Goal: Task Accomplishment & Management: Manage account settings

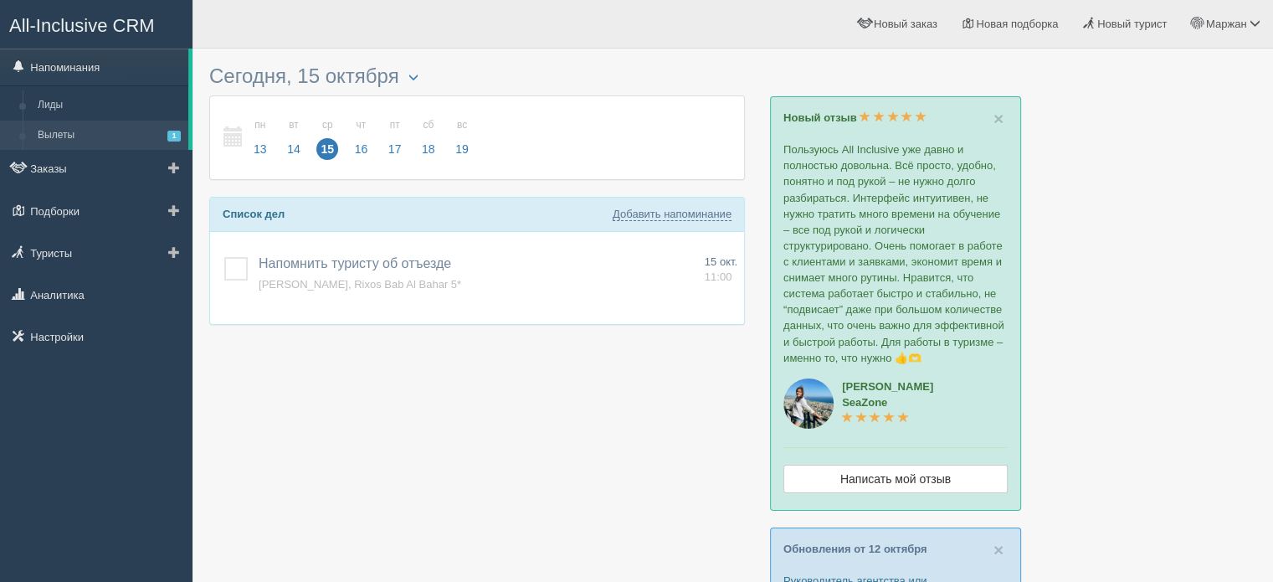
click at [92, 136] on link "Вылеты 1" at bounding box center [109, 136] width 158 height 30
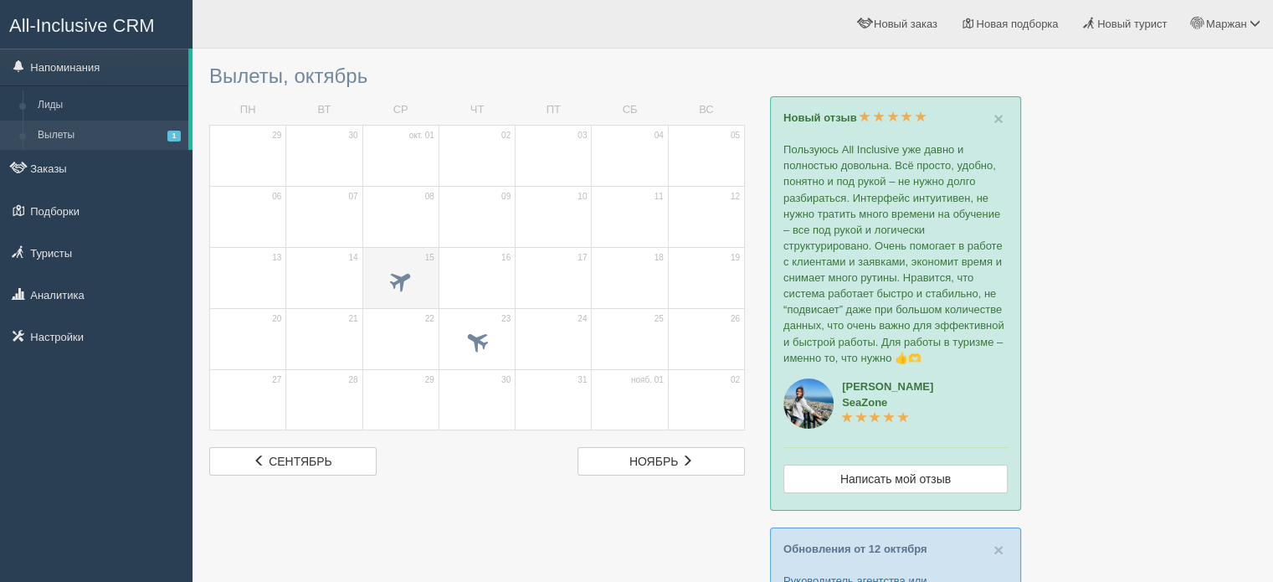
click at [393, 282] on span at bounding box center [401, 279] width 28 height 28
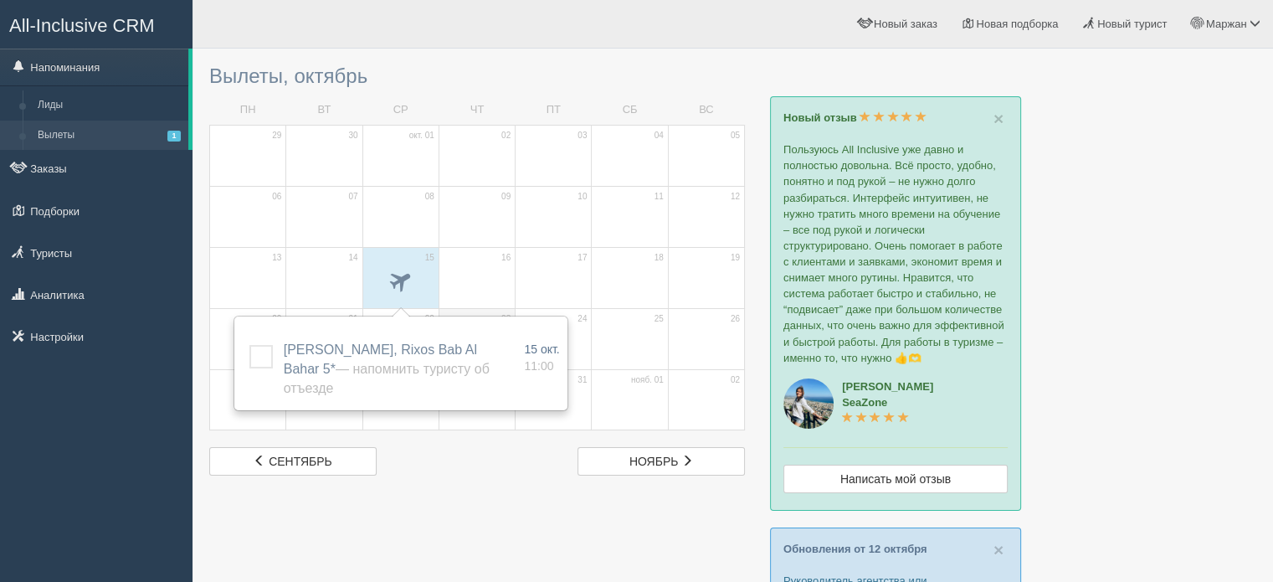
click at [499, 308] on td "23" at bounding box center [477, 338] width 76 height 61
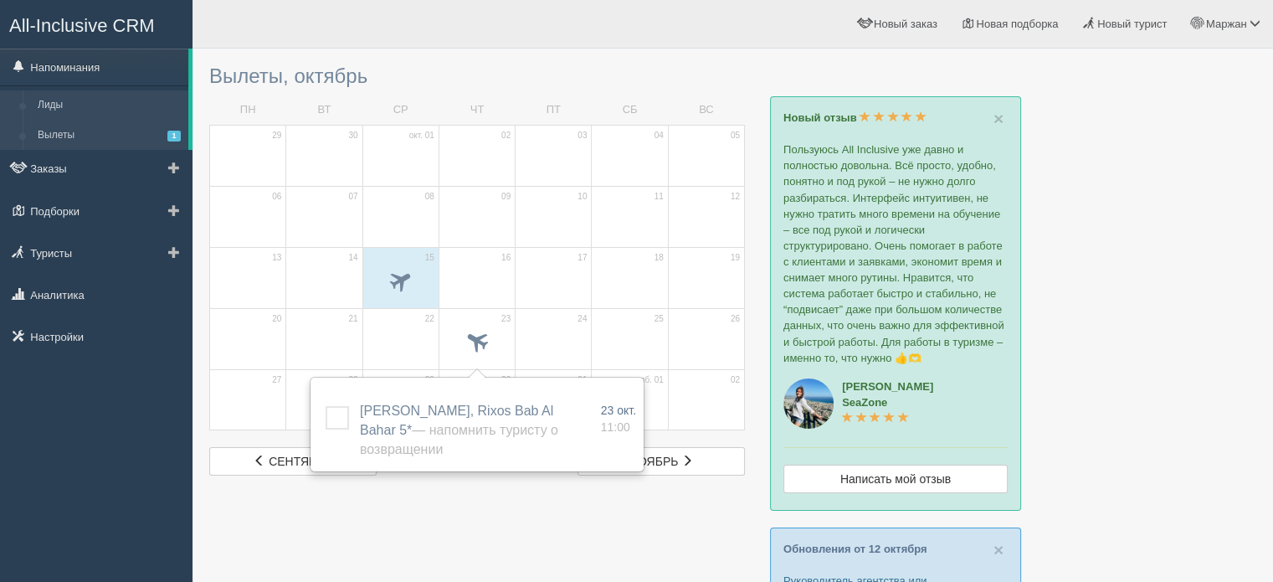
click at [114, 103] on link "Лиды" at bounding box center [109, 105] width 158 height 30
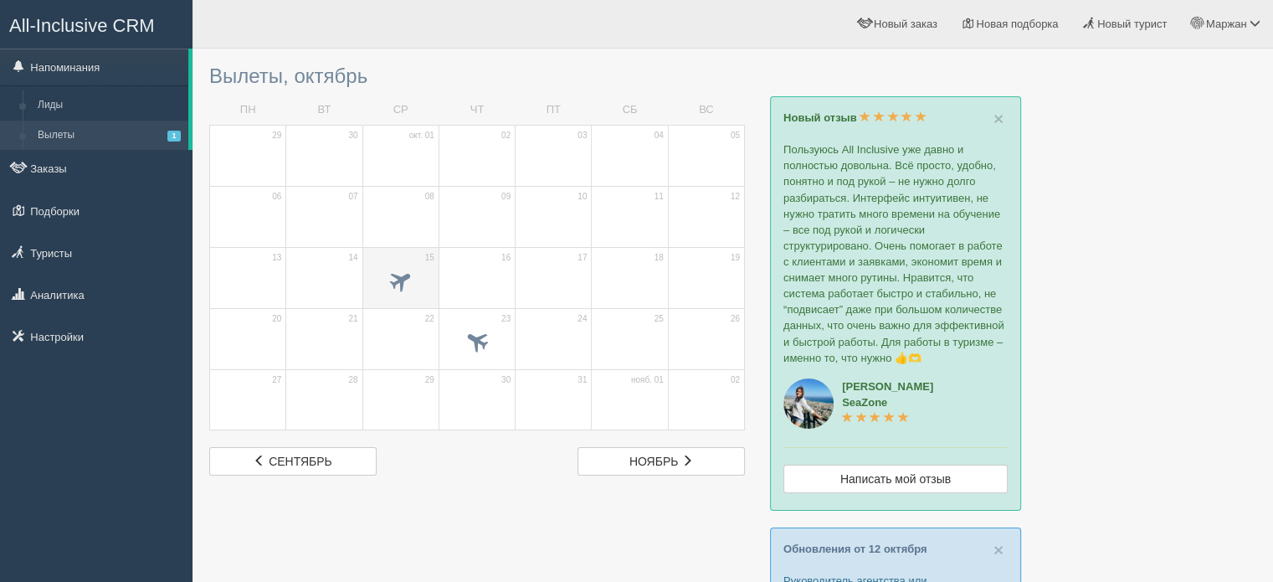
click at [410, 300] on td "15" at bounding box center [401, 277] width 76 height 61
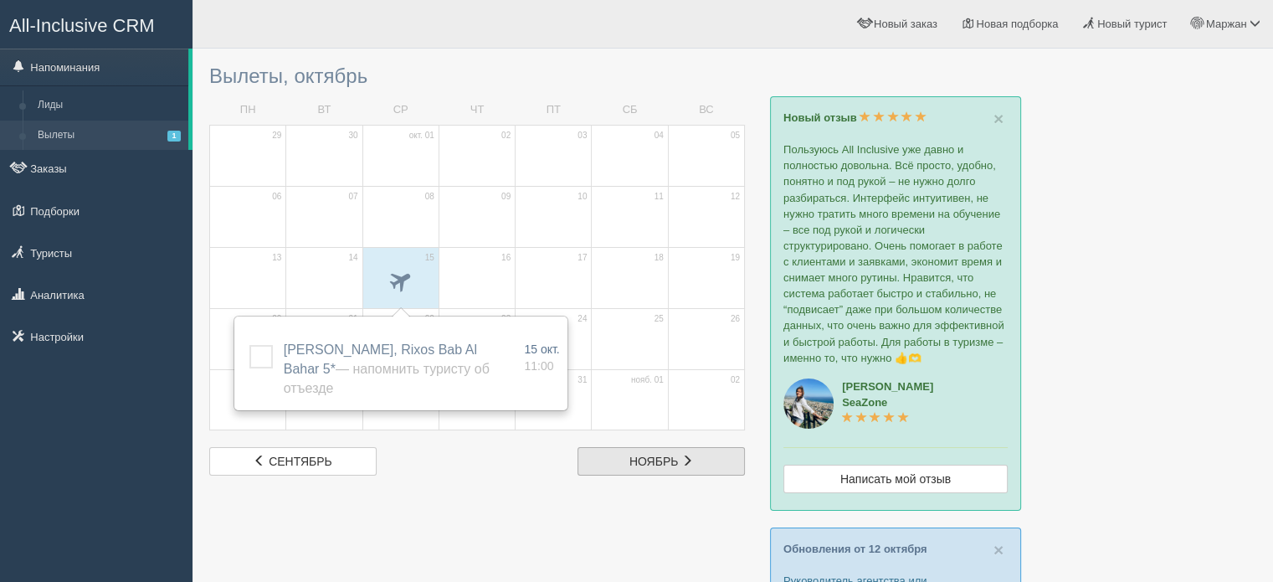
click at [613, 465] on link "нояб. ноябрь" at bounding box center [661, 461] width 167 height 28
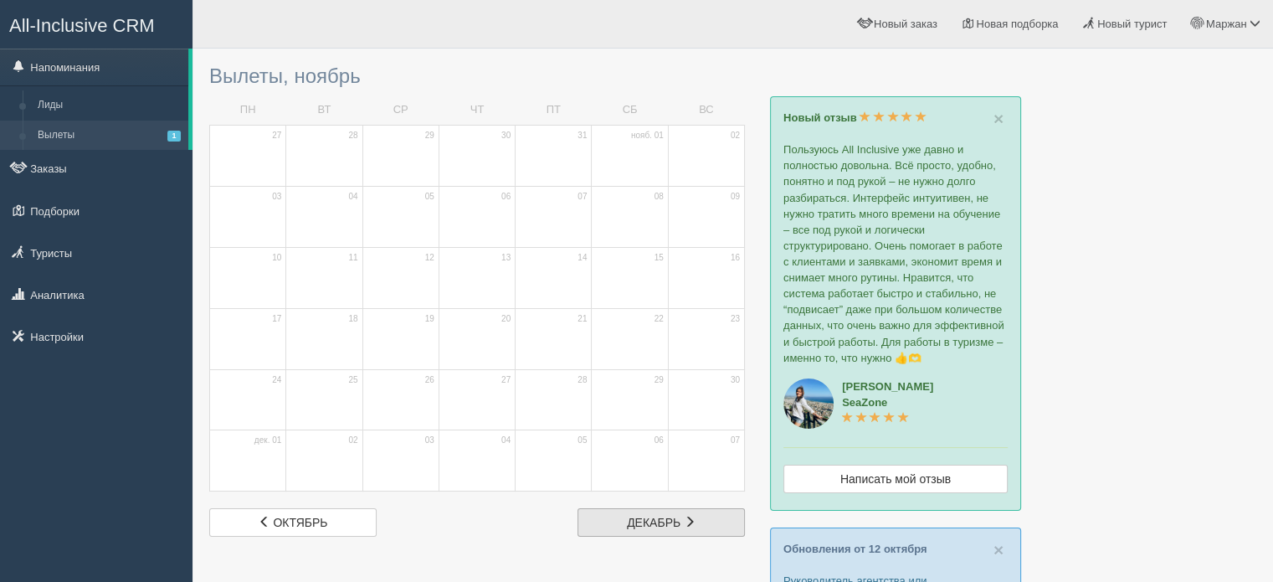
click at [684, 518] on span at bounding box center [690, 522] width 12 height 12
click at [684, 518] on span at bounding box center [687, 522] width 12 height 12
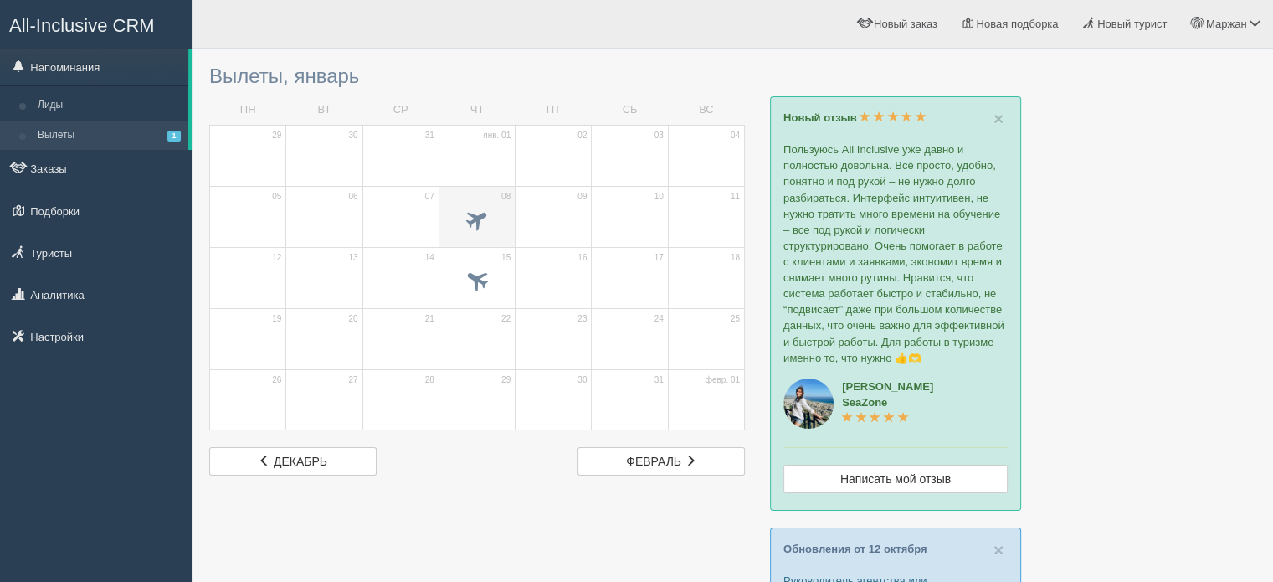
click at [480, 230] on span at bounding box center [477, 221] width 59 height 28
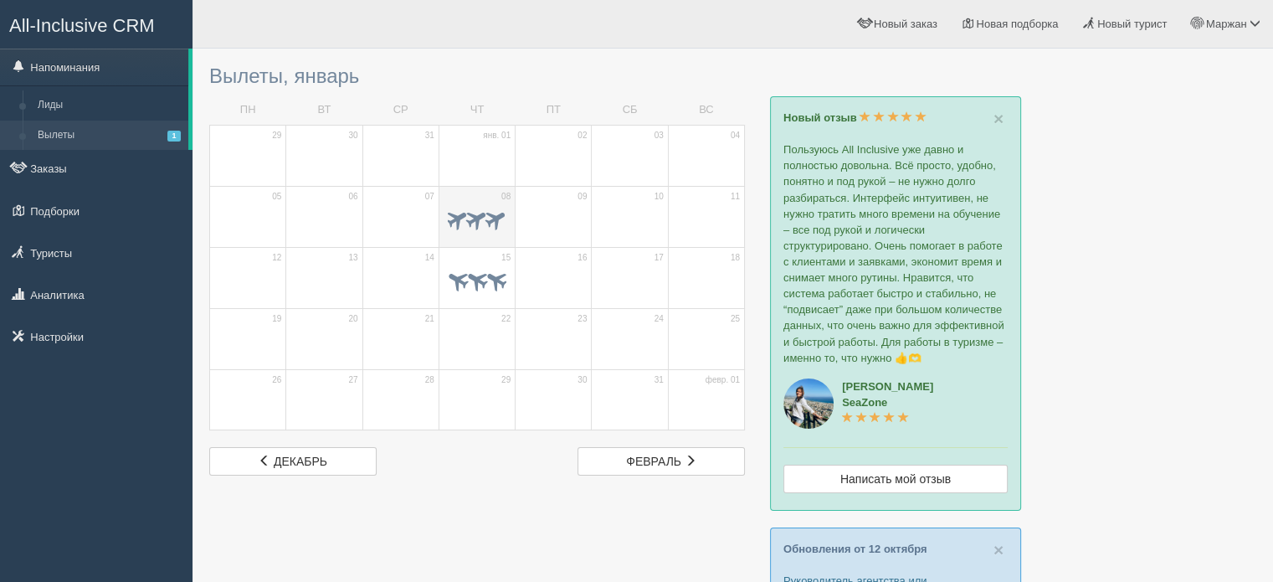
click at [492, 219] on span at bounding box center [496, 218] width 26 height 26
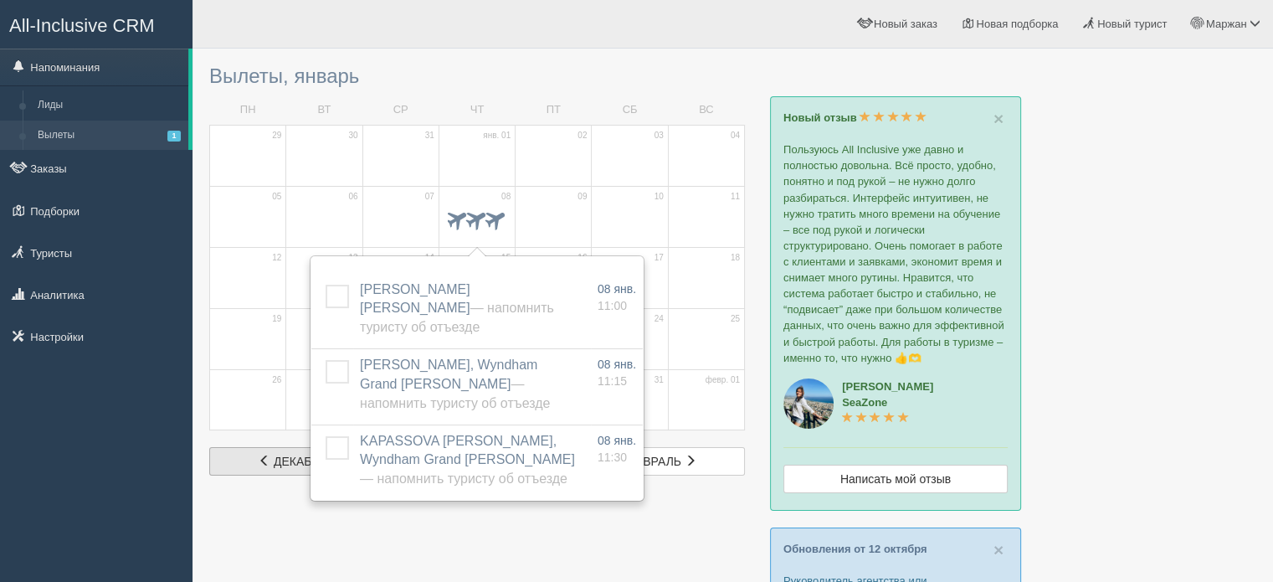
click at [267, 449] on link "дек. декабрь" at bounding box center [292, 461] width 167 height 28
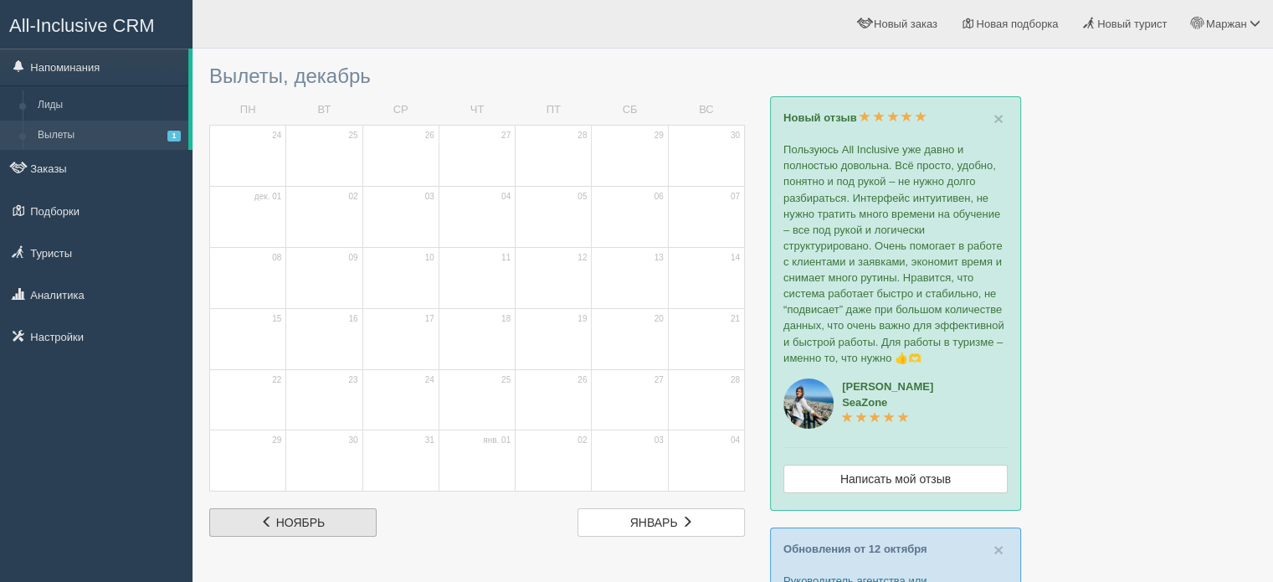
click at [265, 516] on span at bounding box center [267, 522] width 12 height 12
click at [312, 527] on span "октябрь" at bounding box center [300, 522] width 54 height 13
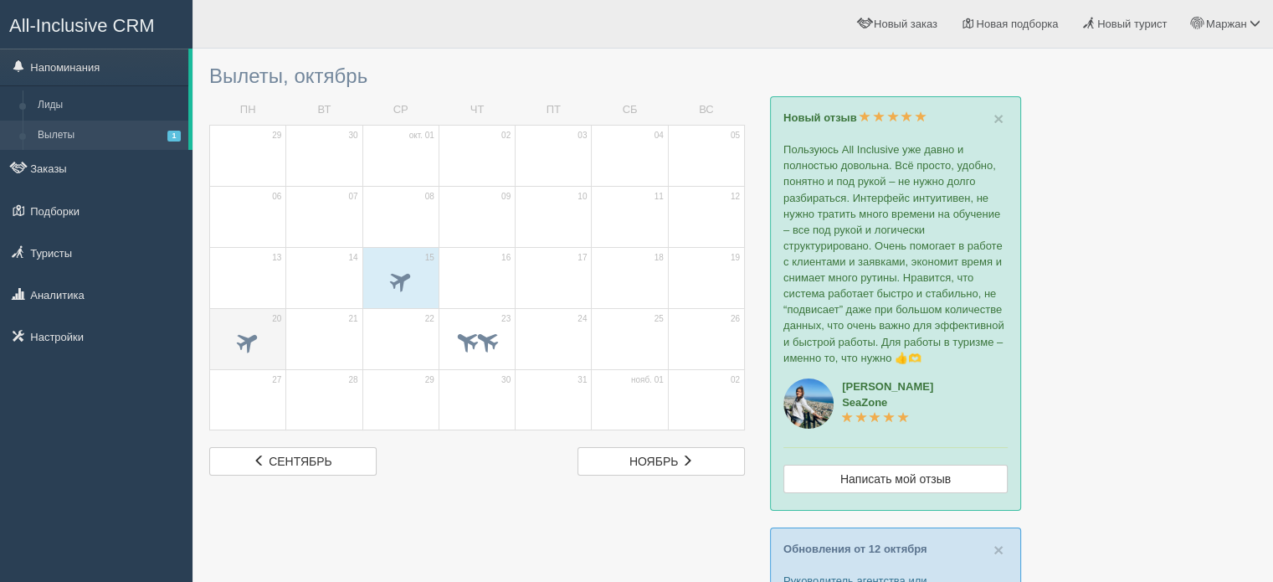
click at [245, 341] on span at bounding box center [248, 341] width 28 height 28
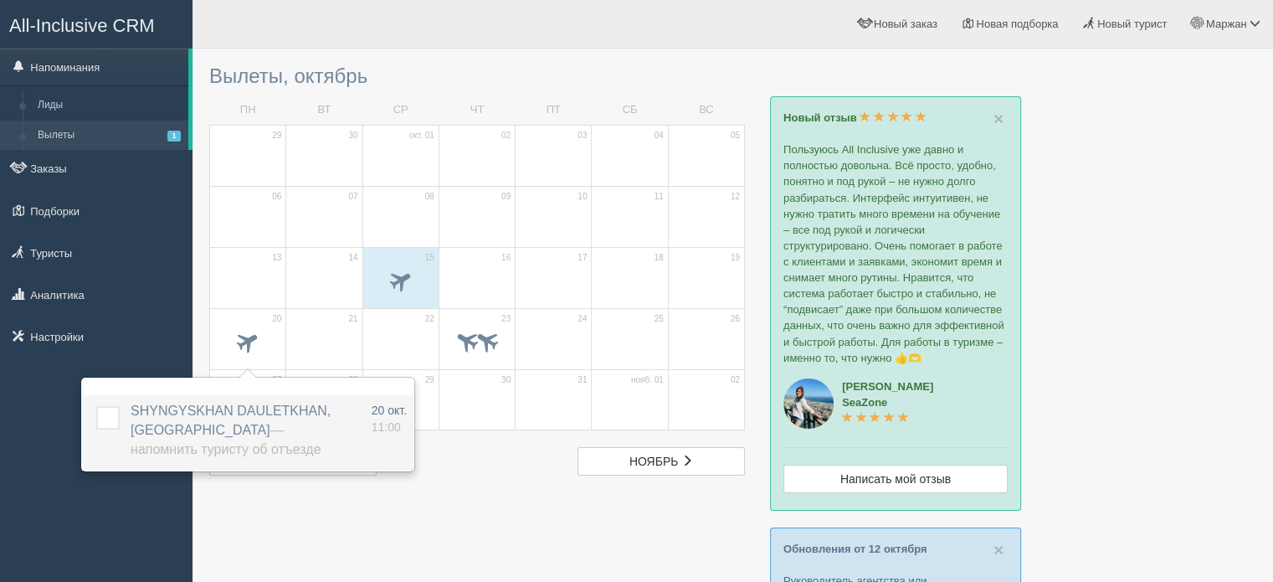
click at [170, 431] on span "SHYNGYSKHAN DAULETKHAN, Marriott Resort Palm Jumeirah — Напомнить туристу об от…" at bounding box center [231, 430] width 200 height 53
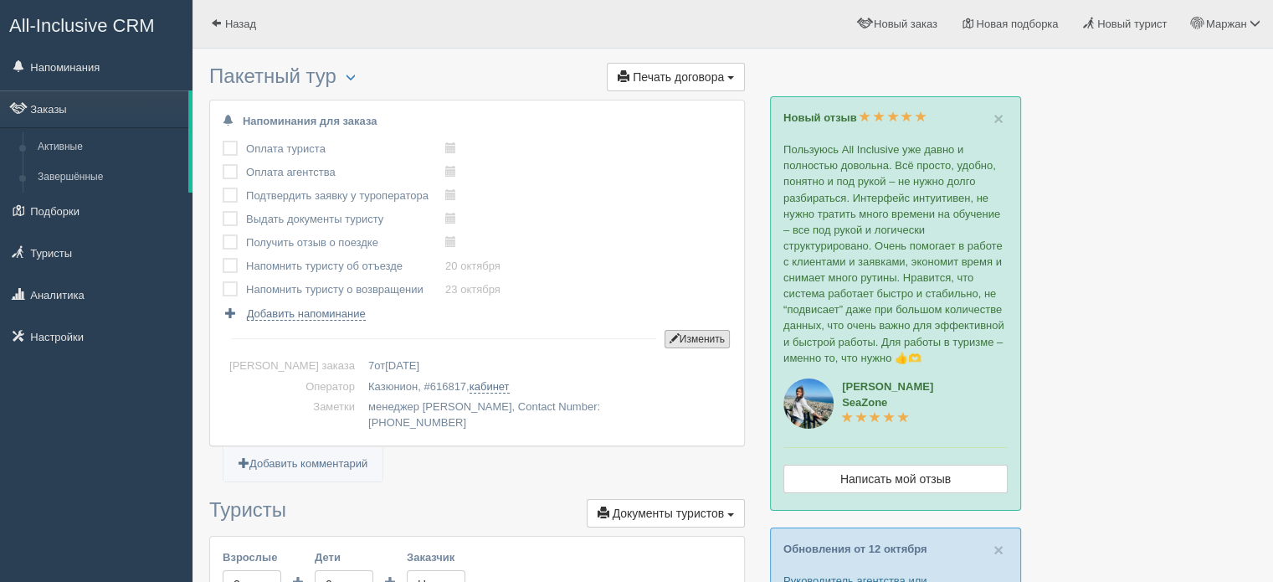
click at [710, 341] on button "Изменить" at bounding box center [697, 339] width 65 height 18
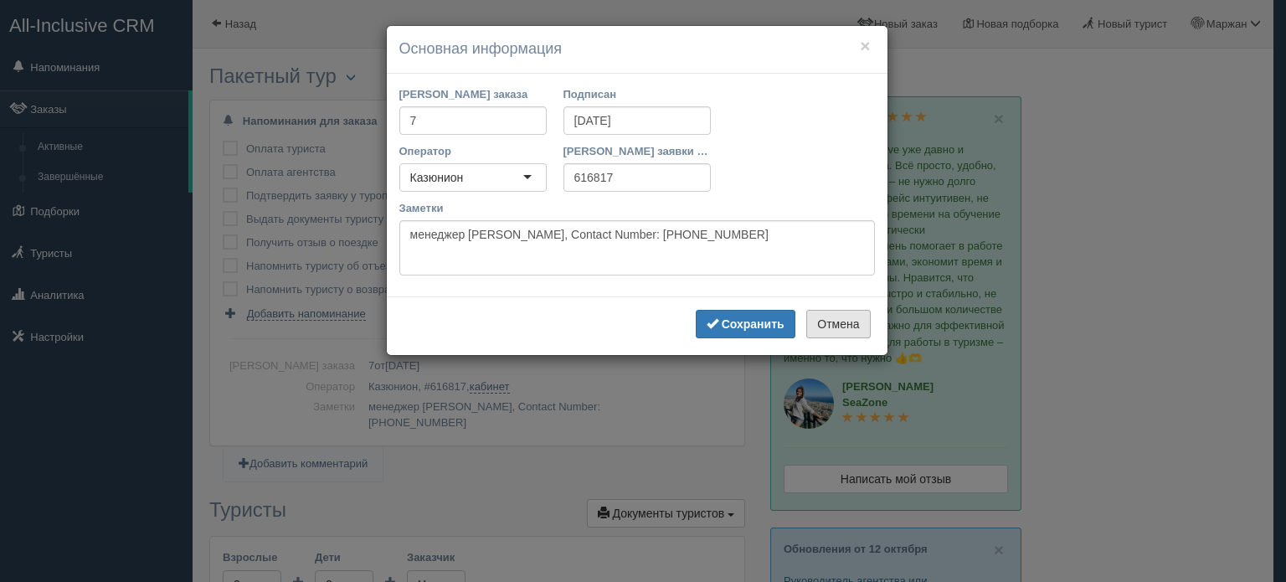
click at [834, 321] on button "Отмена" at bounding box center [838, 324] width 64 height 28
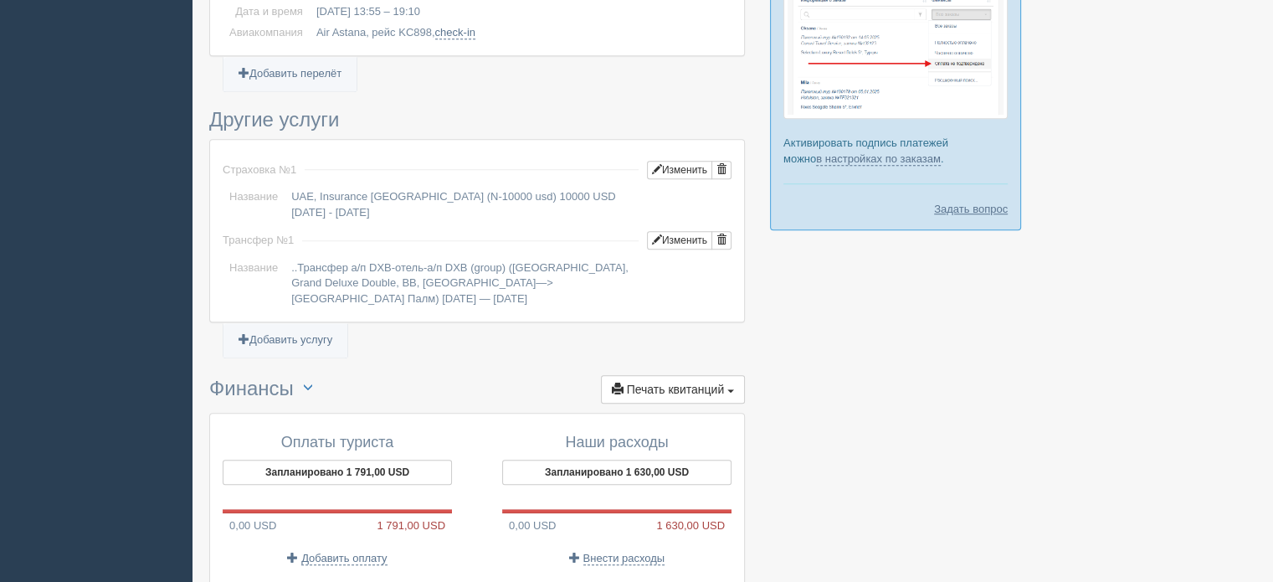
scroll to position [1334, 0]
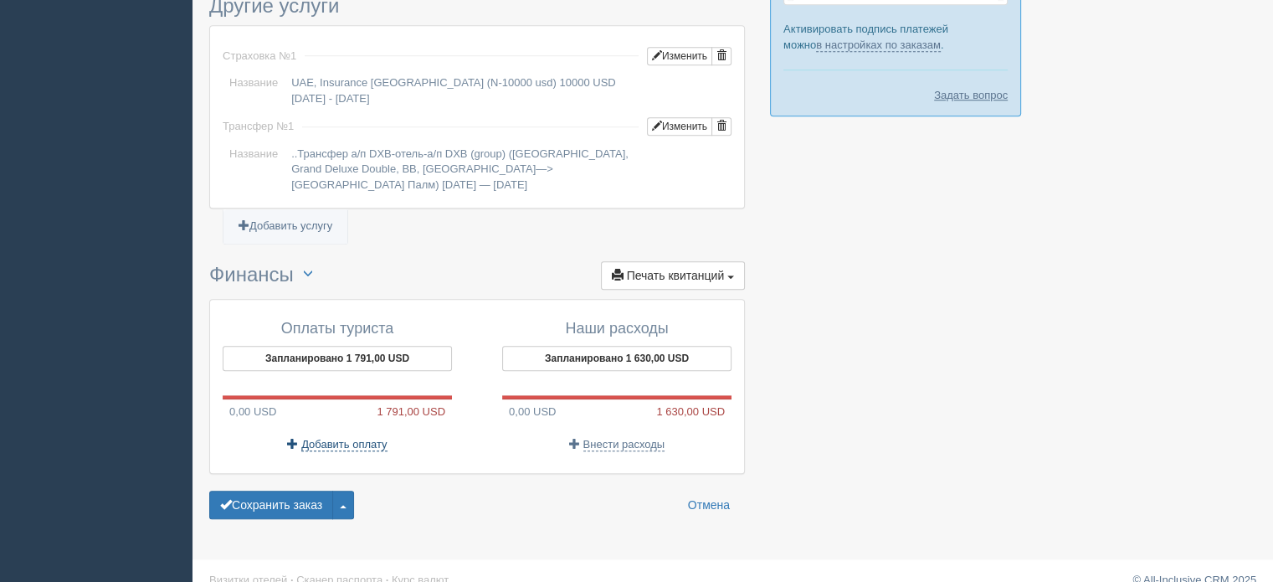
click at [360, 438] on span "Добавить оплату" at bounding box center [343, 444] width 85 height 13
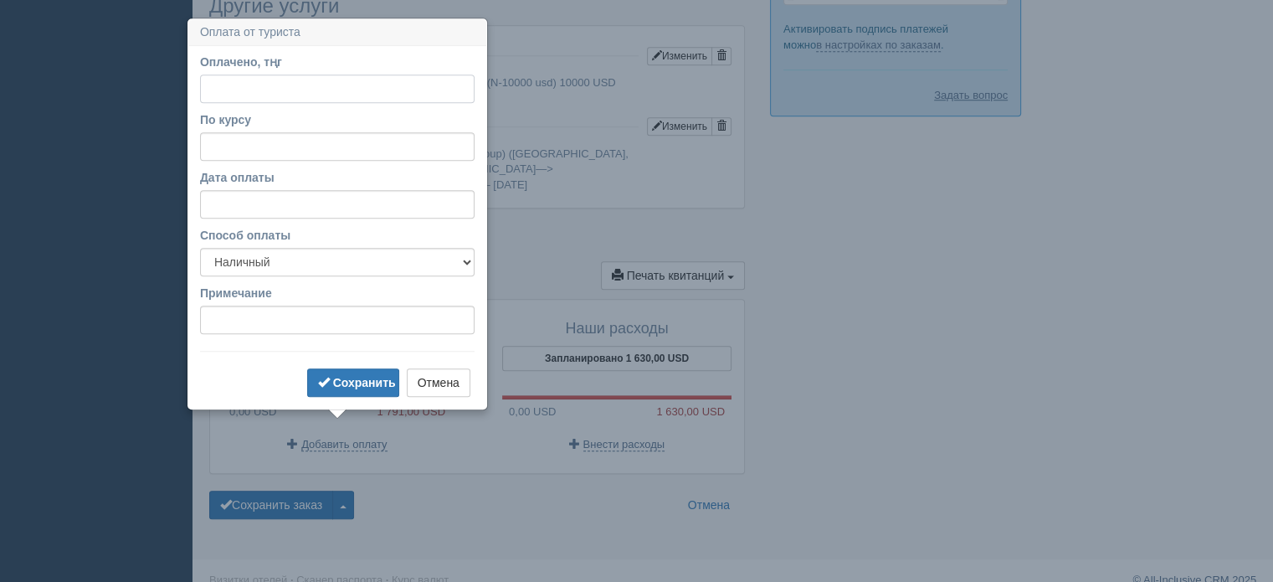
click at [270, 100] on input "Оплачено, тңг" at bounding box center [337, 89] width 275 height 28
type input "977000"
click at [275, 139] on input "По курсу" at bounding box center [337, 146] width 275 height 28
type input "548"
click at [267, 267] on select "Наличный Безналичный" at bounding box center [337, 262] width 275 height 28
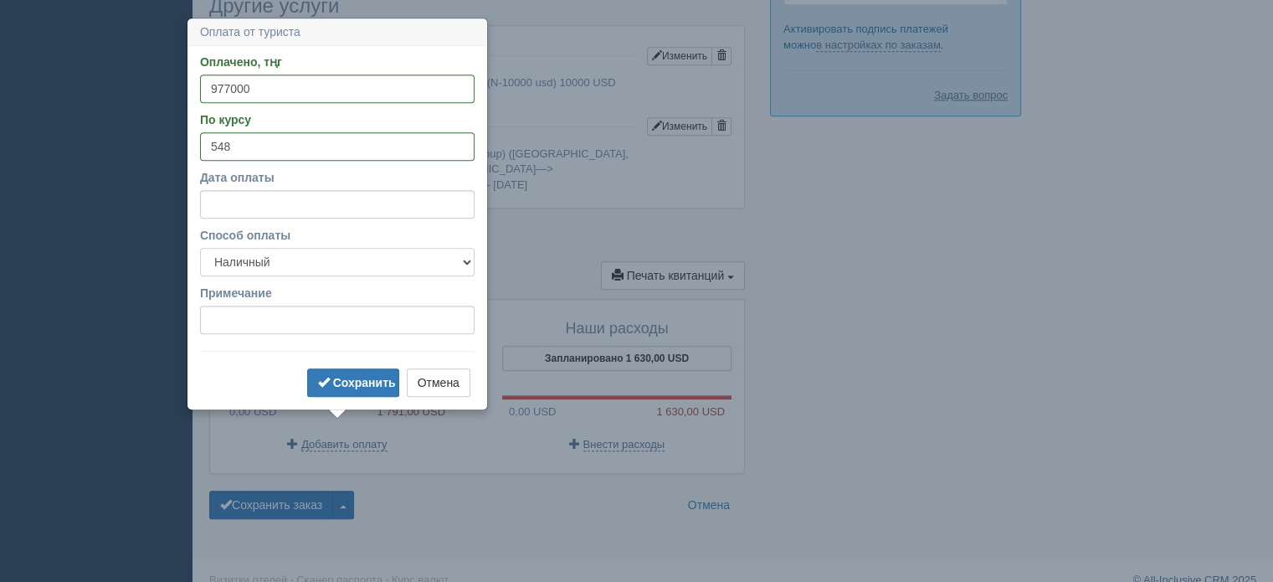
select select "non_cash"
click at [200, 248] on select "Наличный Безналичный" at bounding box center [337, 262] width 275 height 28
click at [265, 311] on input "Примечание" at bounding box center [337, 320] width 275 height 28
type input "бцк"
click at [328, 383] on span "submit" at bounding box center [324, 382] width 12 height 12
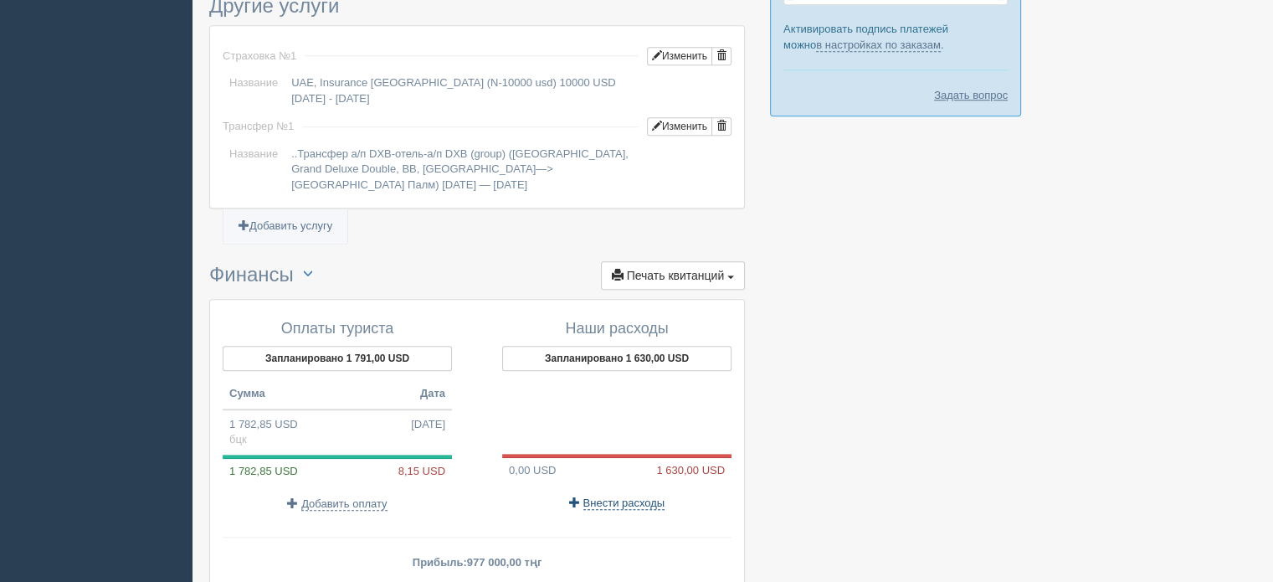
click at [603, 496] on span "Внести расходы" at bounding box center [625, 502] width 82 height 13
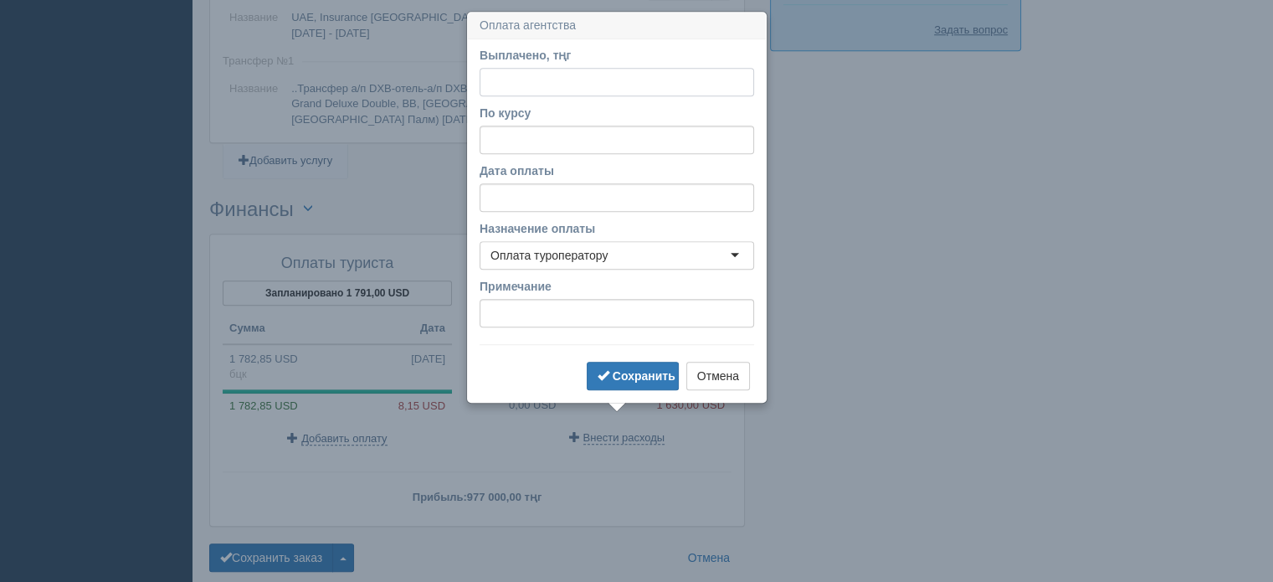
scroll to position [1410, 0]
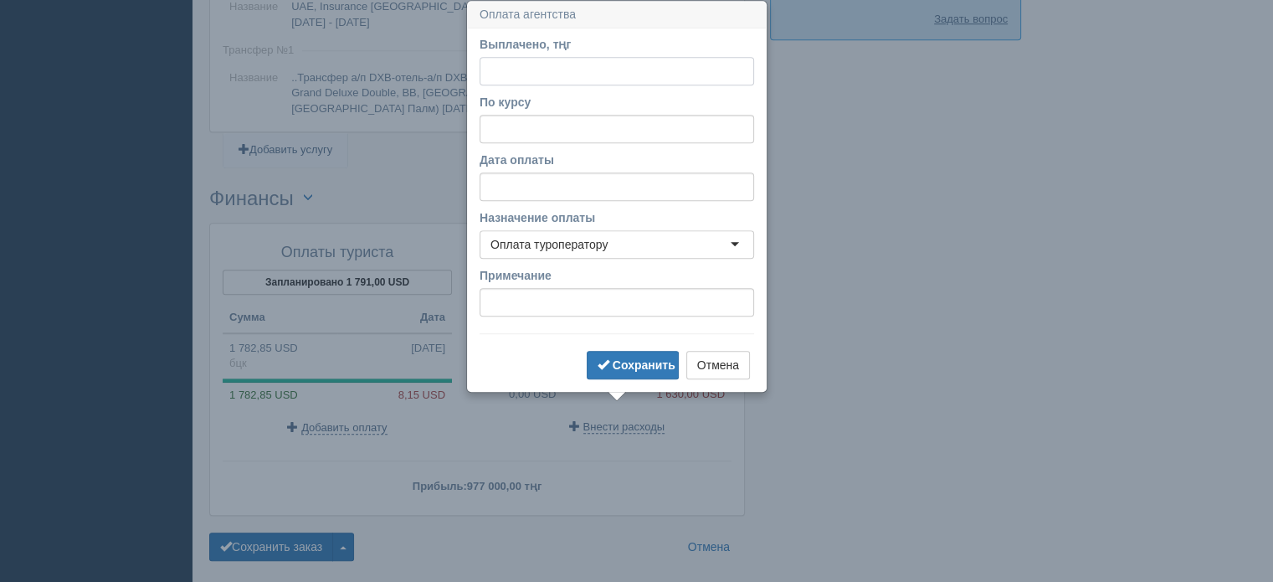
click at [532, 74] on input "Выплачено, тңг" at bounding box center [617, 71] width 275 height 28
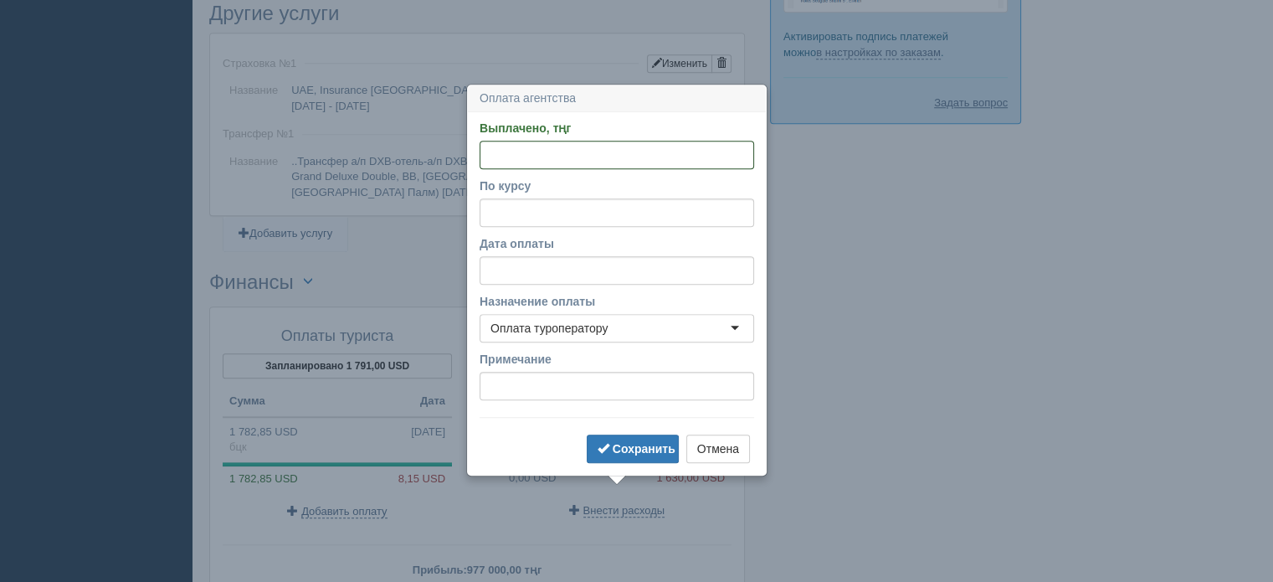
paste input "891610"
type input "891610"
click at [549, 217] on input "По курсу" at bounding box center [617, 212] width 275 height 28
type input "548"
click at [532, 334] on div "Оплата туроператору" at bounding box center [549, 328] width 117 height 17
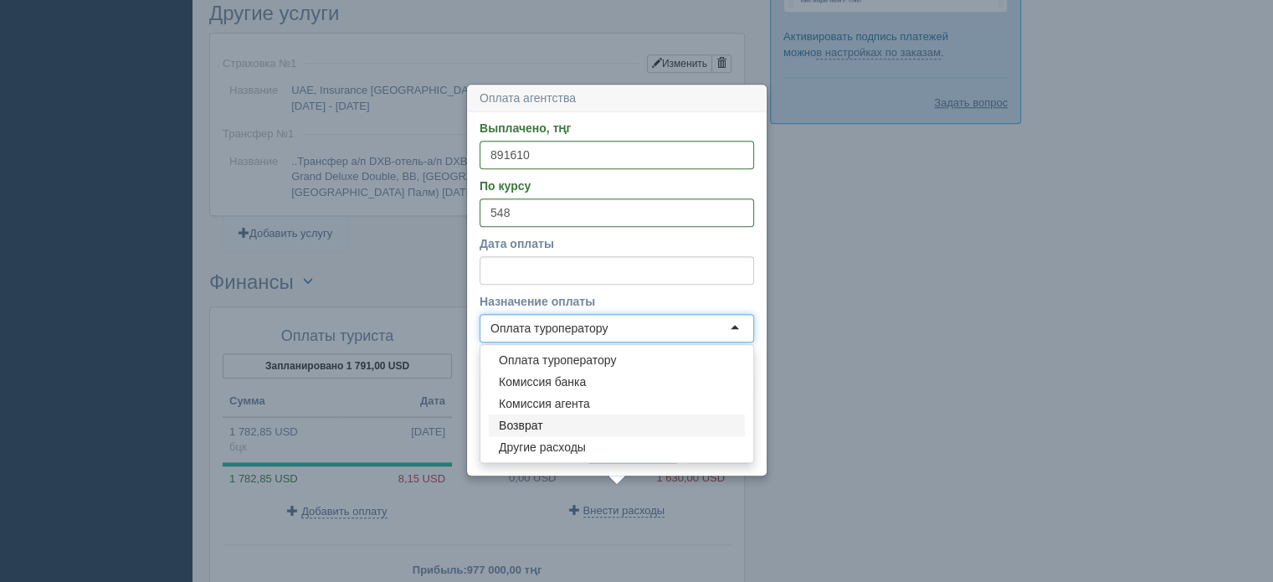
click at [616, 239] on label "Дата оплаты" at bounding box center [617, 243] width 275 height 17
click at [616, 256] on input "Дата оплаты" at bounding box center [617, 270] width 275 height 28
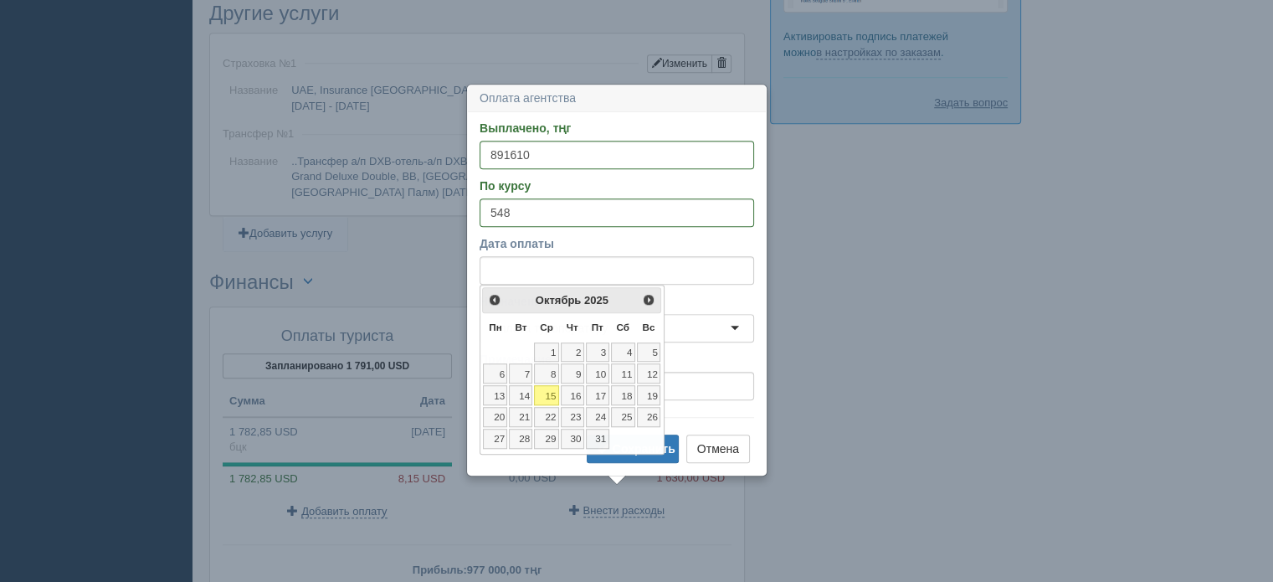
click at [688, 417] on hr at bounding box center [617, 417] width 275 height 1
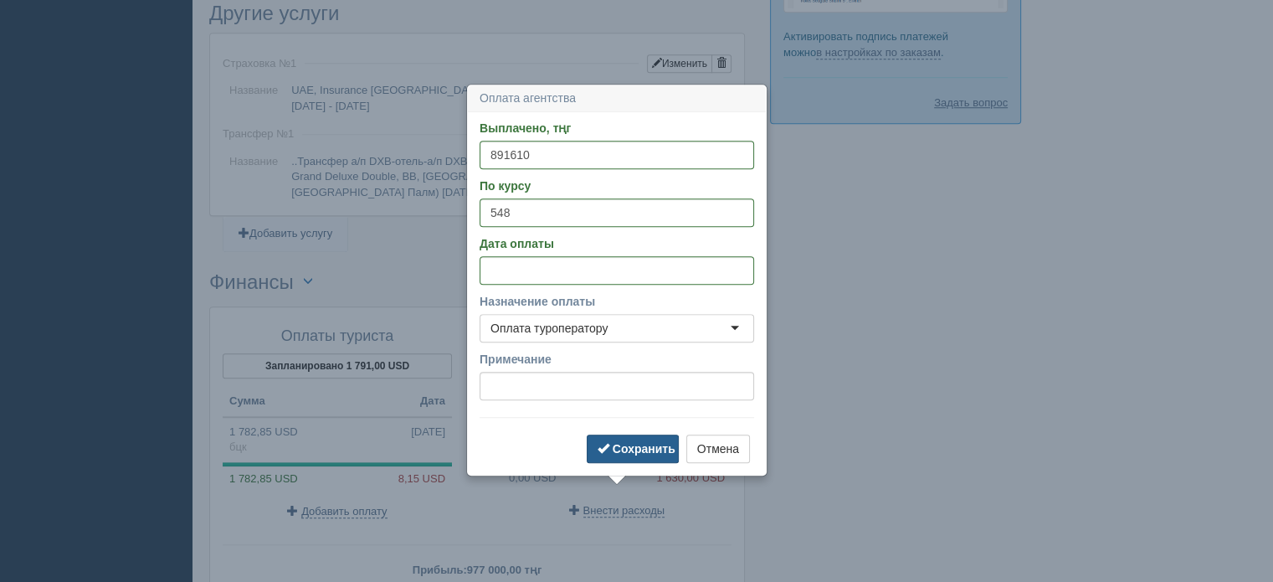
click at [644, 443] on b "Сохранить" at bounding box center [644, 448] width 63 height 13
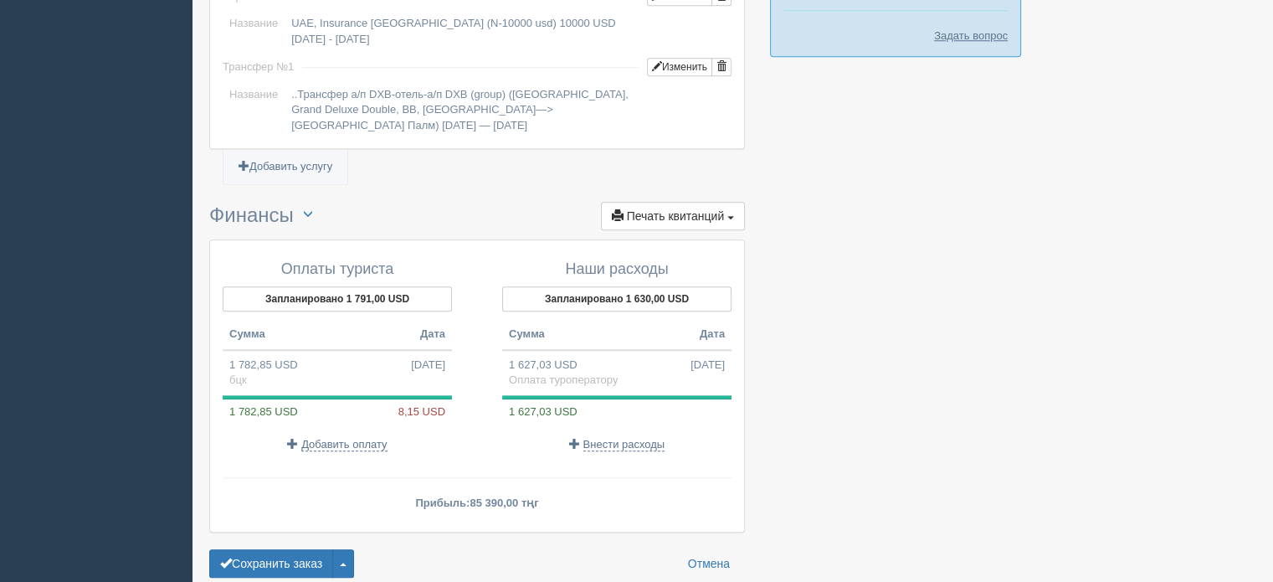
scroll to position [1452, 0]
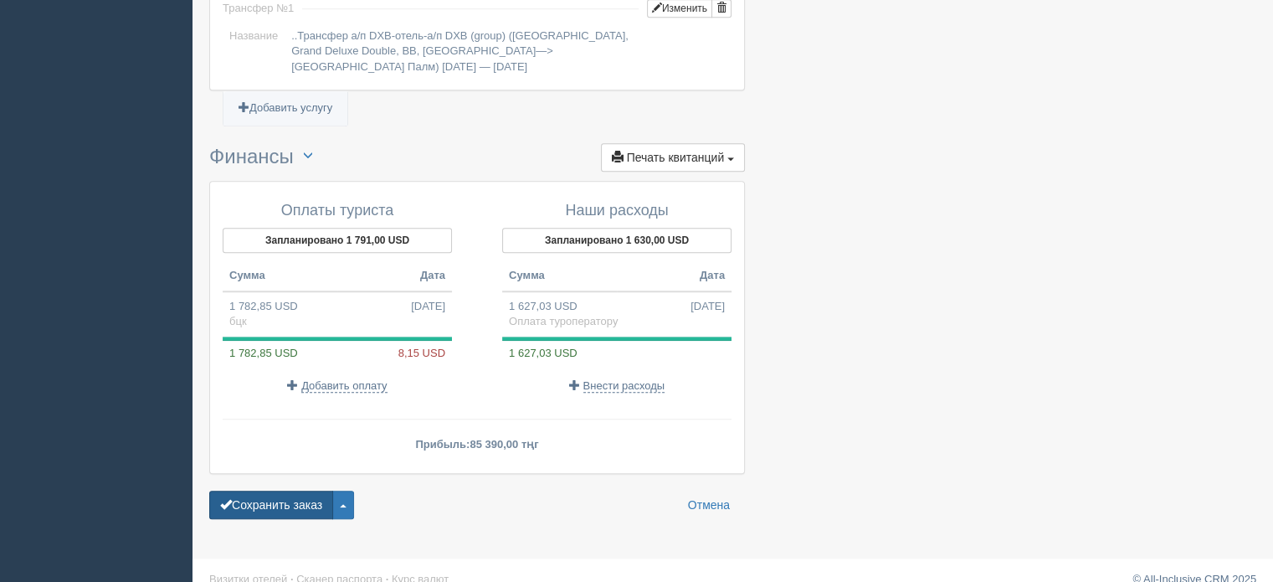
click at [287, 491] on button "Сохранить заказ" at bounding box center [271, 505] width 124 height 28
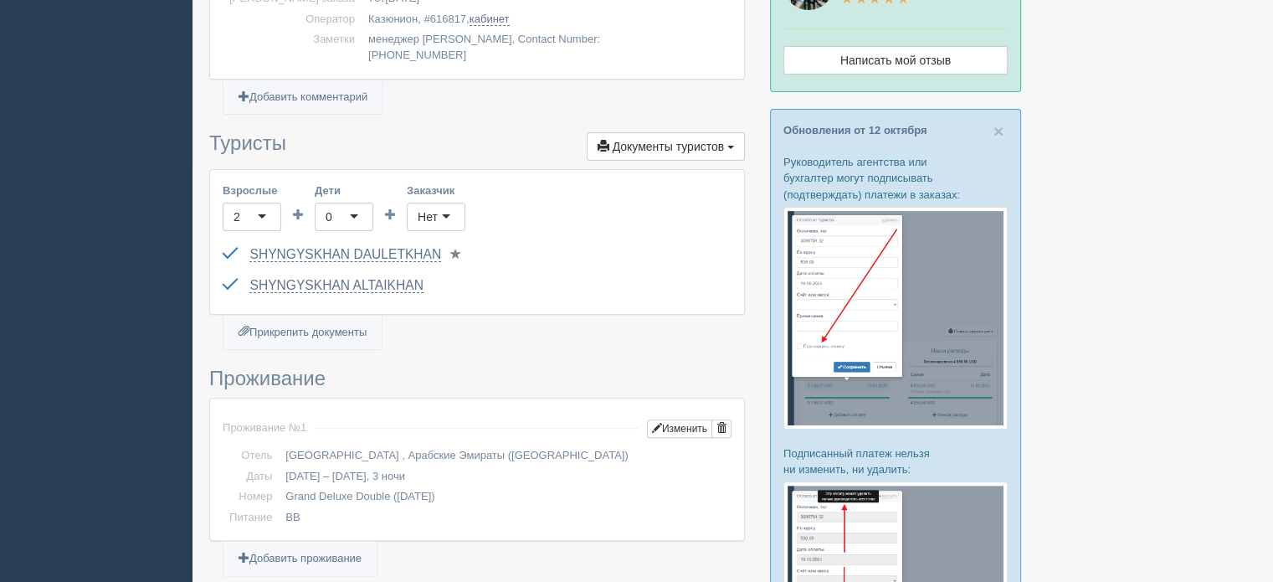
scroll to position [502, 0]
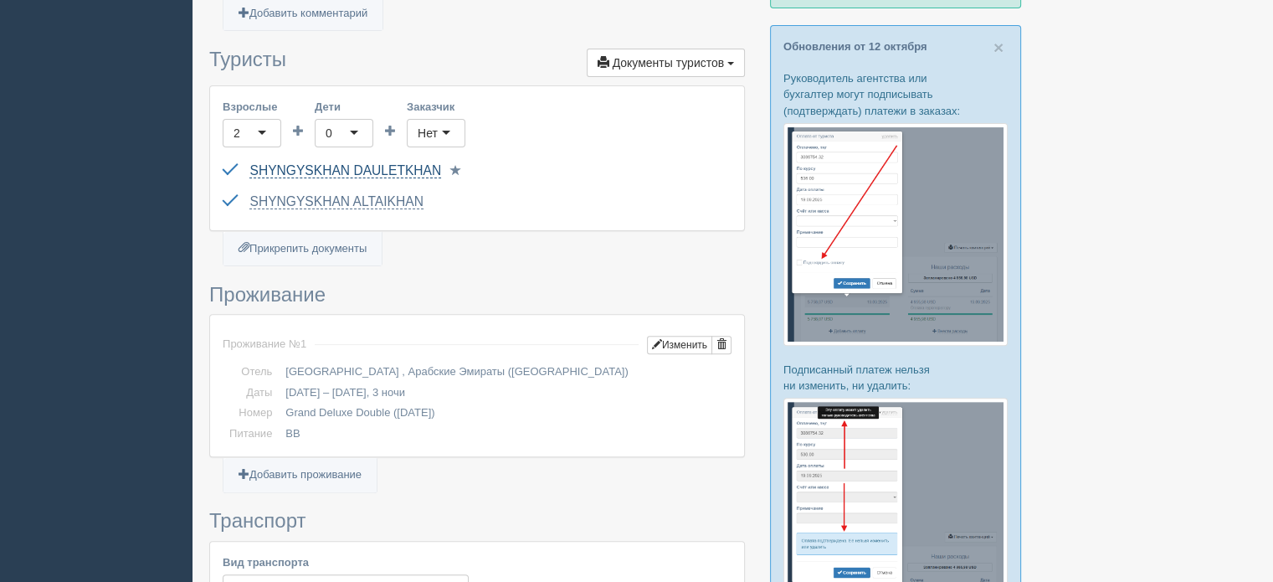
click at [399, 163] on link "SHYNGYSKHAN DAULETKHAN" at bounding box center [345, 170] width 192 height 15
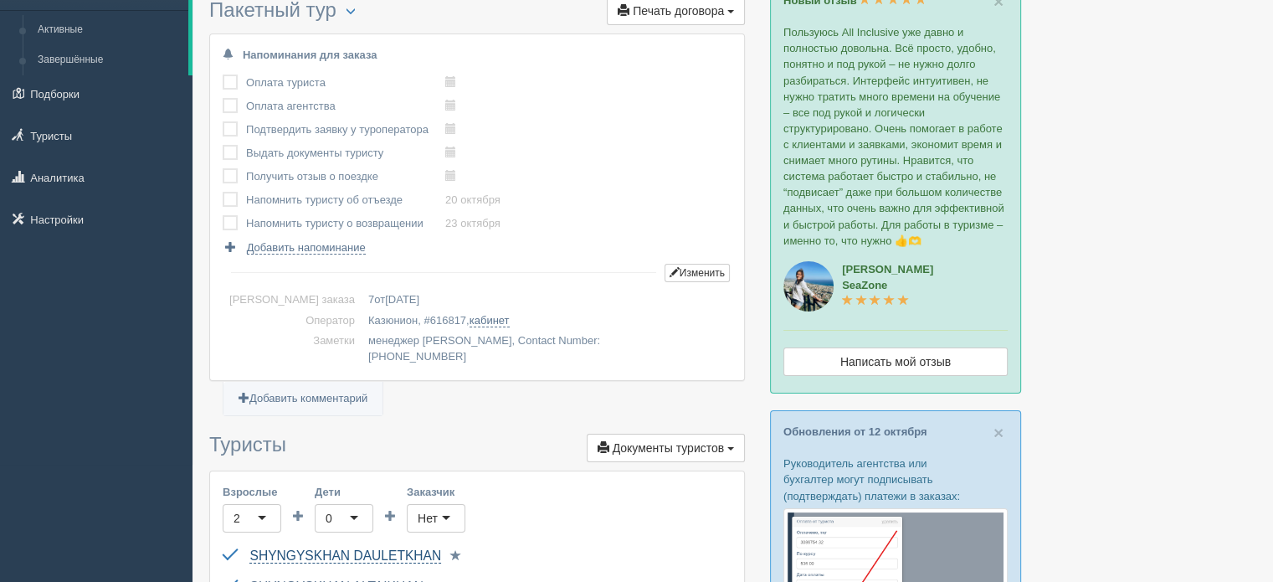
scroll to position [0, 0]
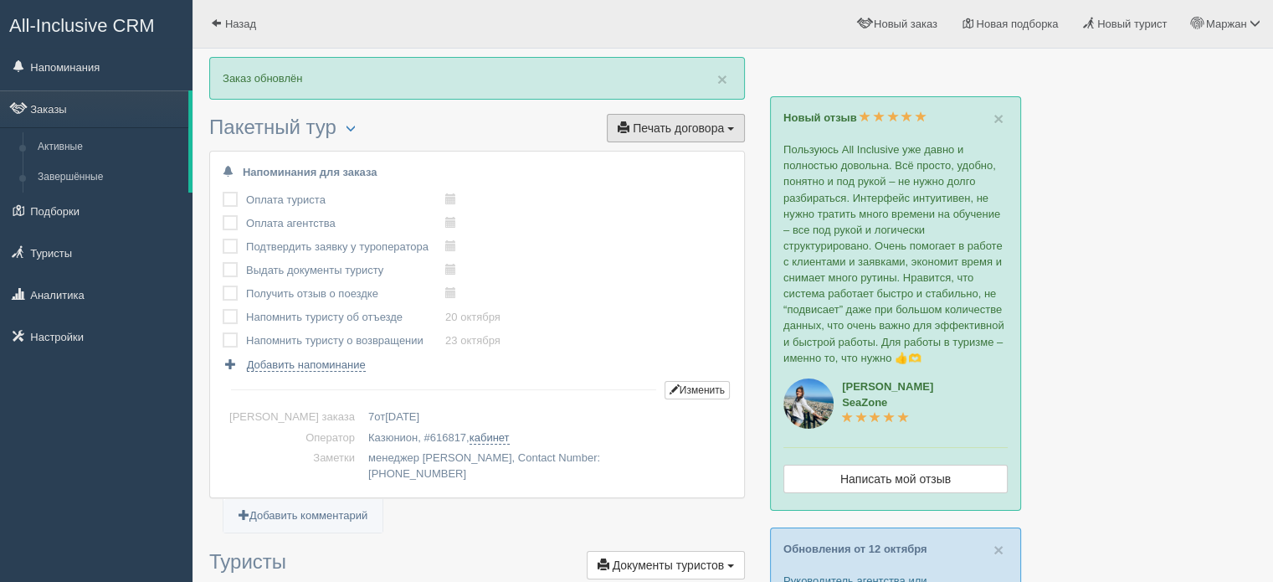
click at [689, 125] on span "Печать договора" at bounding box center [678, 127] width 91 height 13
click at [454, 126] on h3 "Пакетный тур Менеджер: Маржан Изменить тип Создать копию Объединить договора Уд…" at bounding box center [477, 129] width 536 height 26
click at [74, 110] on link "Заказы" at bounding box center [94, 108] width 188 height 37
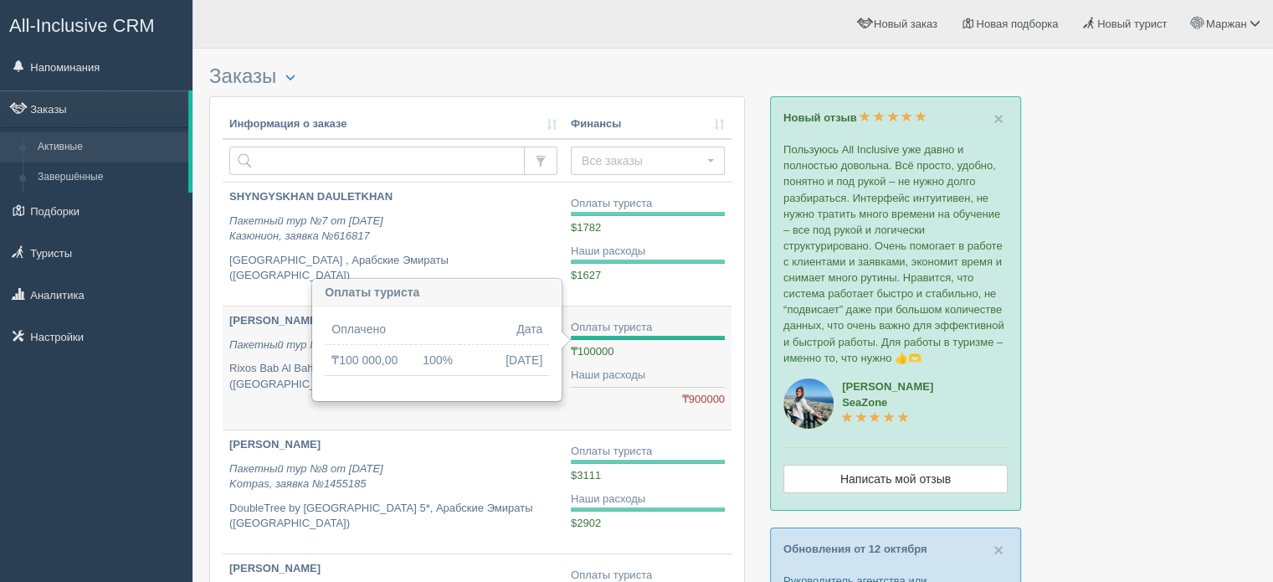
click at [653, 347] on div "₸100000 ₸0,00" at bounding box center [648, 352] width 154 height 16
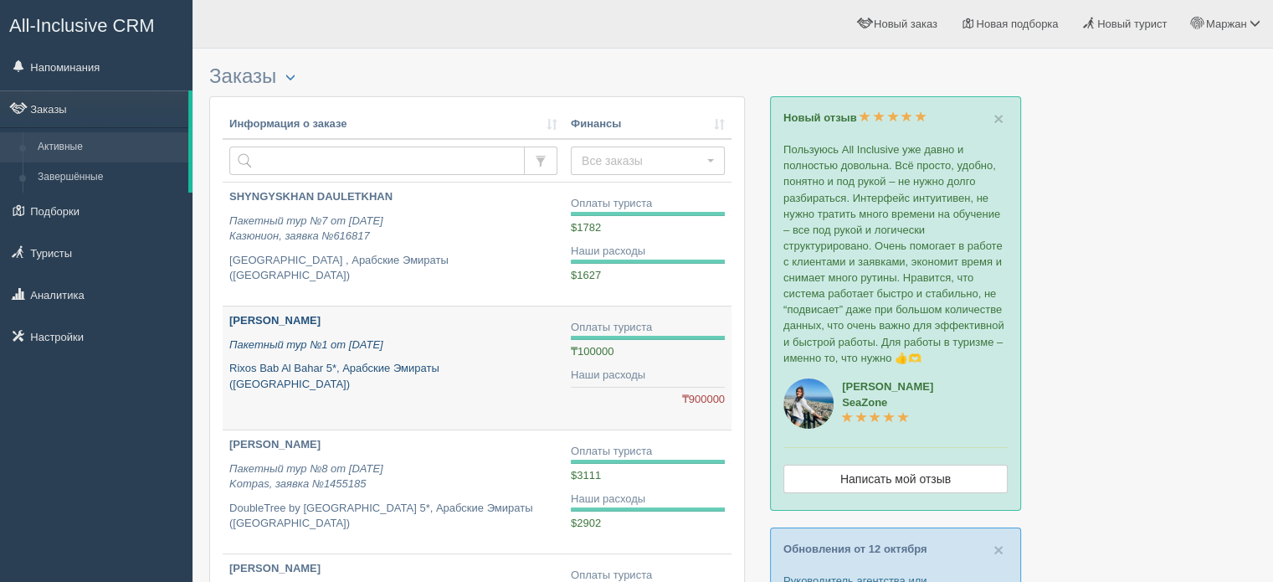
click at [327, 382] on link "ivanov ivan Пакетный тур №1 от 13.10.2025 Rixos Bab Al Bahar 5*, Арабские Эмира…" at bounding box center [394, 367] width 342 height 123
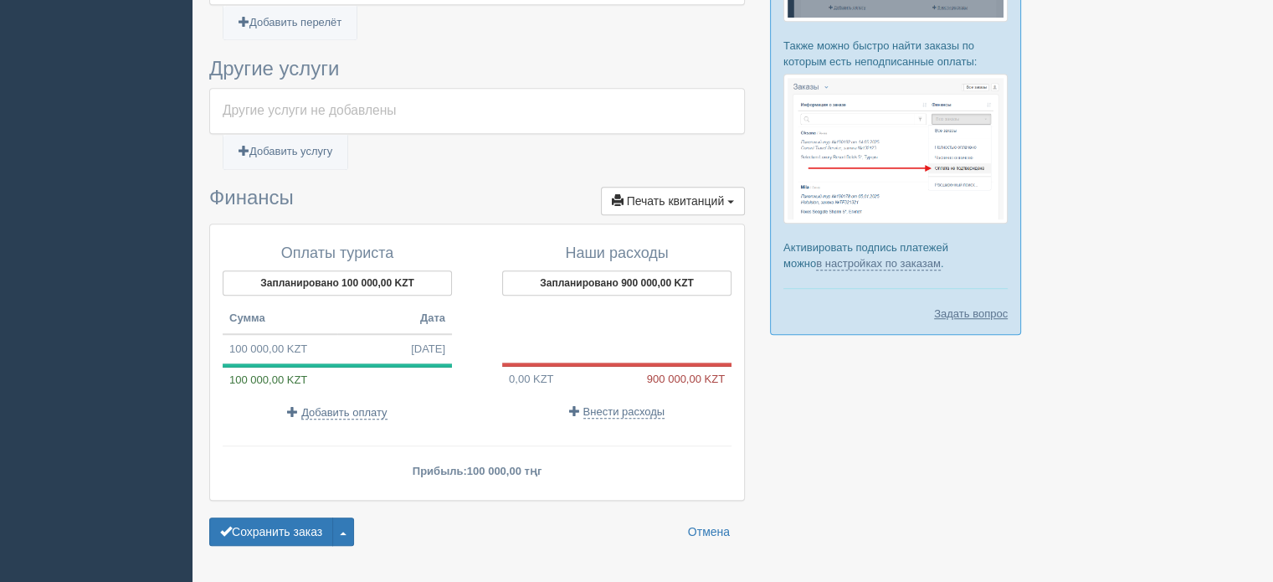
scroll to position [1142, 0]
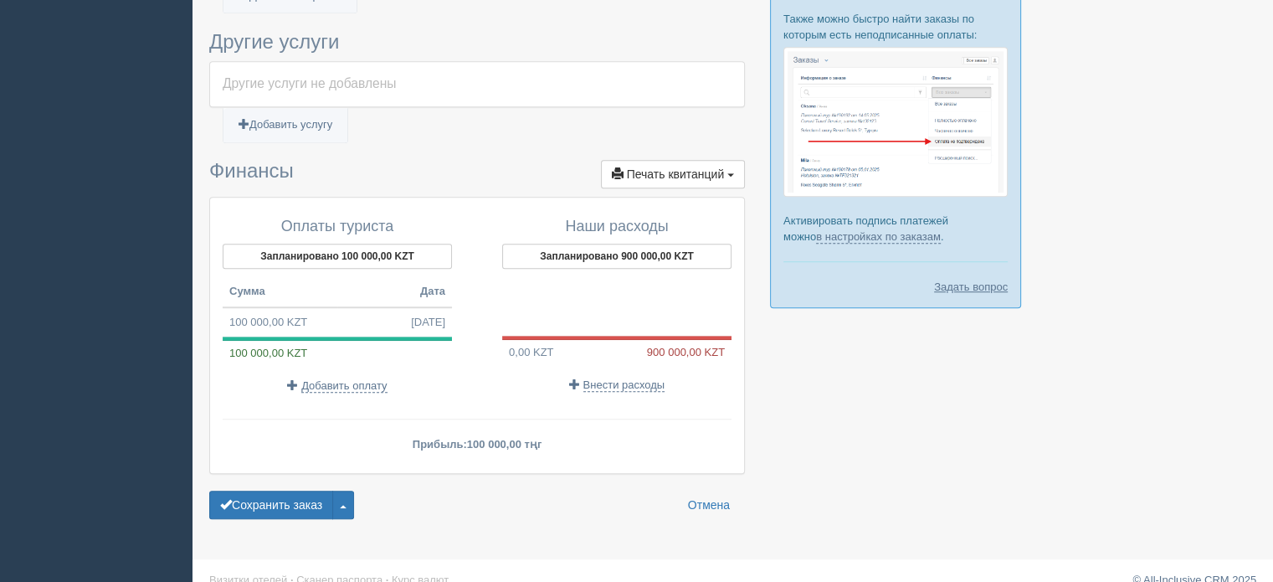
click at [361, 491] on div "Сохранить заказ Завершить заказ Активировать заказ Аннулировать заказ Удалить з…" at bounding box center [477, 505] width 536 height 28
click at [353, 491] on button "button" at bounding box center [343, 505] width 22 height 28
click at [330, 461] on link "Удалить заказ" at bounding box center [281, 475] width 143 height 28
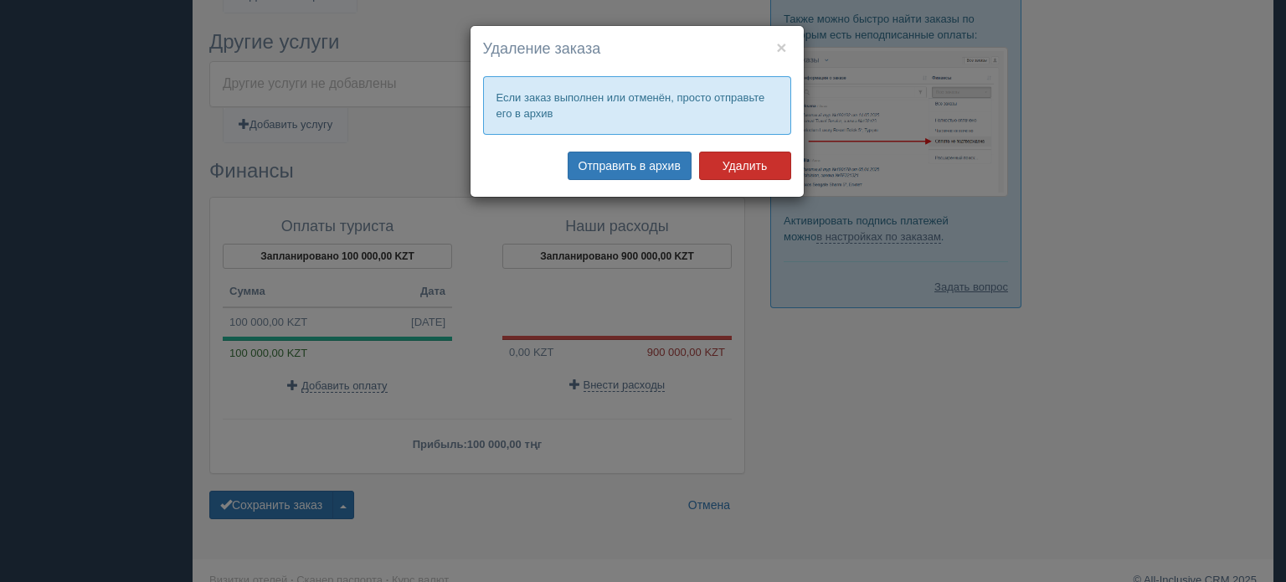
click at [714, 166] on button "Удалить" at bounding box center [745, 166] width 92 height 28
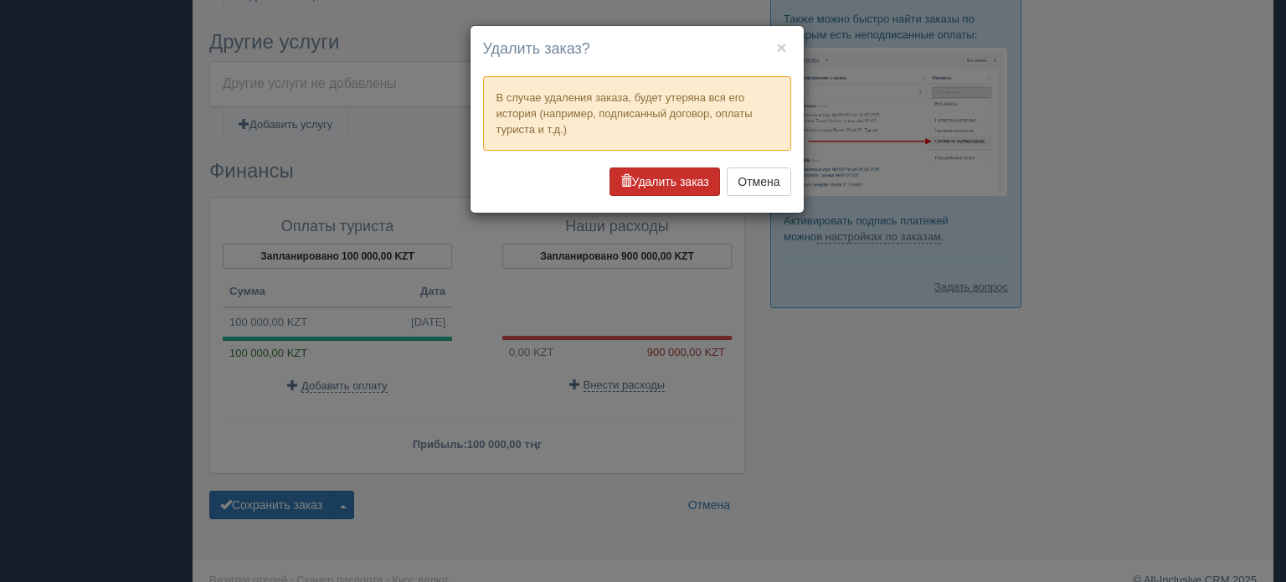
click at [642, 187] on button "Удалить заказ" at bounding box center [664, 181] width 111 height 28
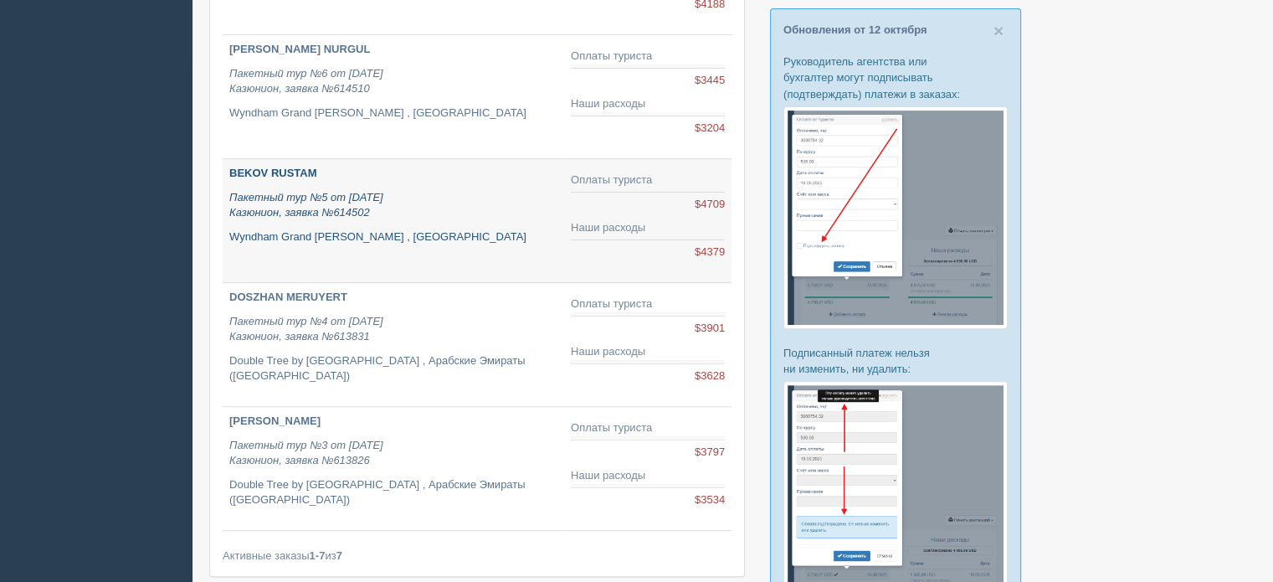
scroll to position [670, 0]
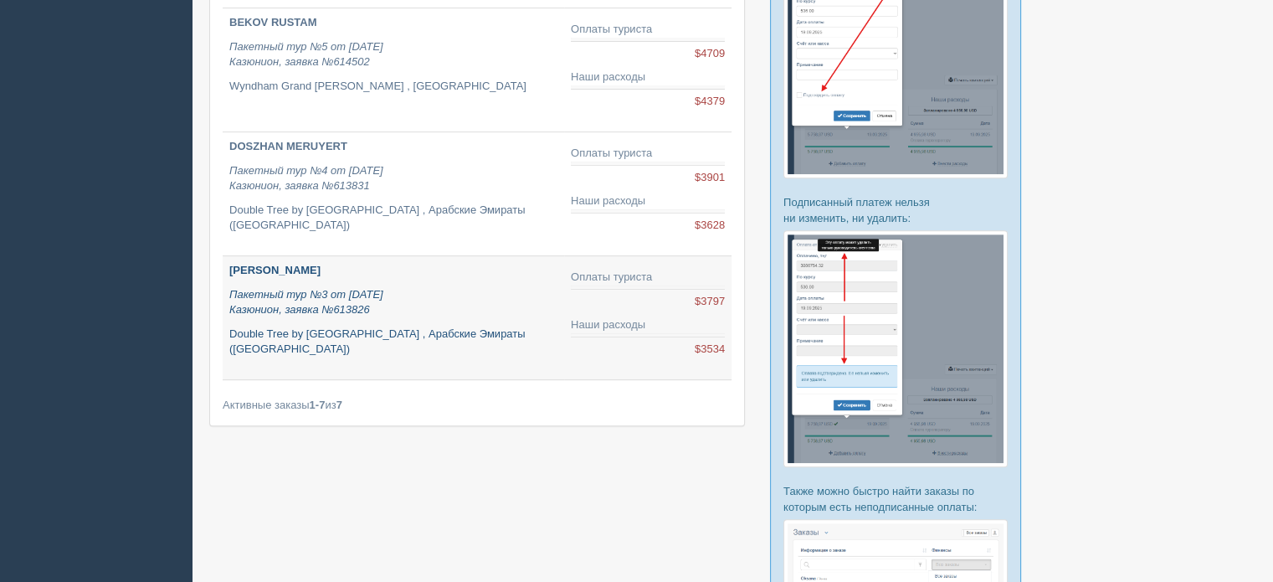
click at [405, 291] on p "Пакетный тур №3 от [DATE] Казюнион, заявка №613826" at bounding box center [393, 302] width 328 height 31
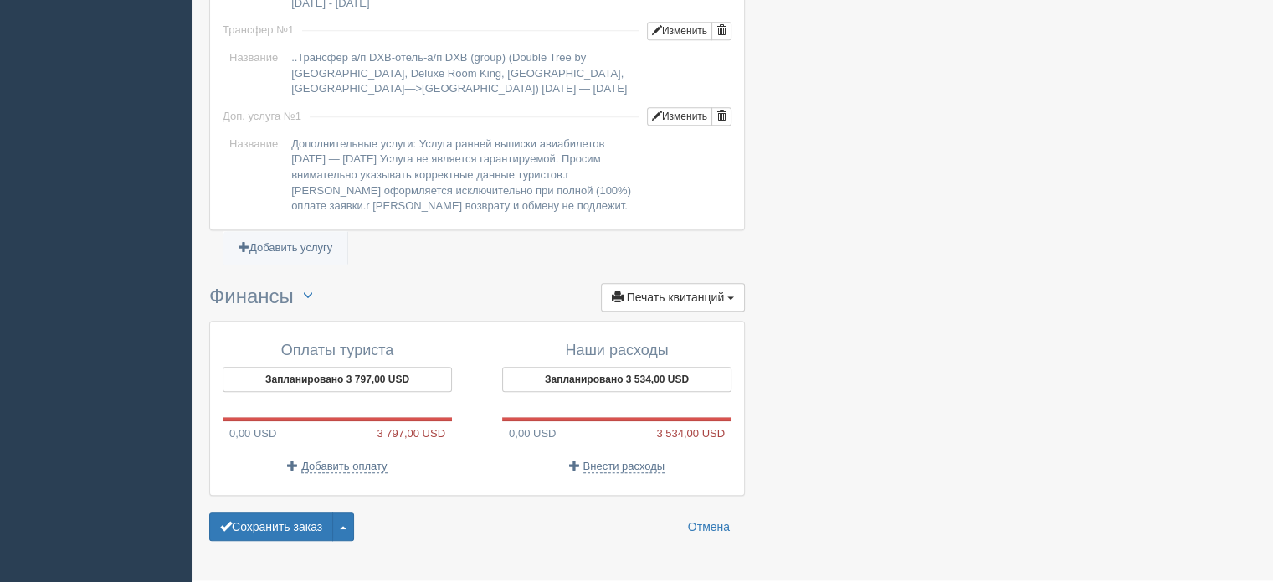
scroll to position [1528, 0]
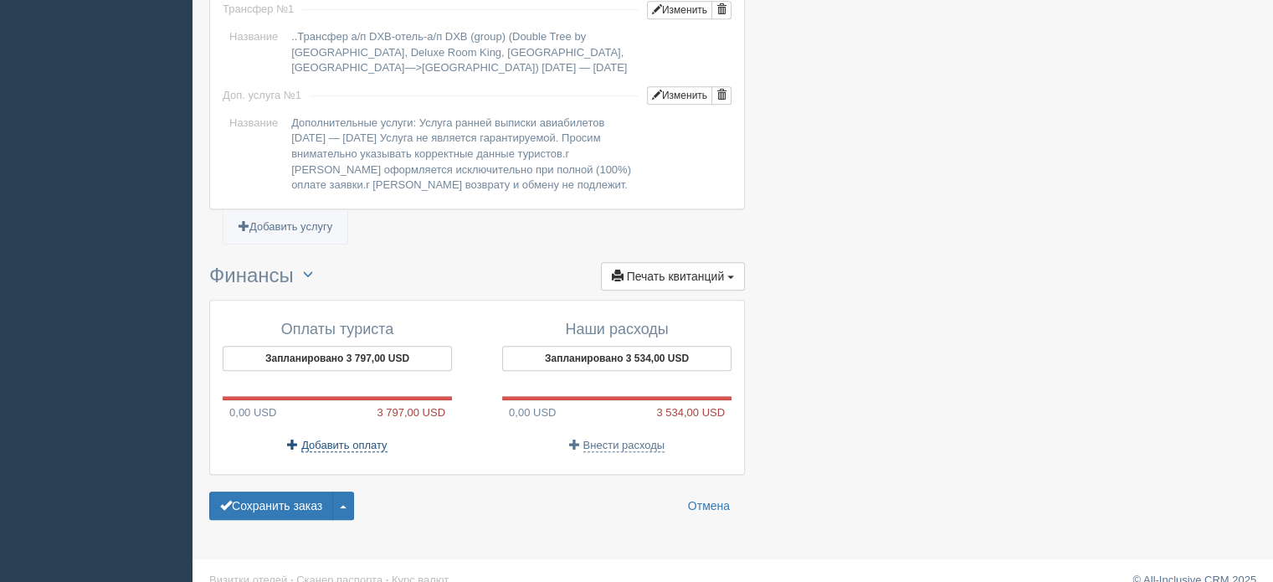
click at [305, 439] on span "Добавить оплату" at bounding box center [343, 445] width 85 height 13
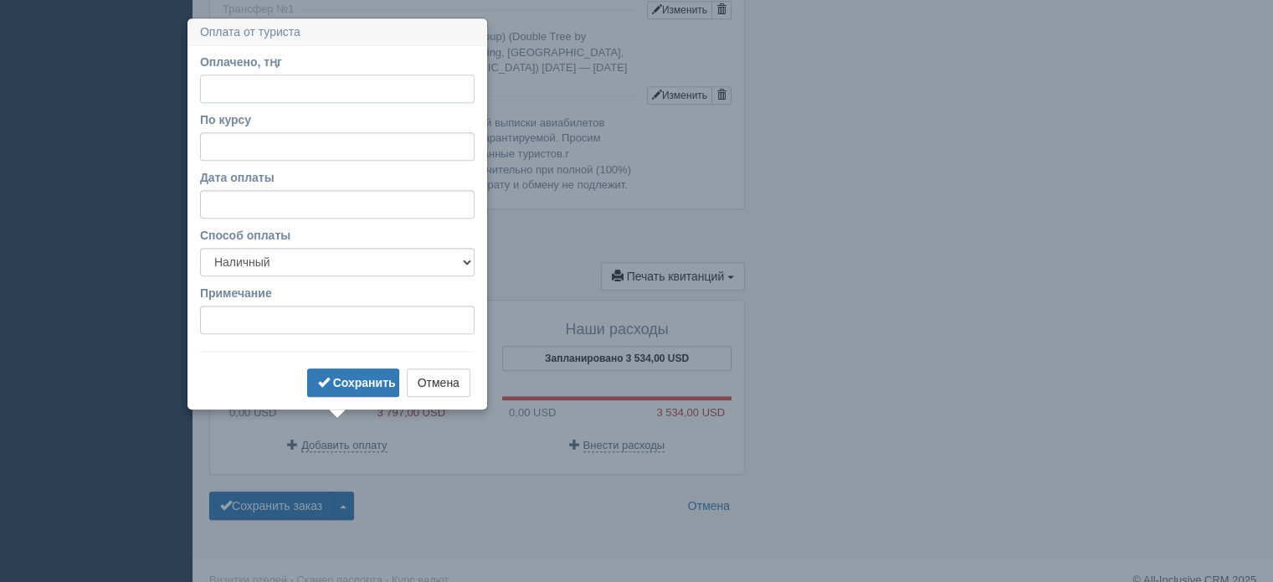
paste input "1936632"
type input "1936632"
click at [291, 136] on input "По курсу" at bounding box center [337, 146] width 275 height 28
type input "550"
click at [290, 257] on select "Наличный Безналичный" at bounding box center [337, 262] width 275 height 28
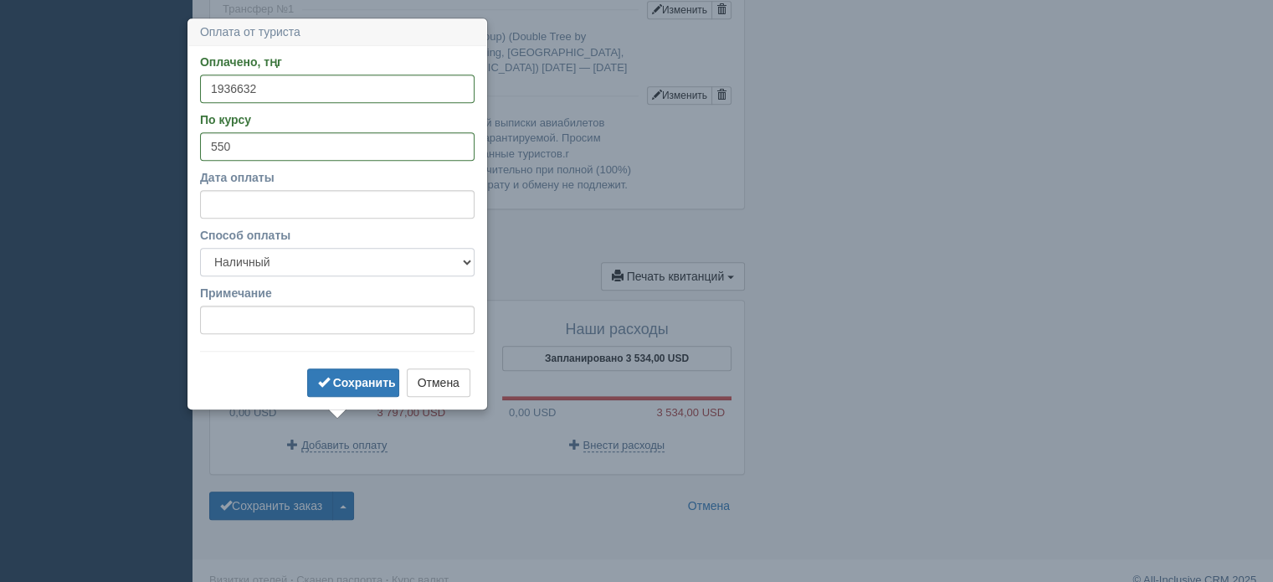
select select "non_cash"
click at [200, 248] on select "Наличный Безналичный" at bounding box center [337, 262] width 275 height 28
click at [280, 311] on input "Примечание" at bounding box center [337, 320] width 275 height 28
type input "каспи"
click at [336, 383] on b "Сохранить" at bounding box center [364, 382] width 63 height 13
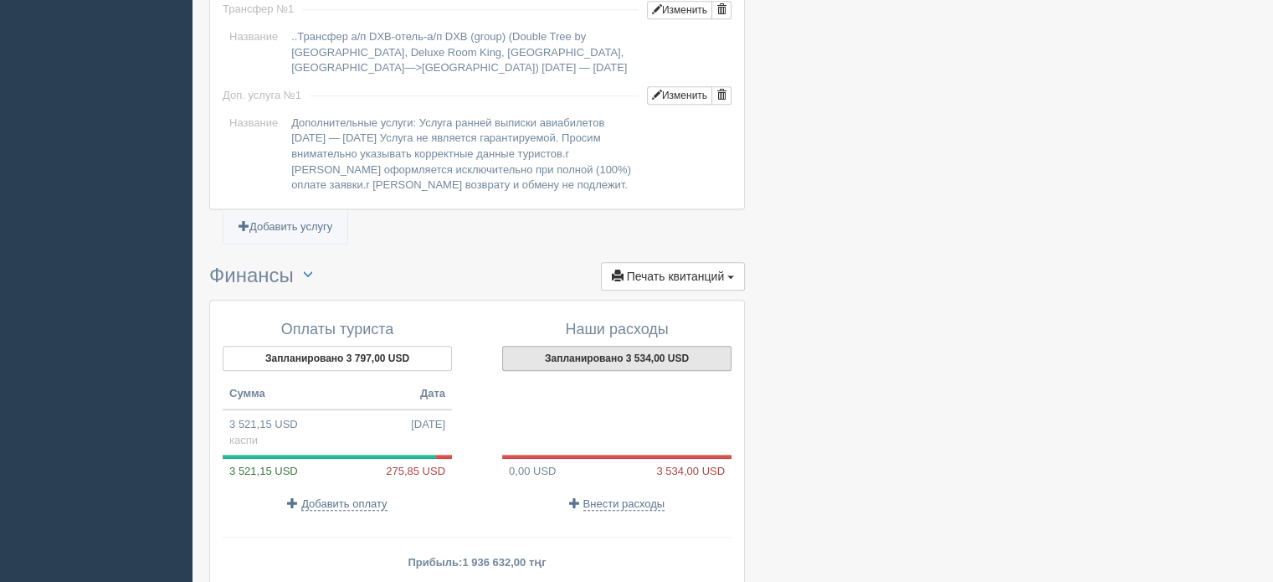
click at [584, 346] on button "Запланировано 3 534,00 USD" at bounding box center [616, 358] width 229 height 25
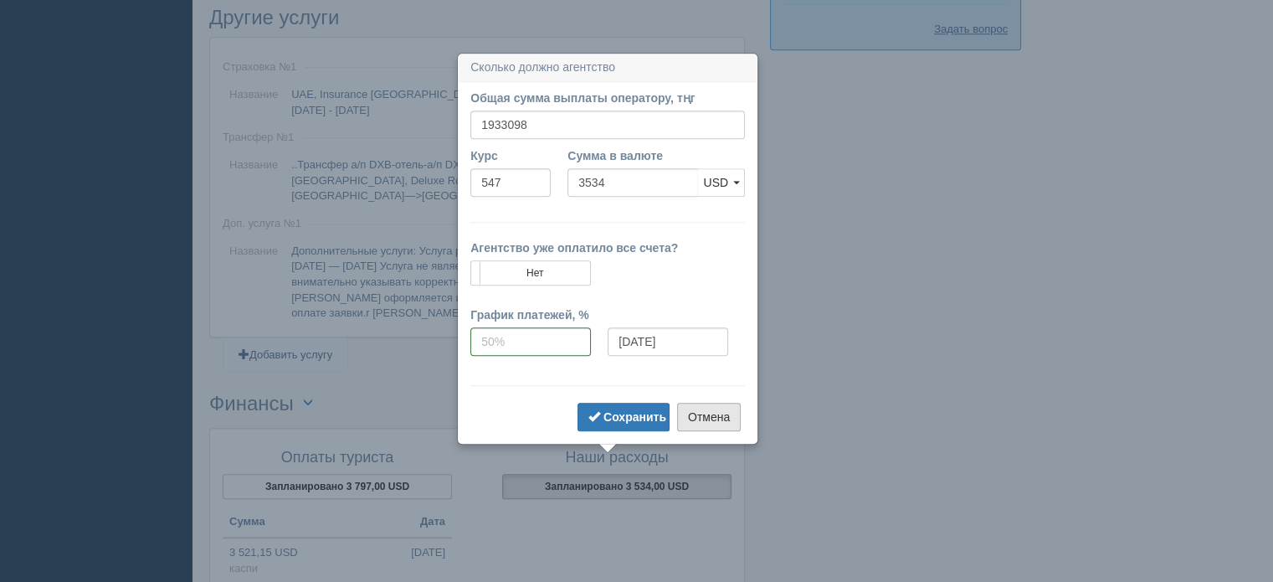
scroll to position [1453, 0]
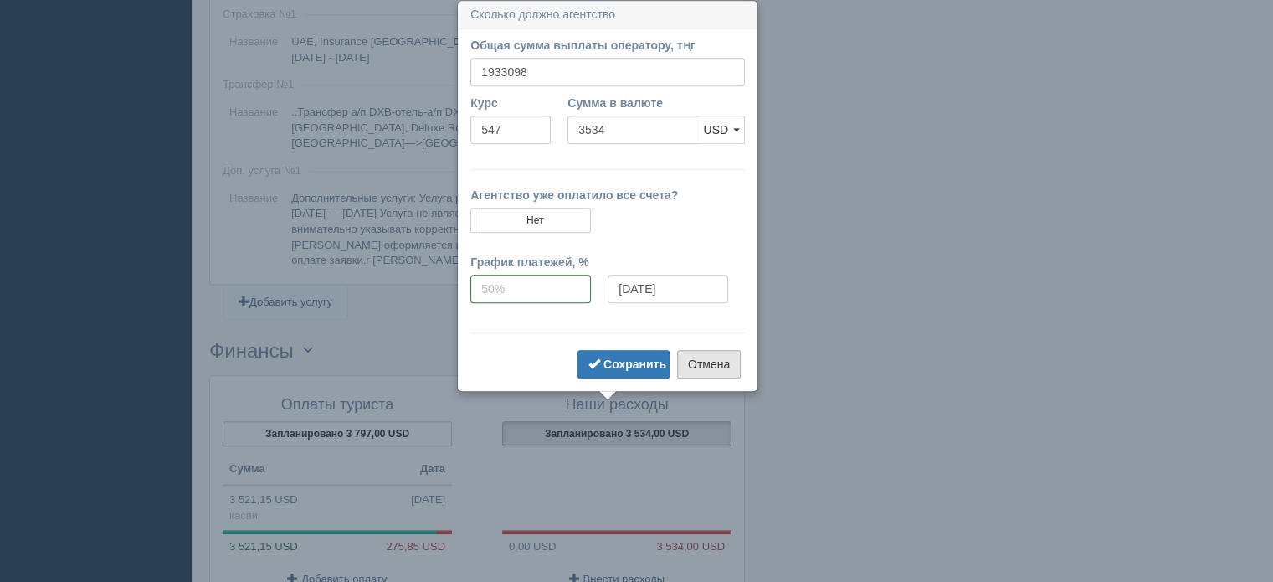
click at [707, 364] on button "Отмена" at bounding box center [709, 364] width 64 height 28
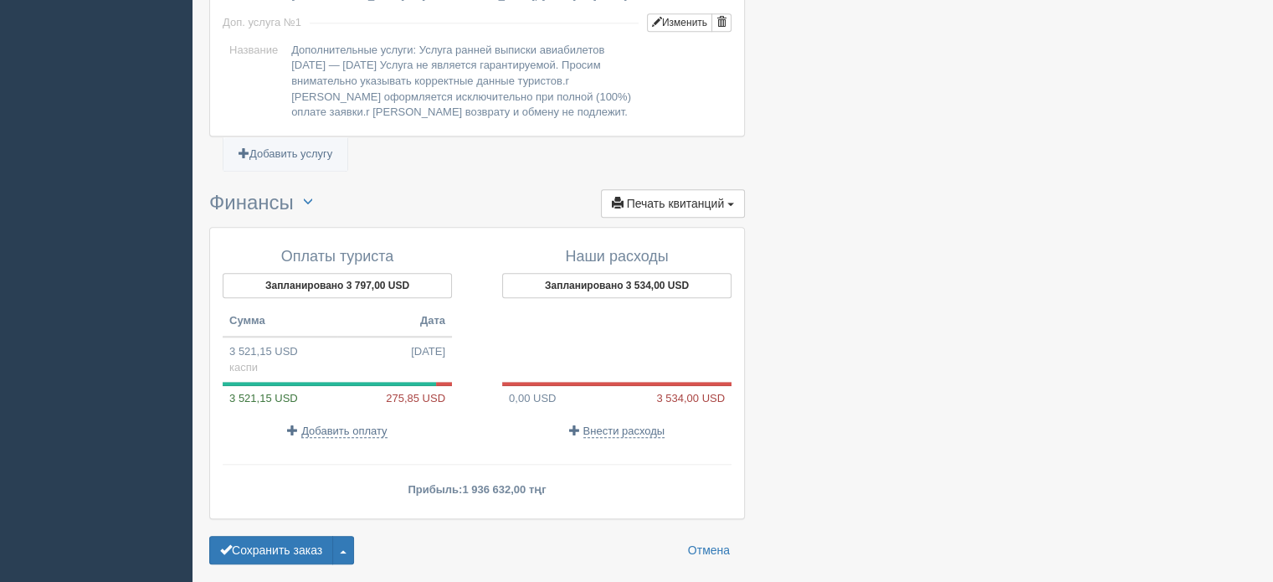
scroll to position [1620, 0]
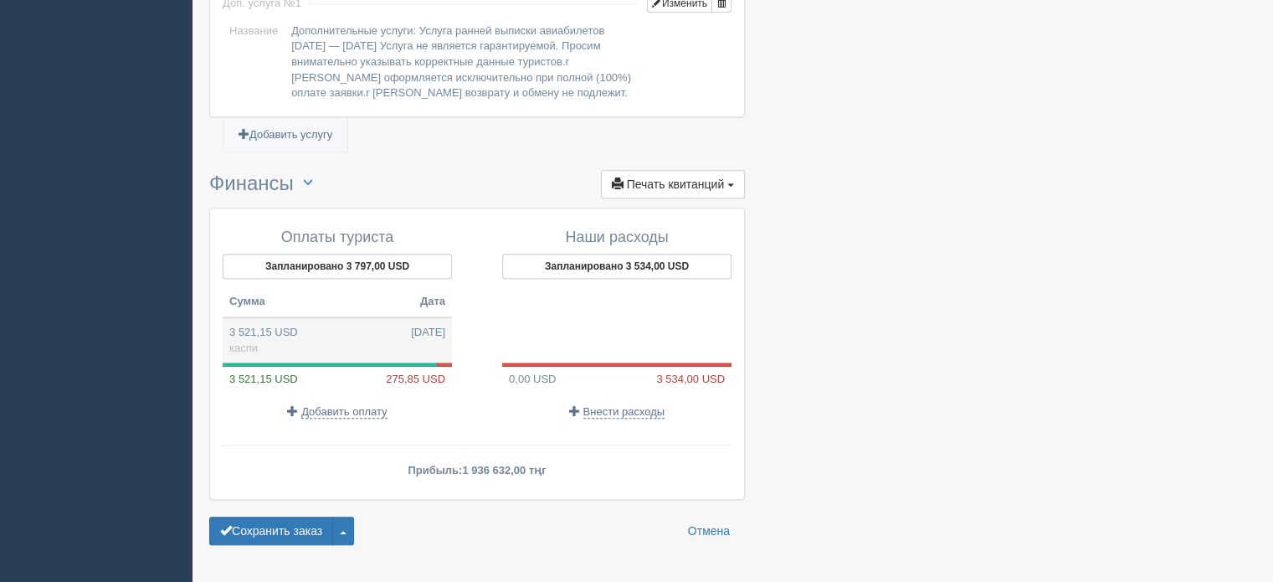
click at [318, 329] on td "3 521,15 USD 15.10.2025 каспи" at bounding box center [337, 339] width 229 height 45
type input "1936632.00"
type input "550.00"
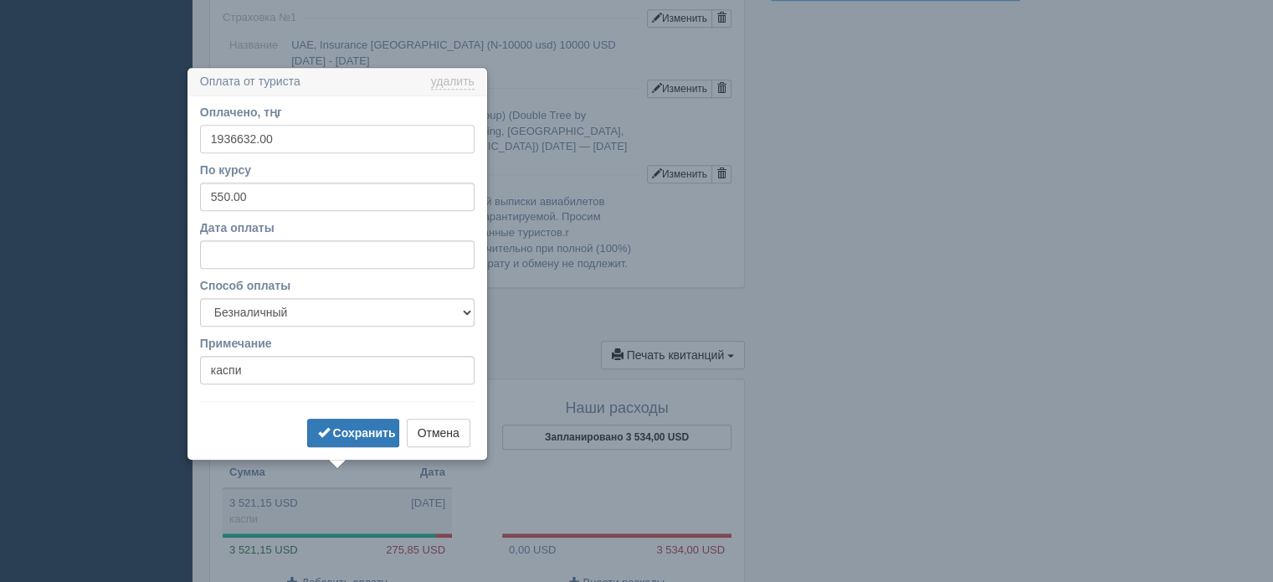
scroll to position [1349, 0]
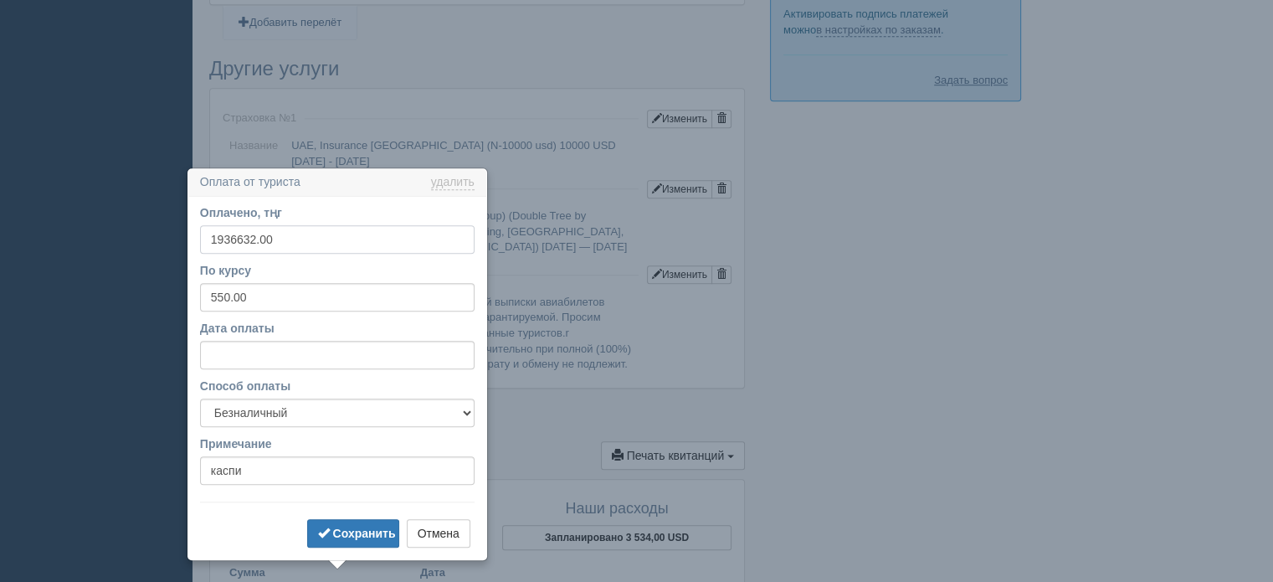
drag, startPoint x: 279, startPoint y: 249, endPoint x: 120, endPoint y: 244, distance: 159.1
paste input "2080493"
type input "2080493"
click at [338, 532] on b "Сохранить" at bounding box center [364, 533] width 63 height 13
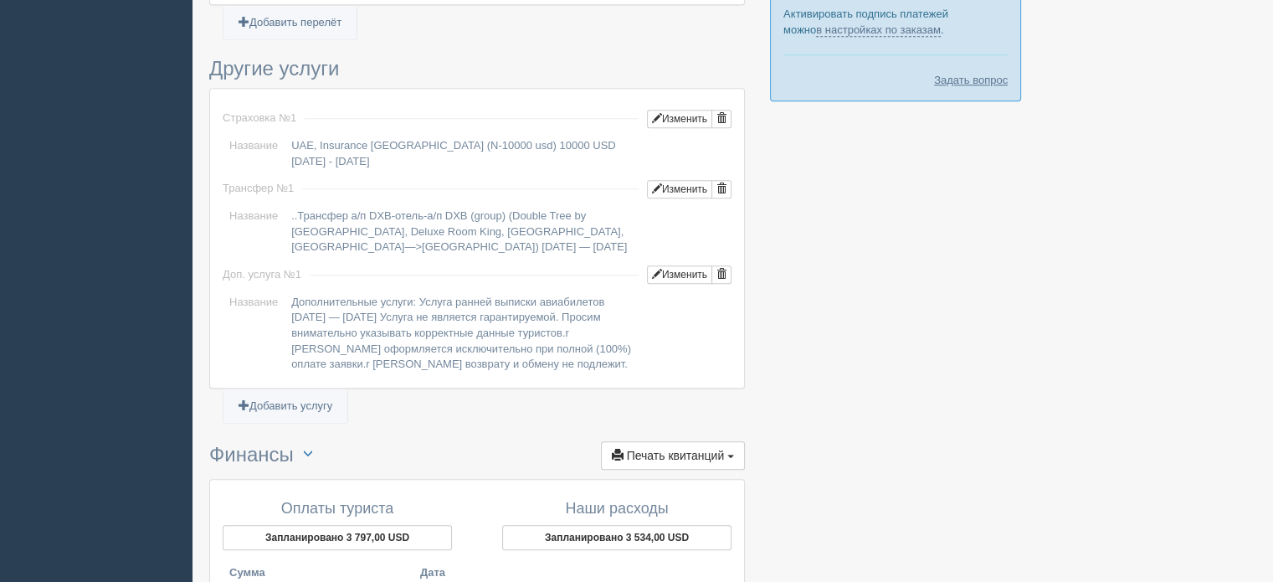
scroll to position [1516, 0]
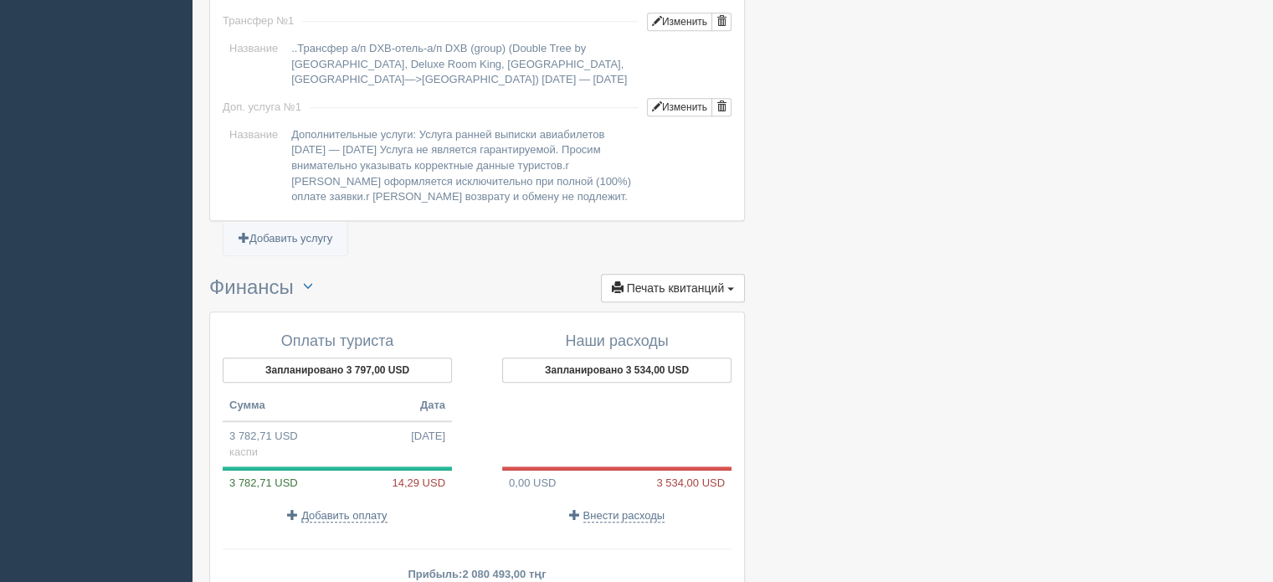
drag, startPoint x: 609, startPoint y: 351, endPoint x: 615, endPoint y: 421, distance: 70.6
click at [615, 421] on div "Наши расходы Запланировано 3 534,00 USD 0,00 USD 3 534,00 USD Внести расходы" at bounding box center [608, 428] width 263 height 207
click at [571, 509] on span at bounding box center [574, 514] width 11 height 11
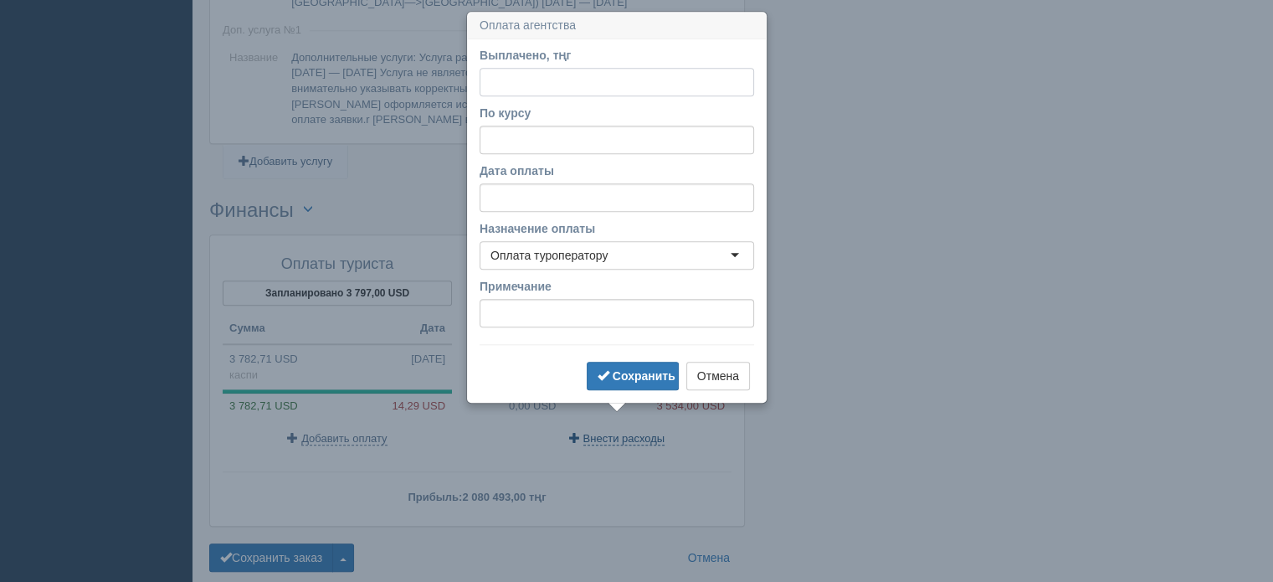
scroll to position [1604, 0]
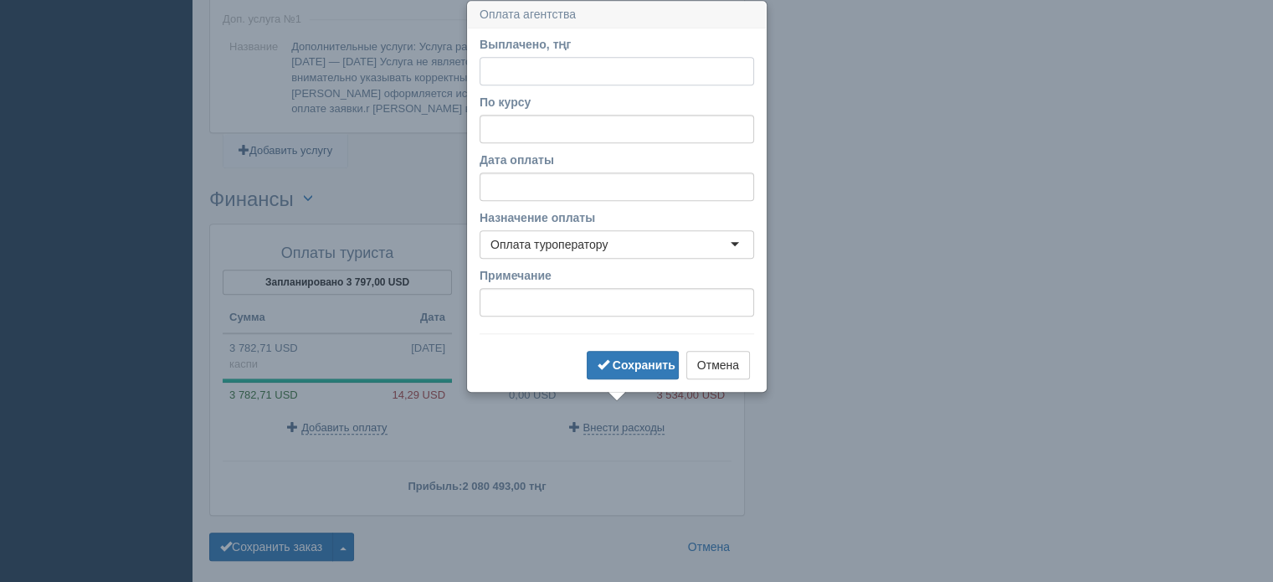
paste input "2080493"
type input "2080493"
click at [527, 125] on input "По курсу" at bounding box center [617, 129] width 275 height 28
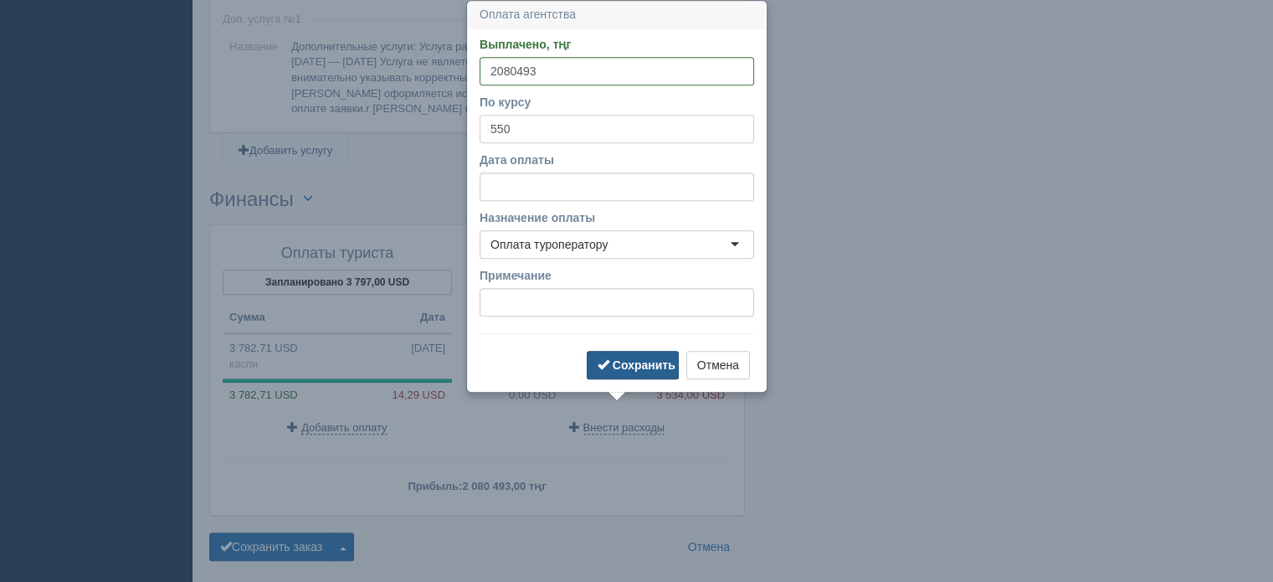
type input "550"
click at [603, 358] on span "submit" at bounding box center [604, 364] width 12 height 12
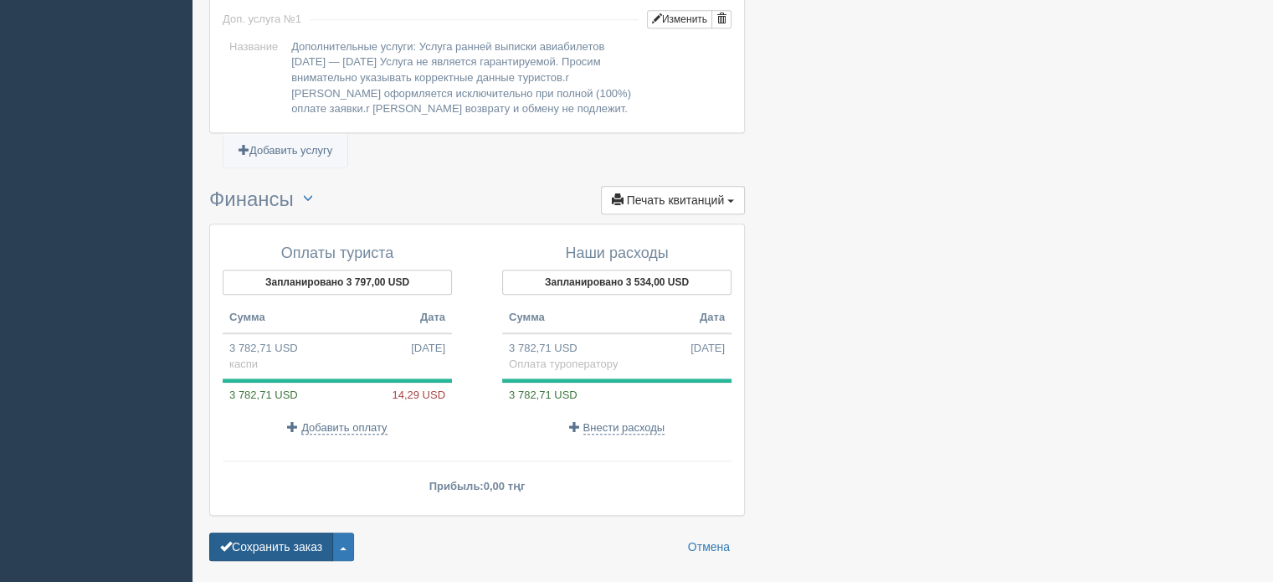
click at [285, 532] on button "Сохранить заказ" at bounding box center [271, 546] width 124 height 28
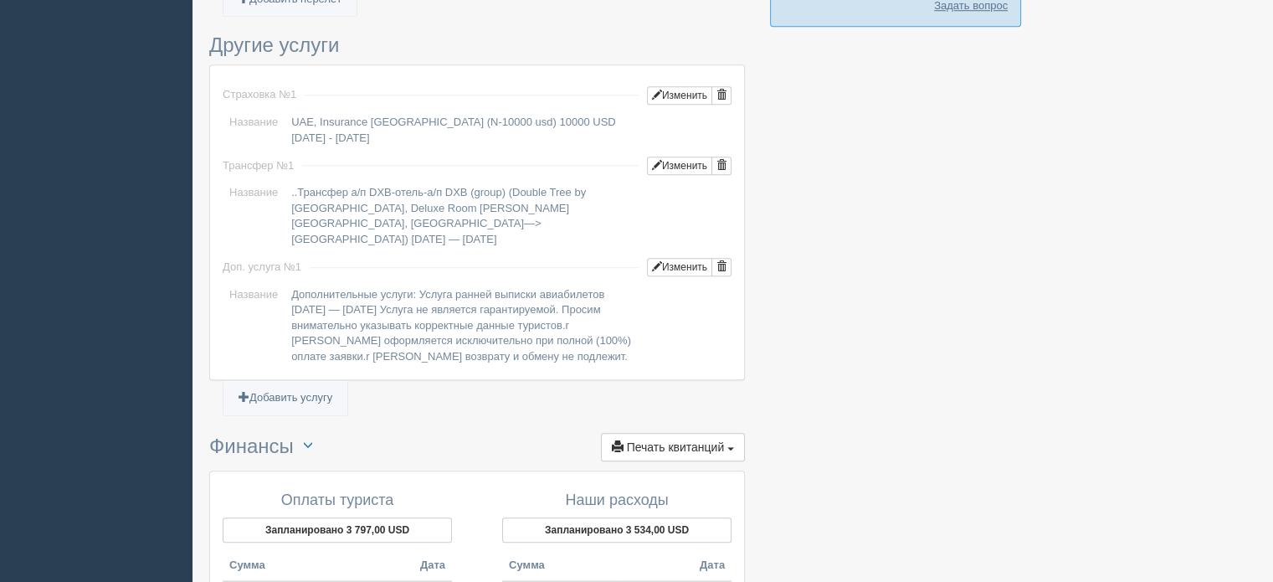
scroll to position [1696, 0]
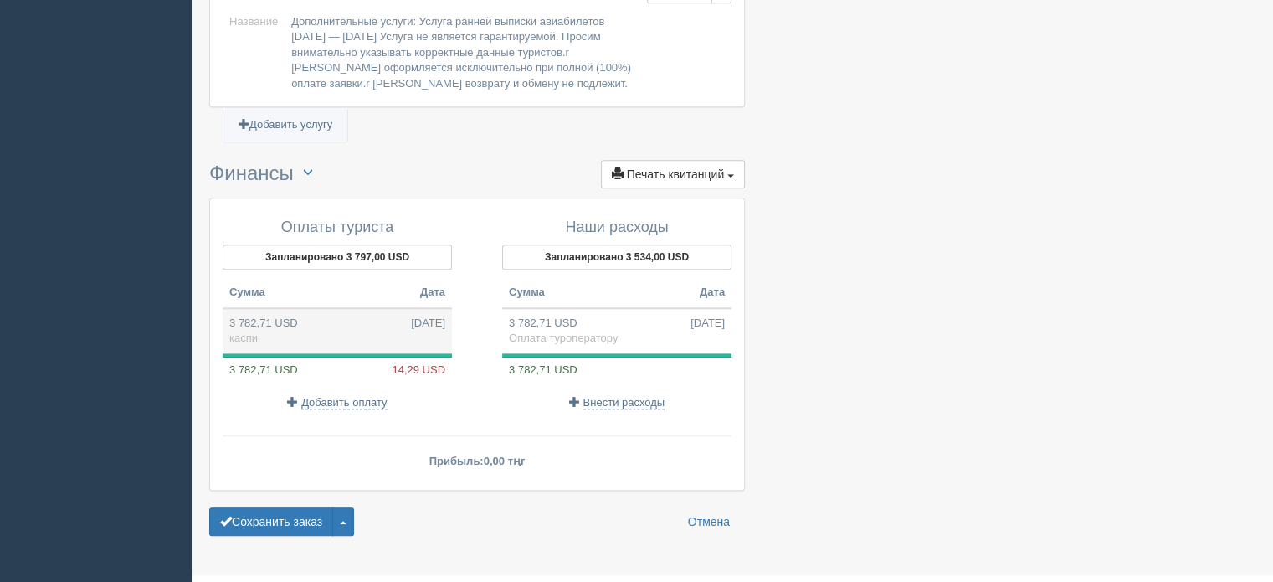
click at [368, 308] on td "3 782,71 USD [DATE] [GEOGRAPHIC_DATA]" at bounding box center [337, 330] width 229 height 45
type input "2080493.00"
type input "550.00"
select select "non_cash"
type input "каспи"
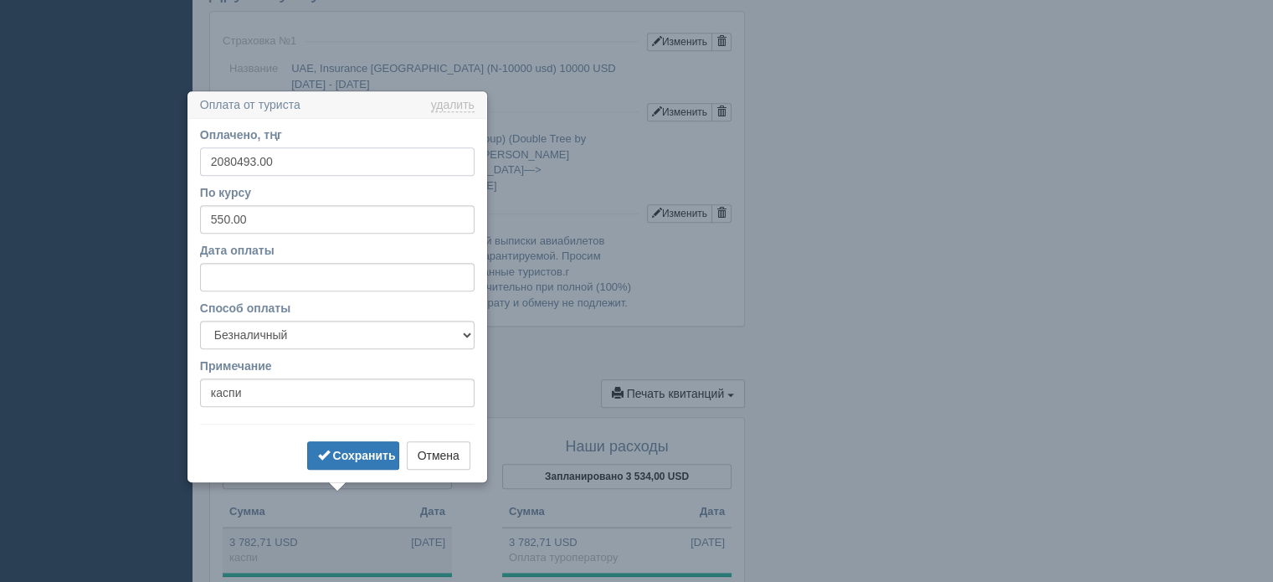
scroll to position [1400, 0]
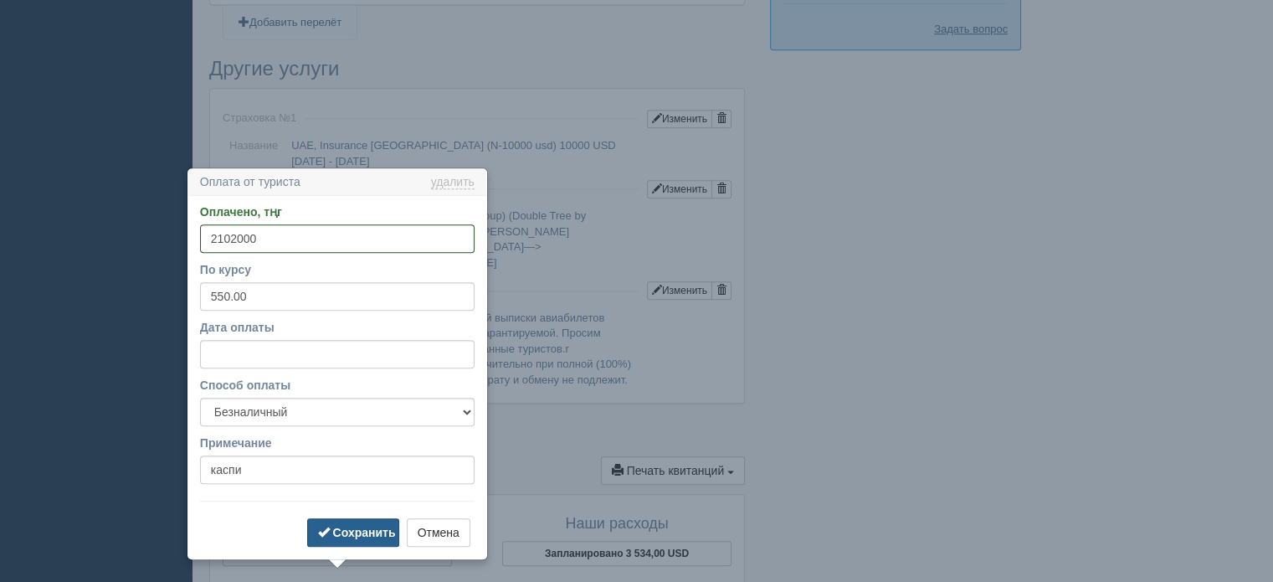
type input "2102000"
click at [329, 529] on span "submit" at bounding box center [324, 532] width 12 height 12
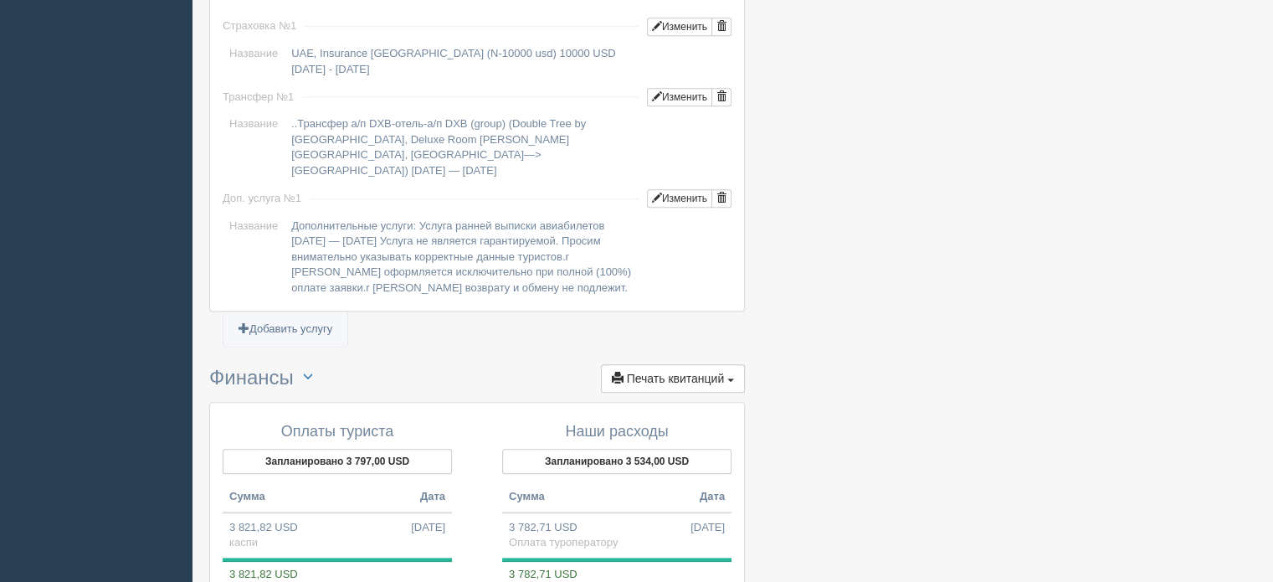
scroll to position [1651, 0]
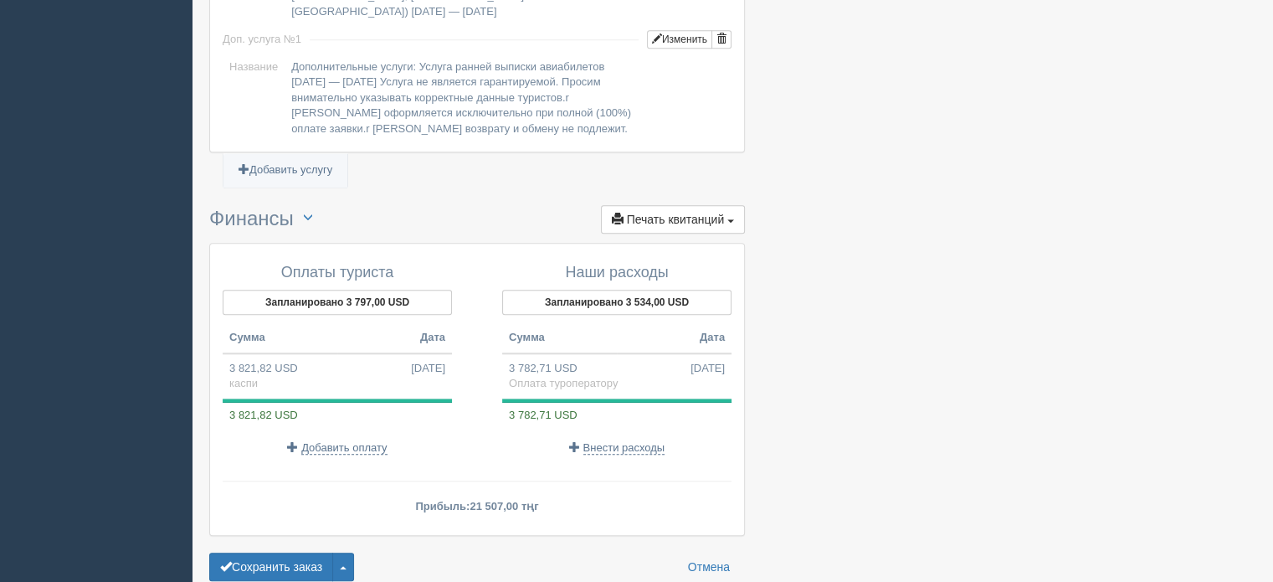
click at [332, 553] on div "Сохранить заказ Завершить заказ Активировать заказ Аннулировать заказ Удалить з…" at bounding box center [281, 567] width 145 height 28
click at [305, 553] on button "Сохранить заказ" at bounding box center [271, 567] width 124 height 28
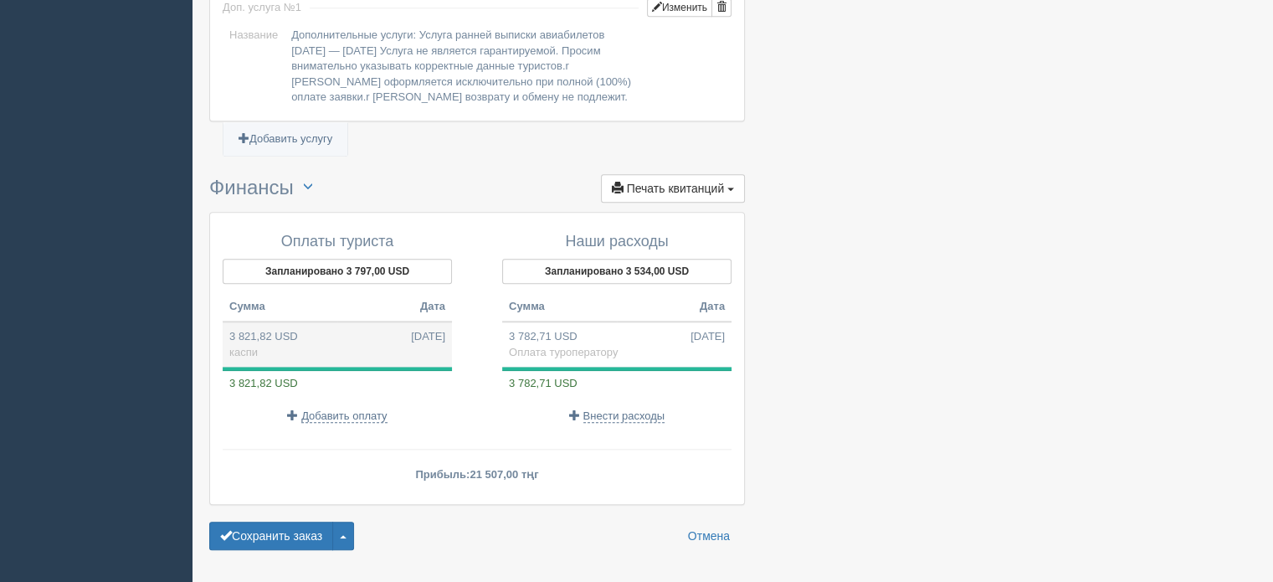
scroll to position [1696, 0]
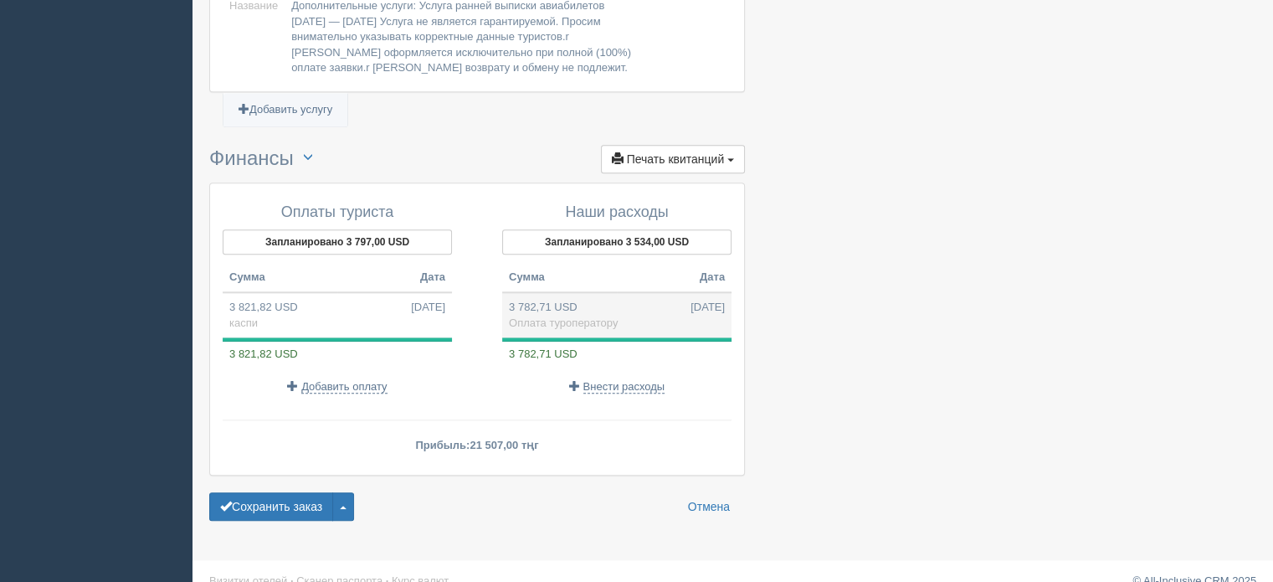
click at [539, 292] on td "3 782,71 USD [DATE] Оплата туроператору" at bounding box center [616, 314] width 229 height 45
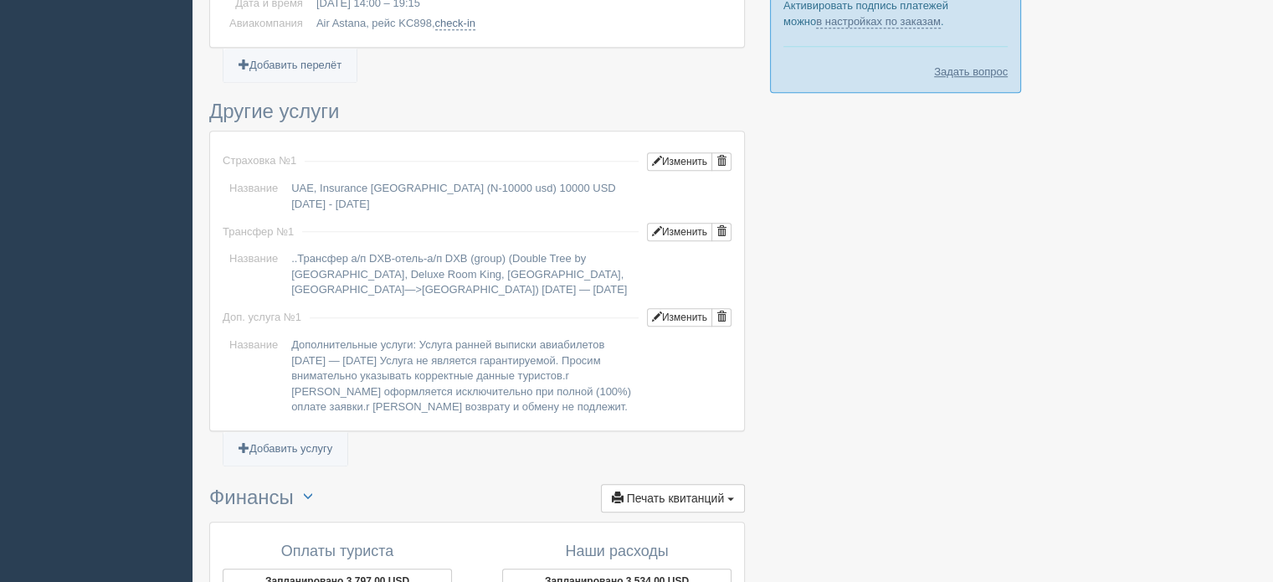
type input "2080493.00"
type input "550.00"
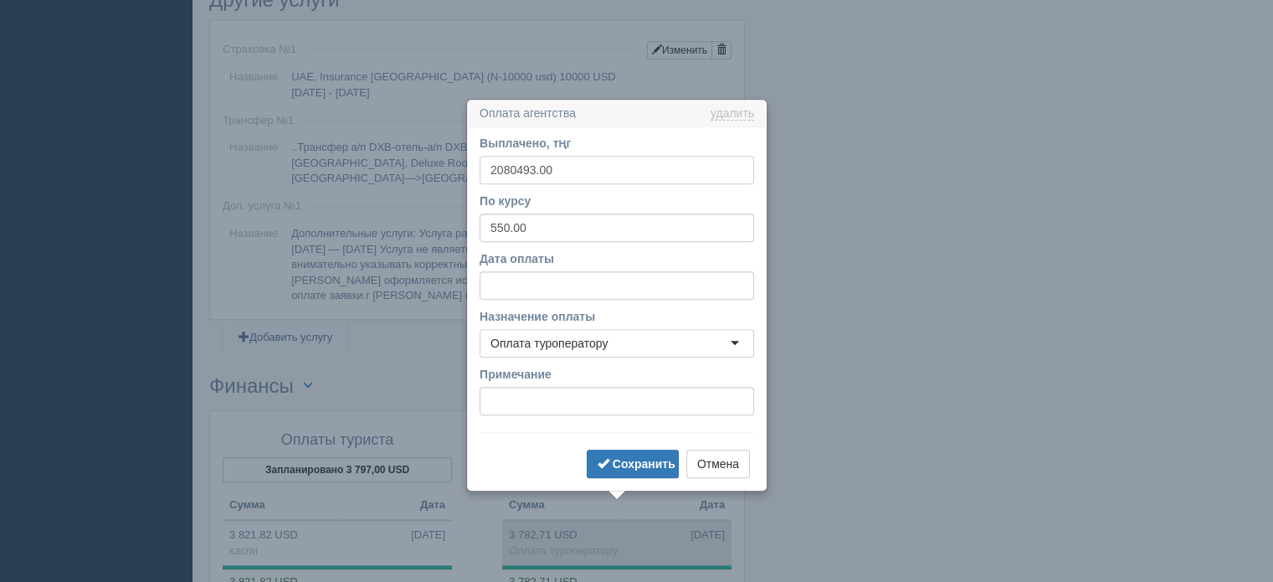
scroll to position [1567, 0]
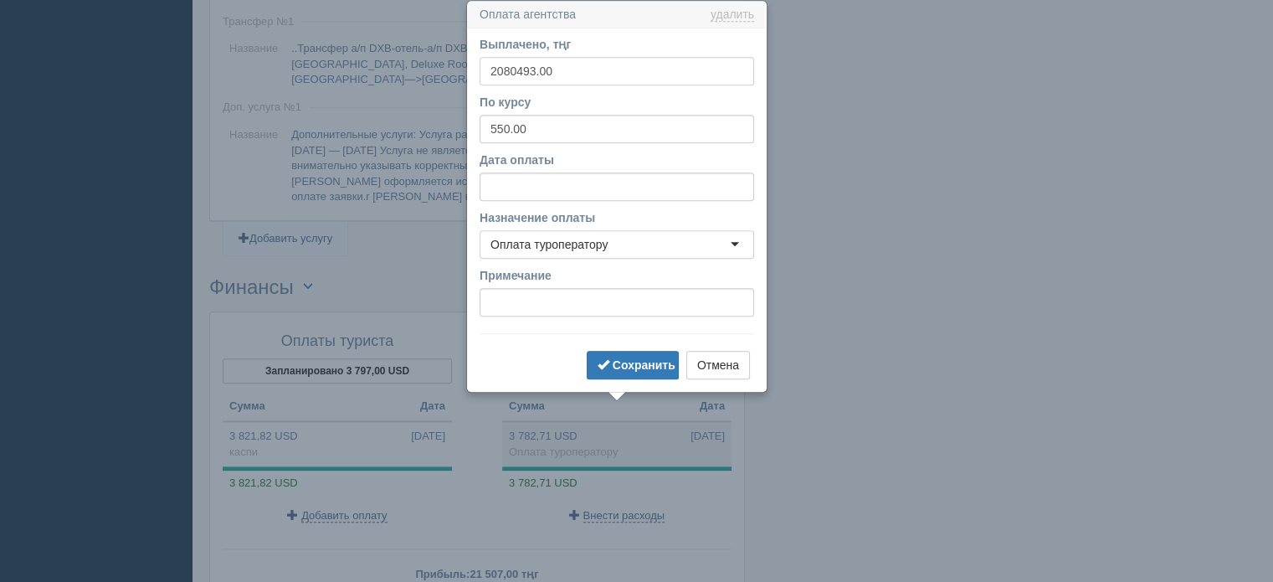
drag, startPoint x: 574, startPoint y: 73, endPoint x: 224, endPoint y: 111, distance: 352.1
paste input "1936632"
type input "1936632"
click at [626, 364] on b "Сохранить" at bounding box center [644, 364] width 63 height 13
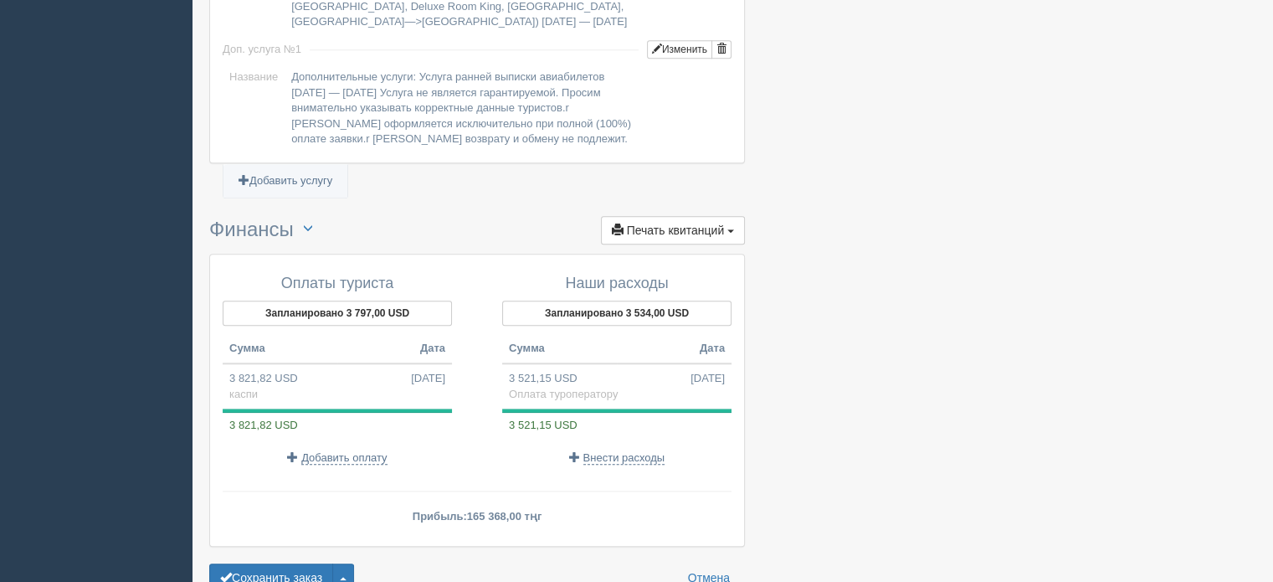
scroll to position [1696, 0]
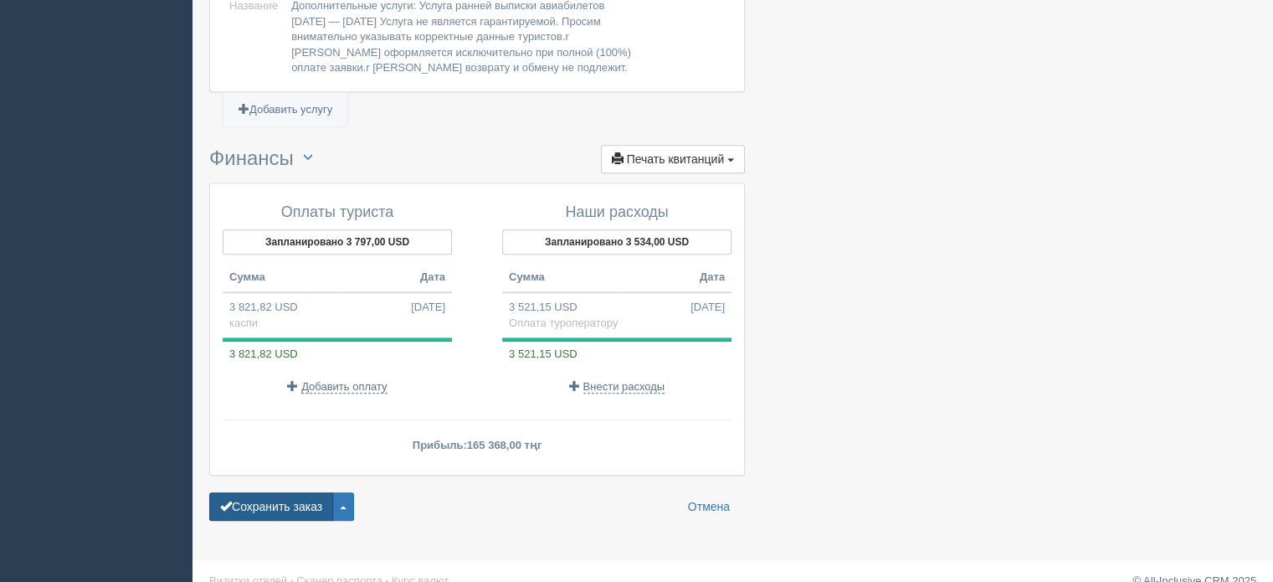
click at [298, 493] on button "Сохранить заказ" at bounding box center [271, 506] width 124 height 28
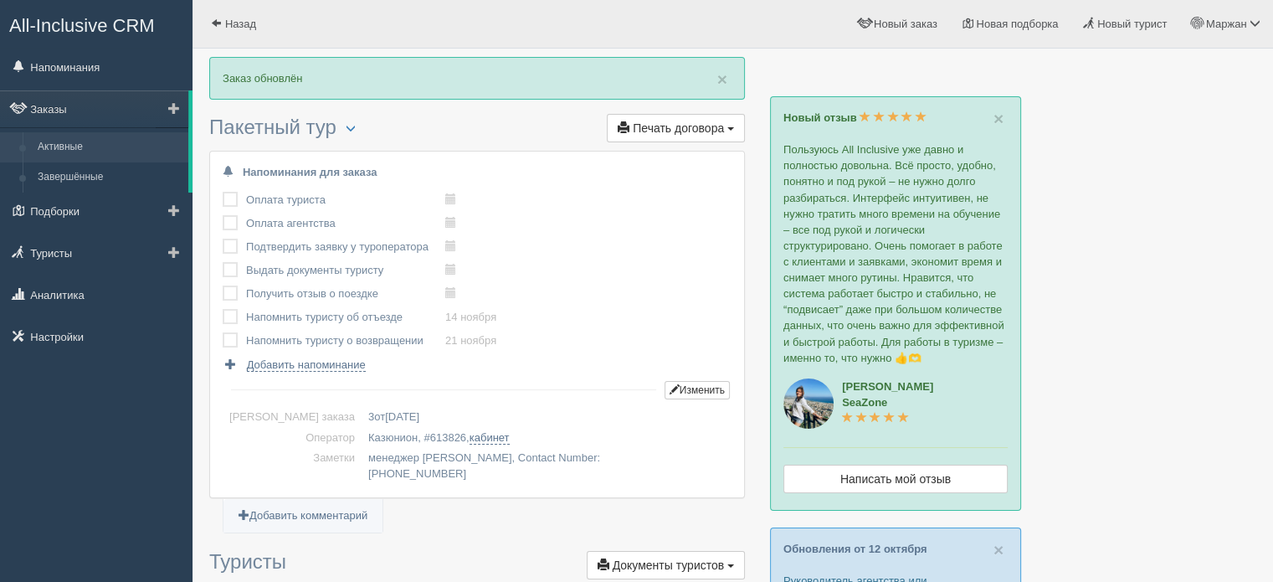
click at [57, 154] on link "Активные" at bounding box center [109, 147] width 158 height 30
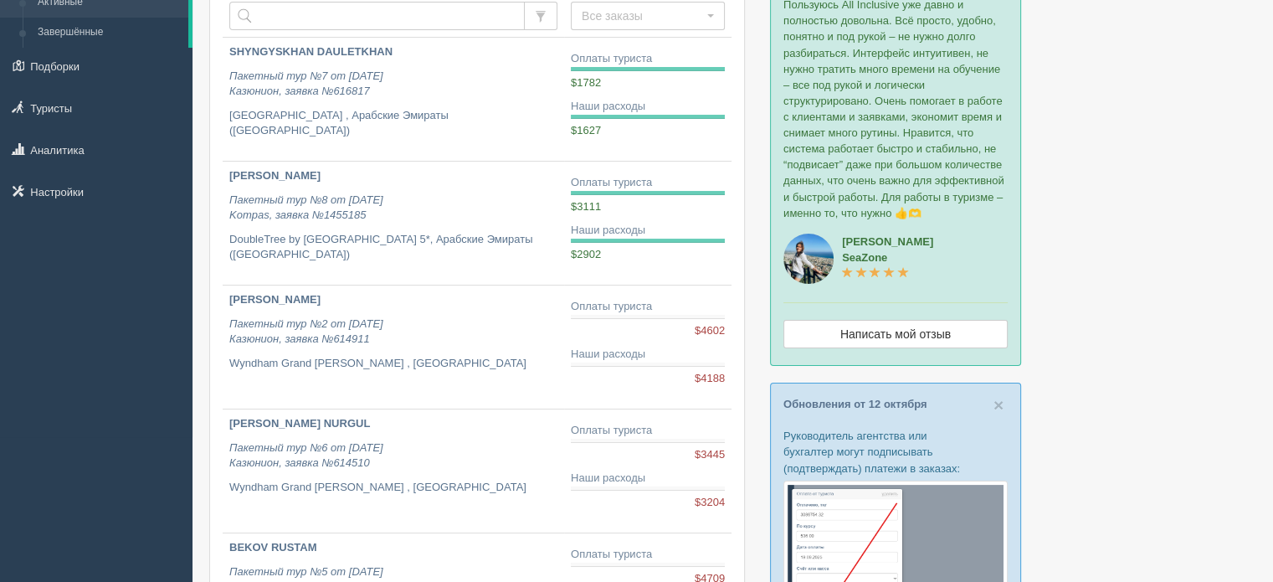
scroll to position [84, 0]
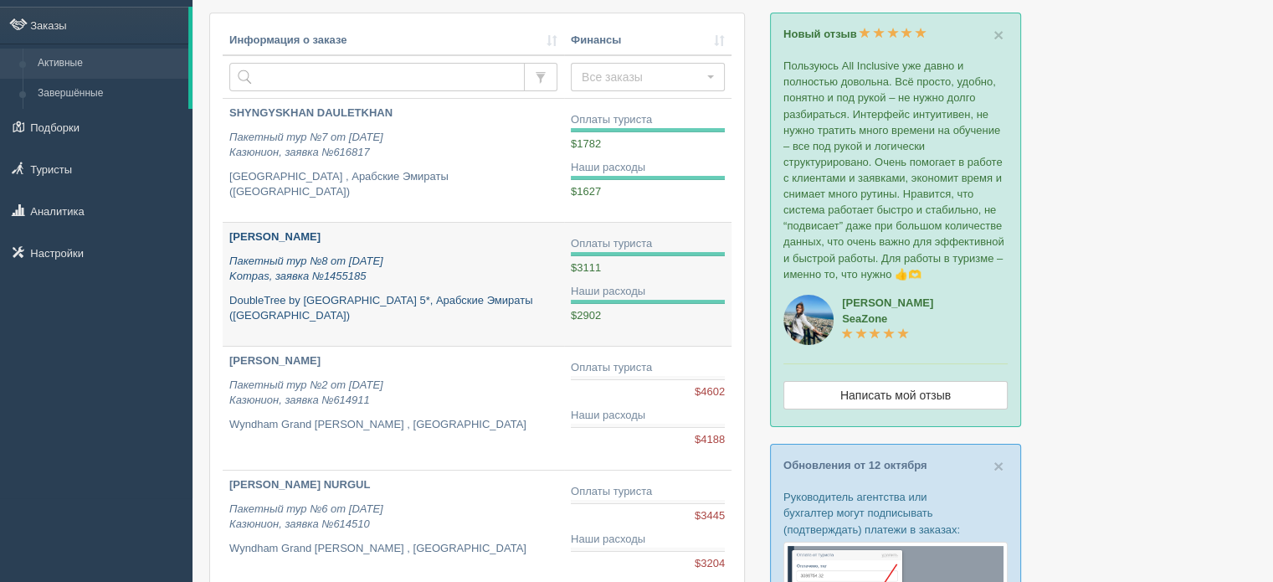
click at [479, 277] on p "Пакетный тур №8 от [DATE] Kompas, заявка №1455185" at bounding box center [393, 269] width 328 height 31
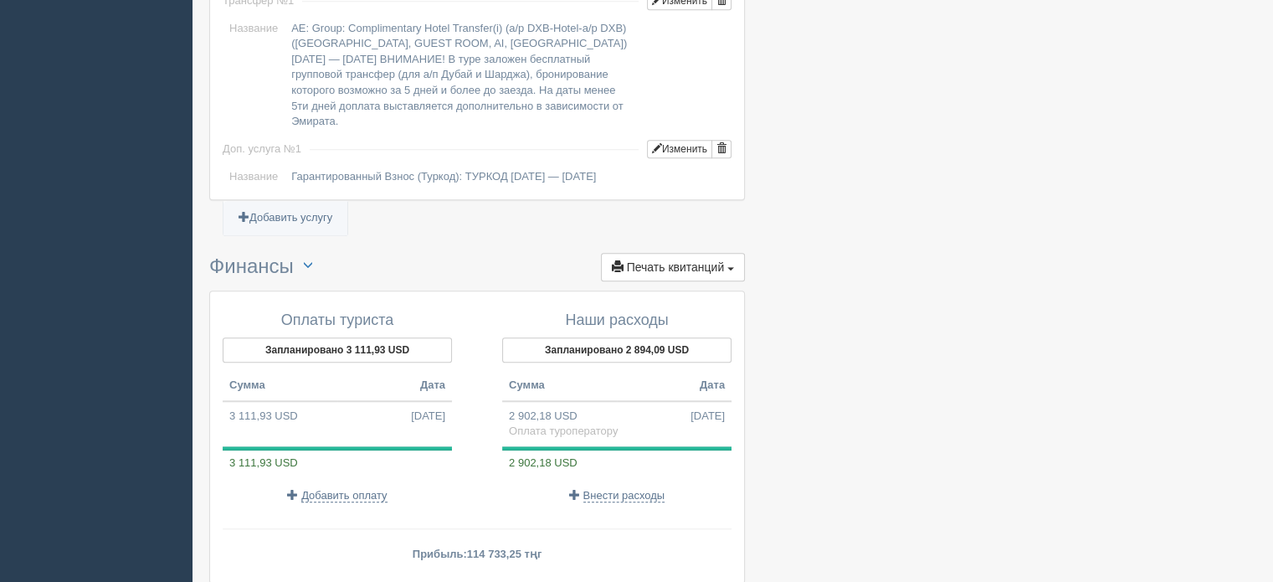
scroll to position [1615, 0]
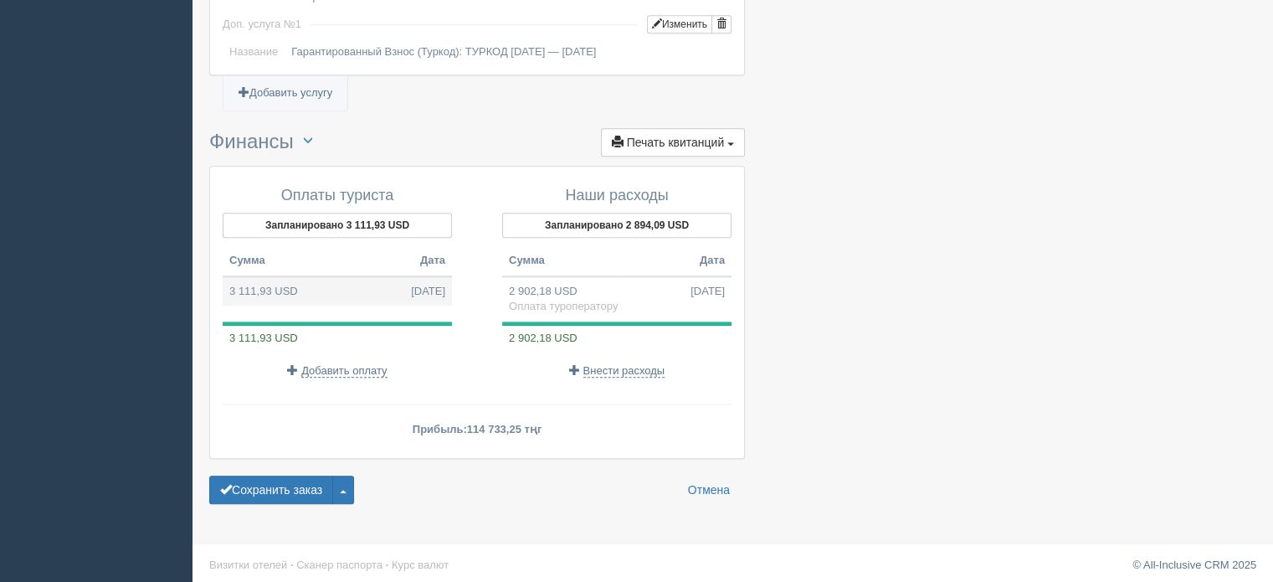
click at [251, 283] on td "3 111,93 USD 10.10.2025" at bounding box center [337, 291] width 229 height 30
type input "1702225.71"
type input "547.00"
select select
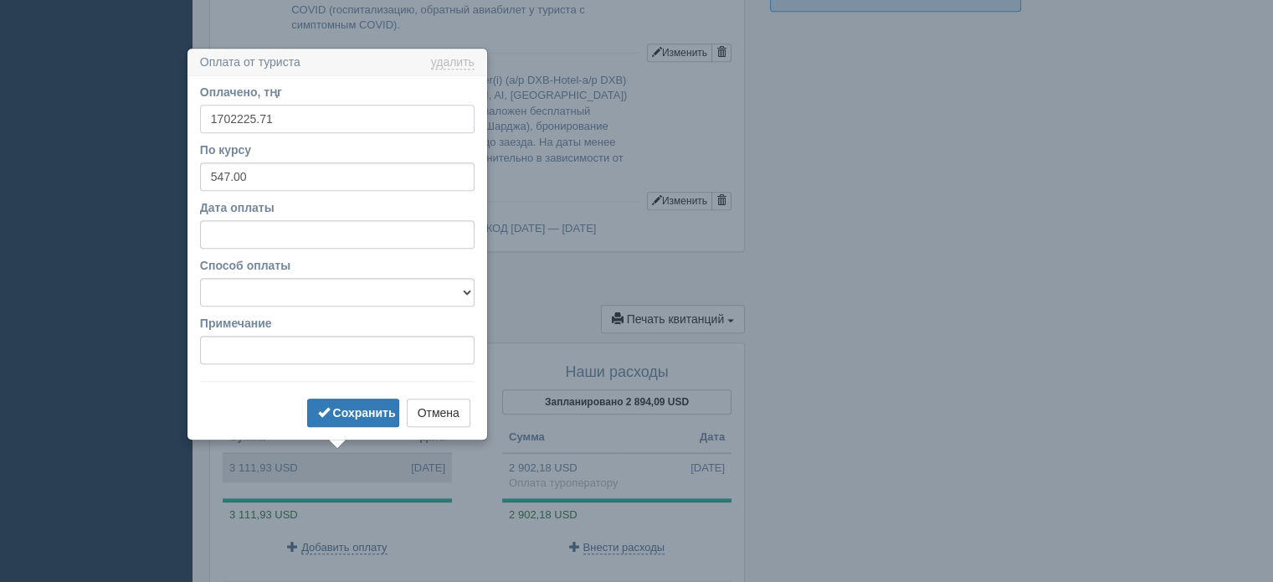
scroll to position [1486, 0]
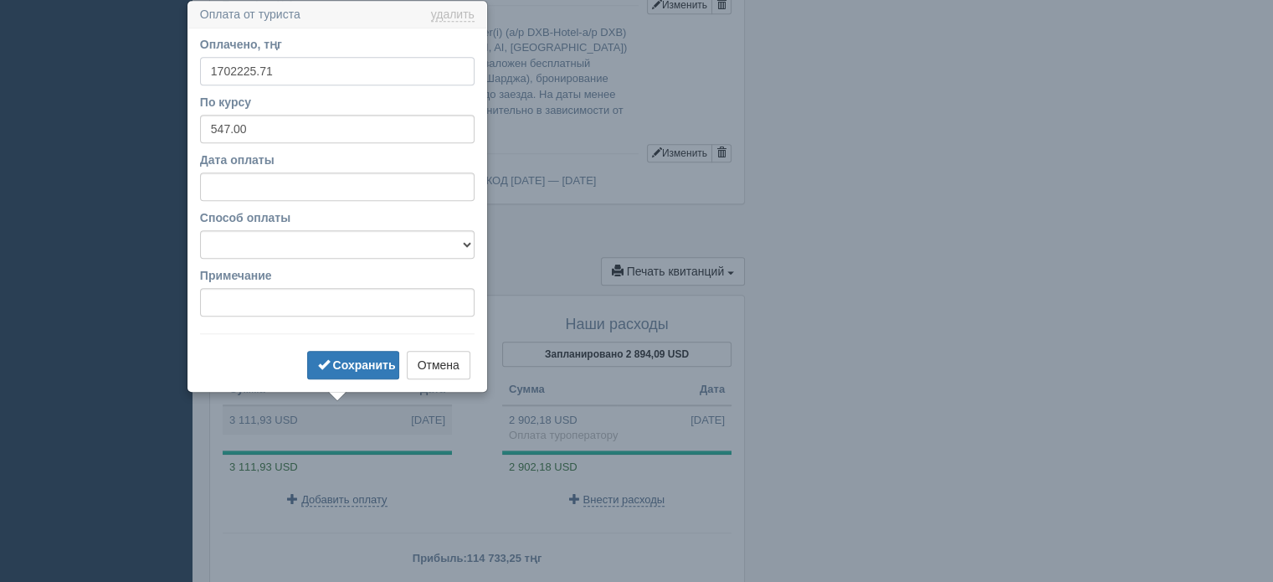
drag, startPoint x: 210, startPoint y: 67, endPoint x: 357, endPoint y: 63, distance: 147.4
click at [357, 63] on input "1702225.71" at bounding box center [337, 71] width 275 height 28
type input "1698000"
click at [356, 347] on form "Оплачено, тңг 1698000 По курсу 547.00 Дата оплаты Способ оплаты Наличный Безнал…" at bounding box center [337, 209] width 275 height 347
click at [356, 354] on button "Сохранить" at bounding box center [353, 365] width 92 height 28
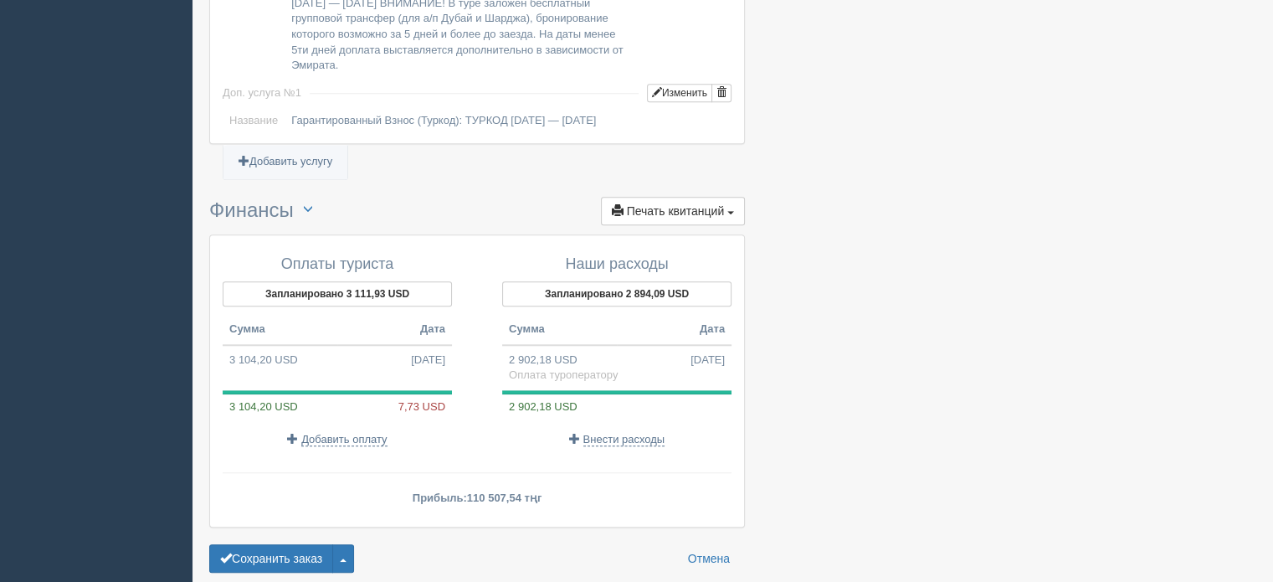
scroll to position [1615, 0]
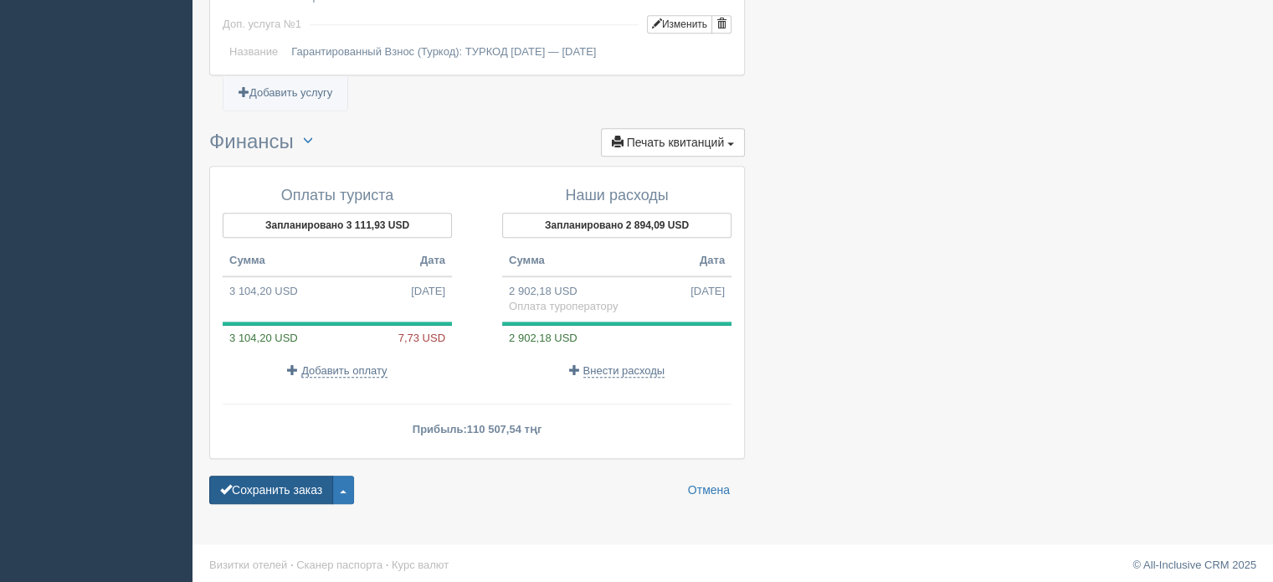
click at [285, 481] on button "Сохранить заказ" at bounding box center [271, 490] width 124 height 28
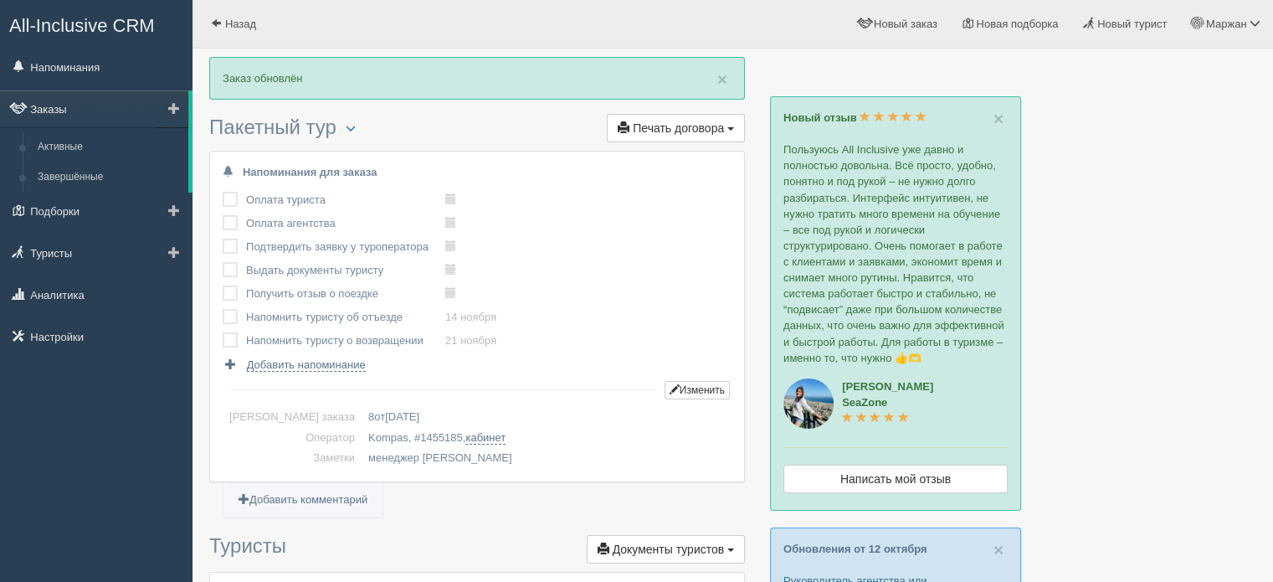
click at [69, 111] on link "Заказы" at bounding box center [94, 108] width 188 height 37
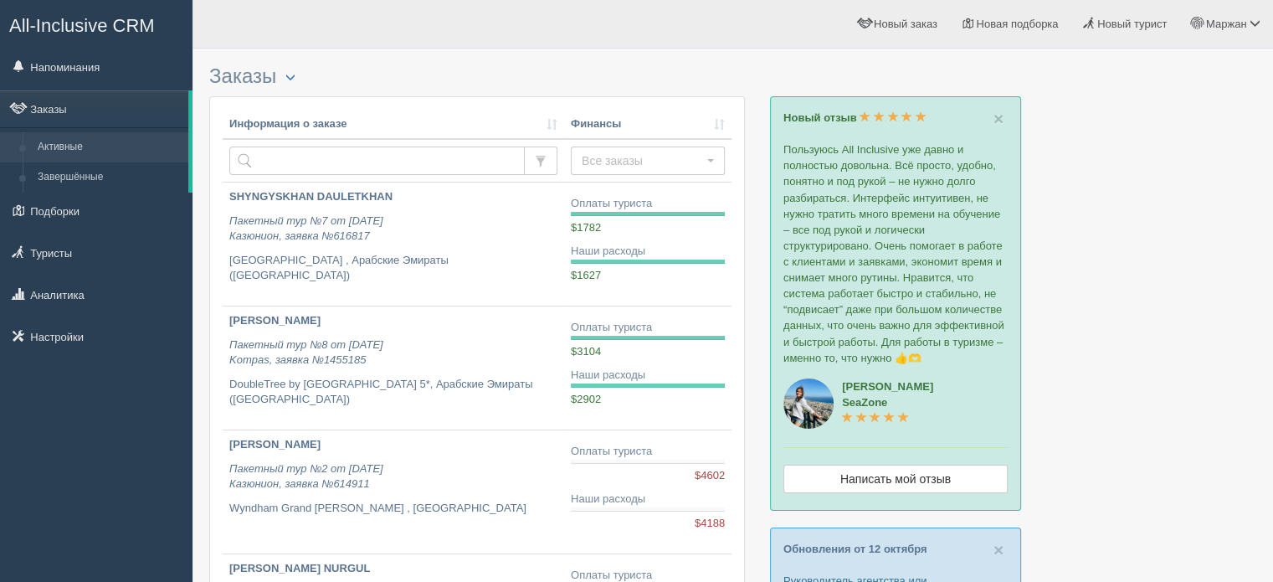
scroll to position [586, 0]
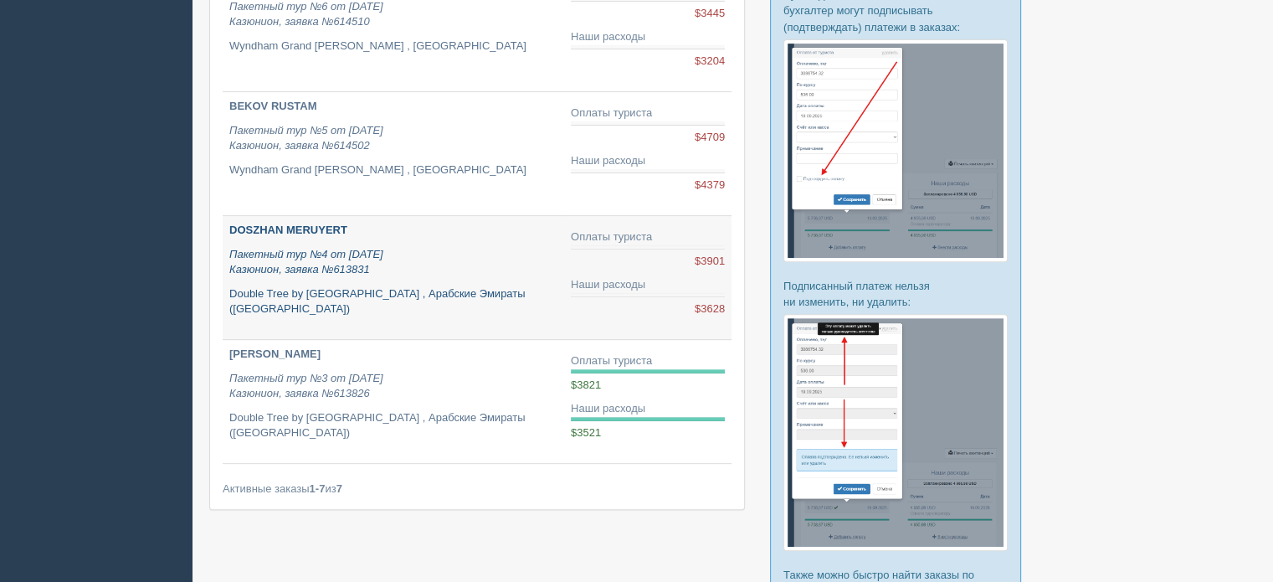
click at [456, 289] on p "Double Tree by [GEOGRAPHIC_DATA] , Арабские Эмираты ([GEOGRAPHIC_DATA])" at bounding box center [393, 301] width 328 height 31
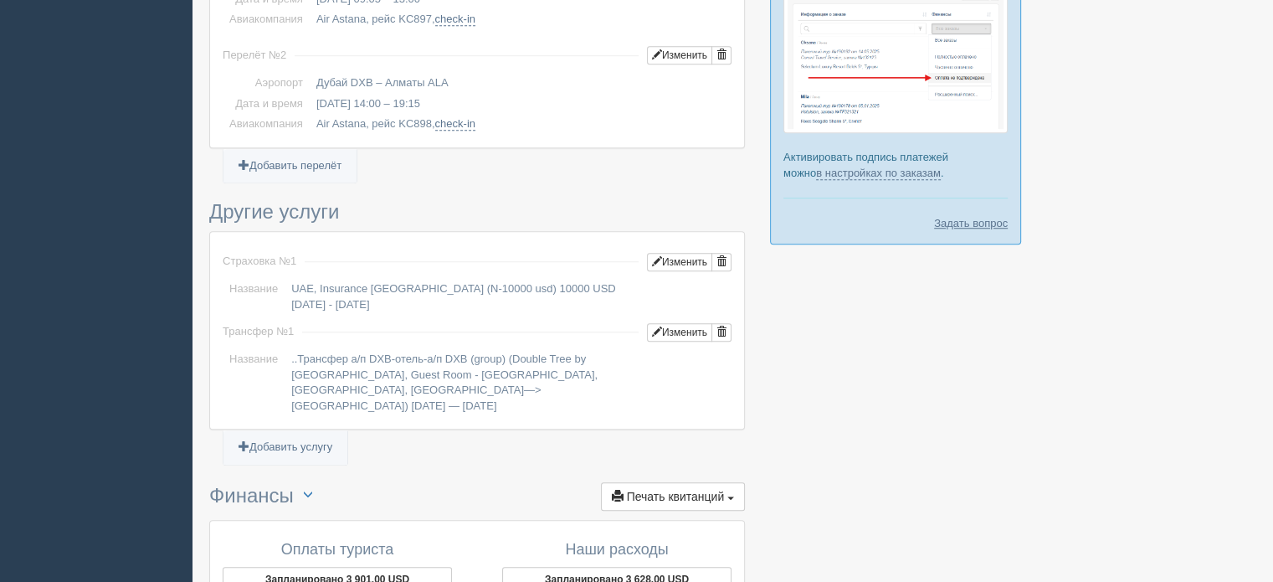
scroll to position [1412, 0]
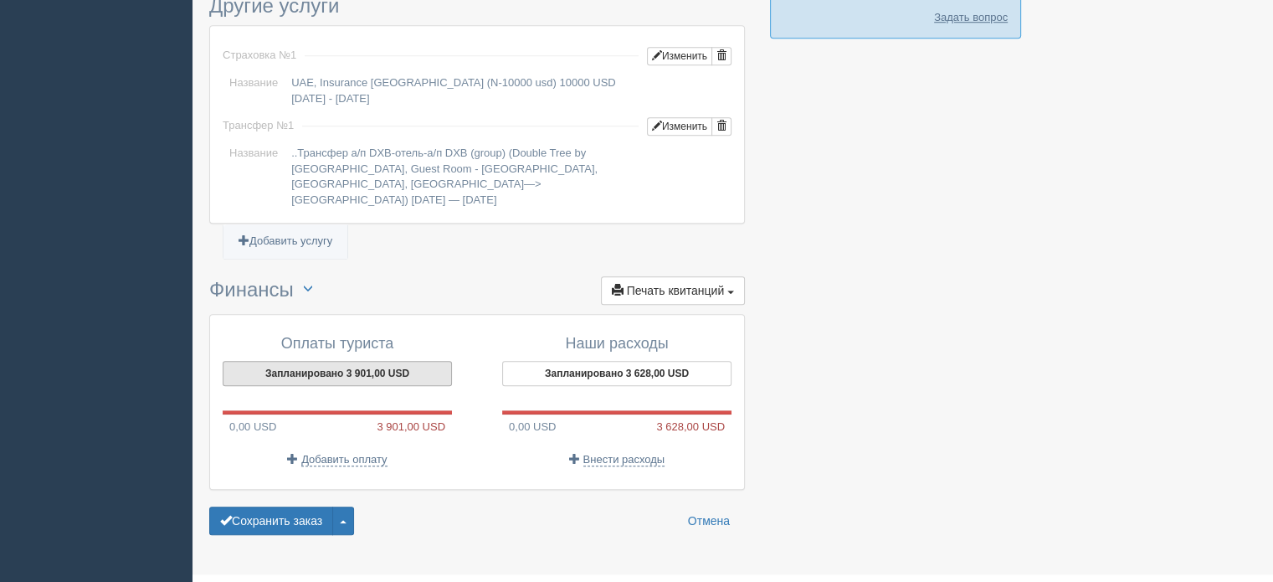
click at [385, 361] on button "Запланировано 3 901,00 USD" at bounding box center [337, 373] width 229 height 25
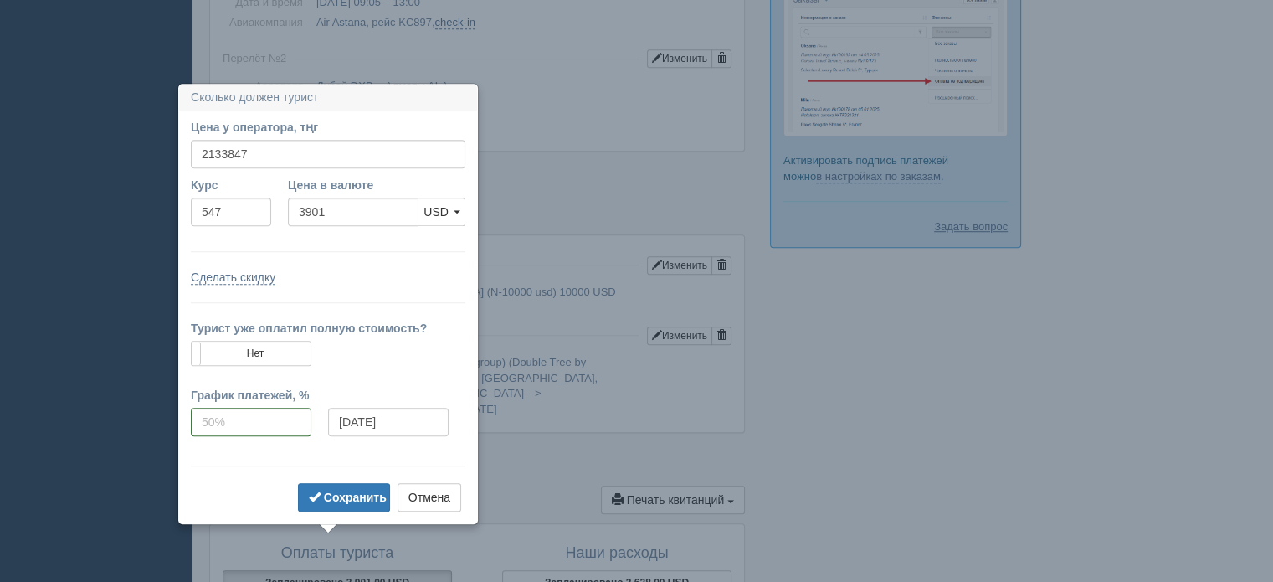
scroll to position [1201, 0]
click at [274, 157] on input "2133847" at bounding box center [328, 155] width 275 height 28
drag, startPoint x: 414, startPoint y: 490, endPoint x: 424, endPoint y: 482, distance: 12.6
click at [424, 484] on button "Отмена" at bounding box center [430, 498] width 64 height 28
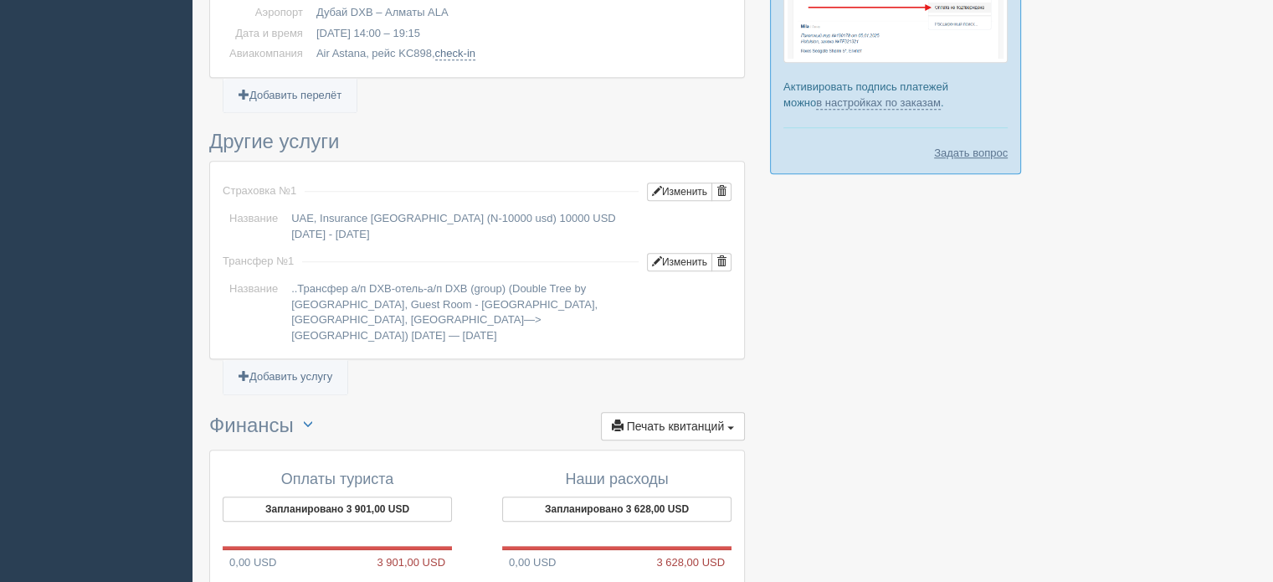
scroll to position [1369, 0]
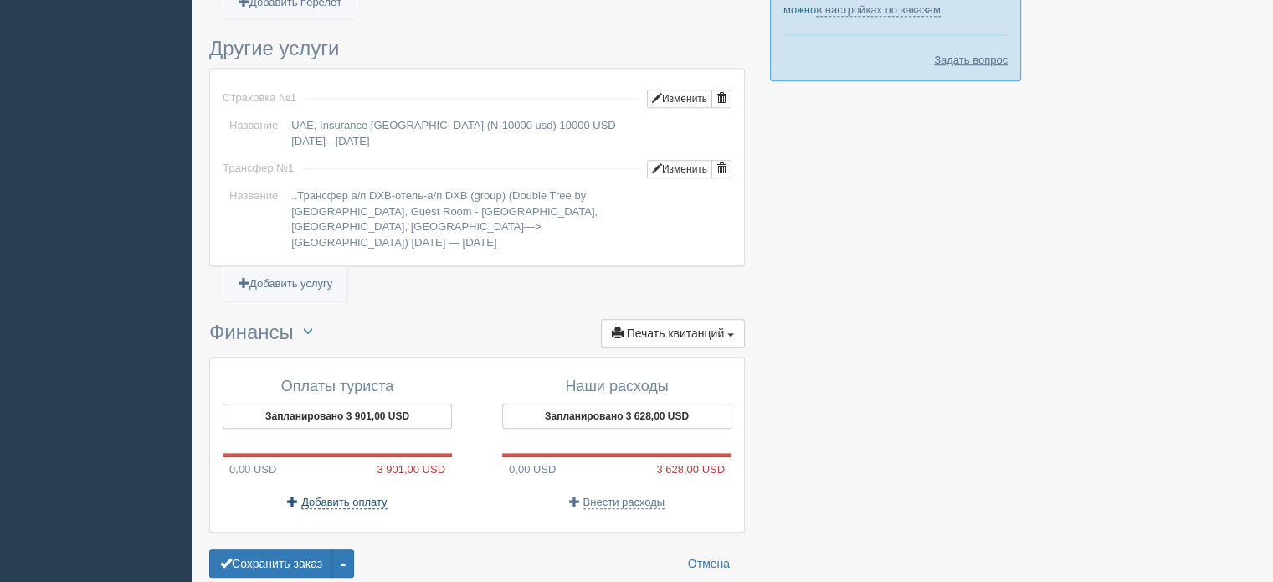
click at [323, 496] on span "Добавить оплату" at bounding box center [343, 502] width 85 height 13
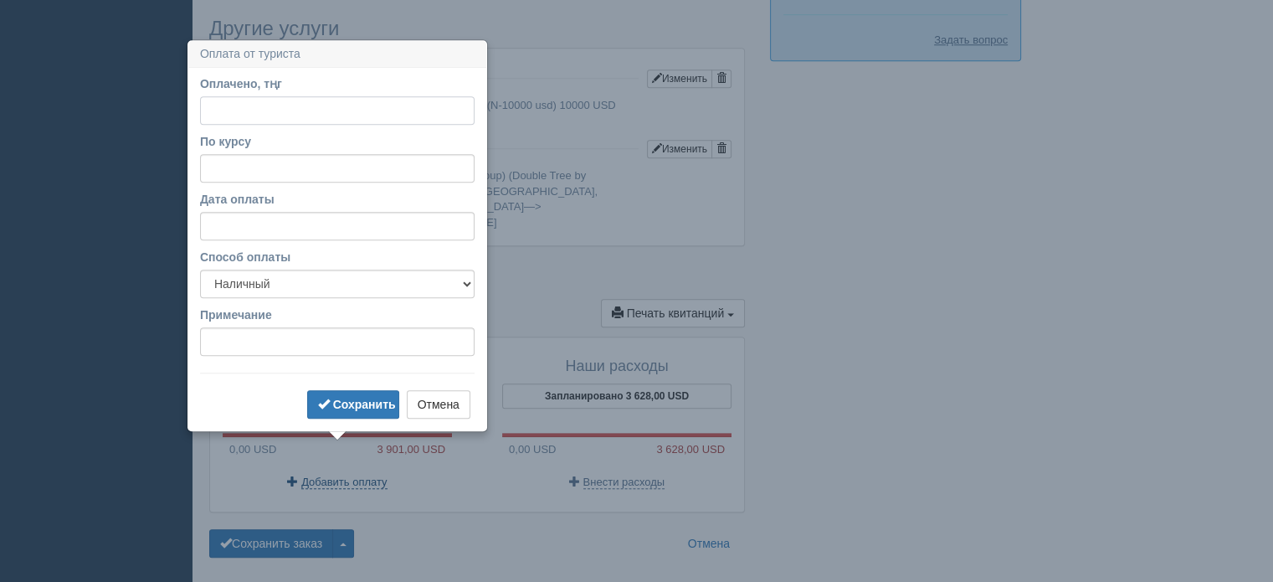
scroll to position [1412, 0]
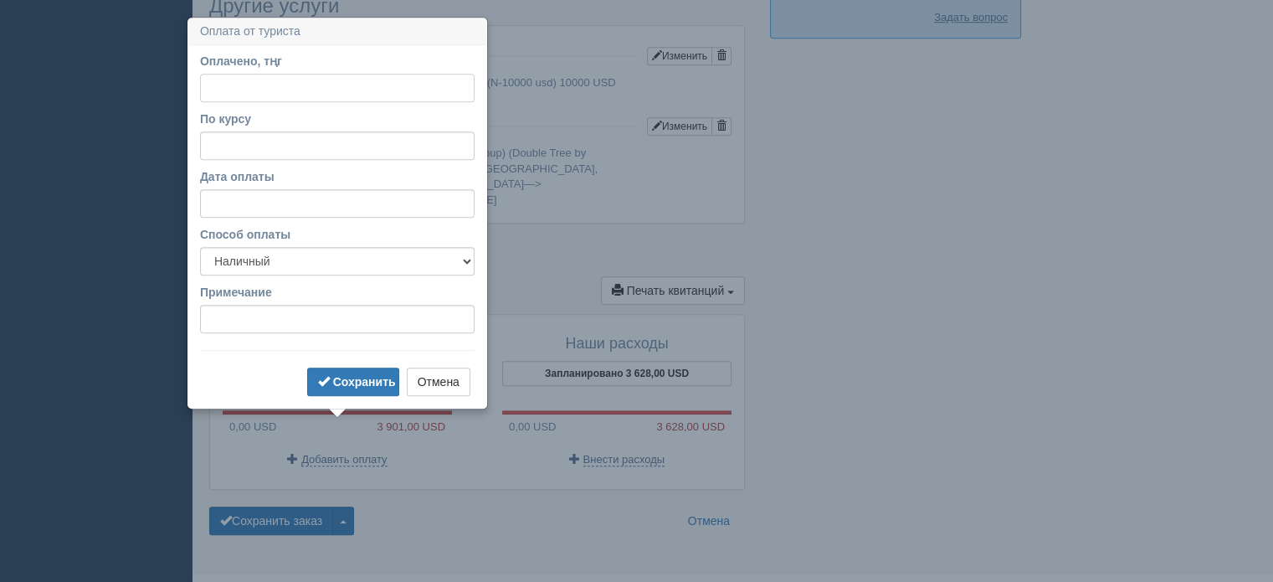
click at [265, 80] on input "Оплачено, тңг" at bounding box center [337, 88] width 275 height 28
type input "2148000"
click at [248, 147] on input "По курсу" at bounding box center [337, 145] width 275 height 28
type input "548"
click at [280, 258] on select "Наличный Безналичный" at bounding box center [337, 261] width 275 height 28
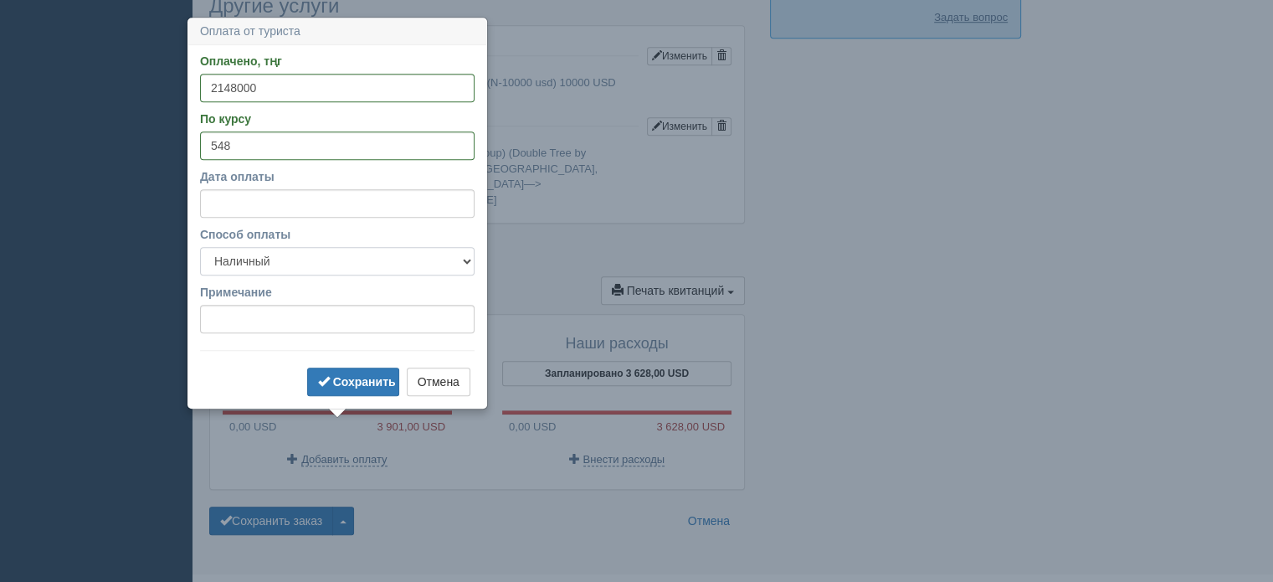
select select "non_cash"
click at [200, 247] on select "Наличный Безналичный" at bounding box center [337, 261] width 275 height 28
click at [277, 302] on div "Примечание" at bounding box center [337, 308] width 275 height 49
click at [280, 309] on input "Примечание" at bounding box center [337, 319] width 275 height 28
type input "бцк"
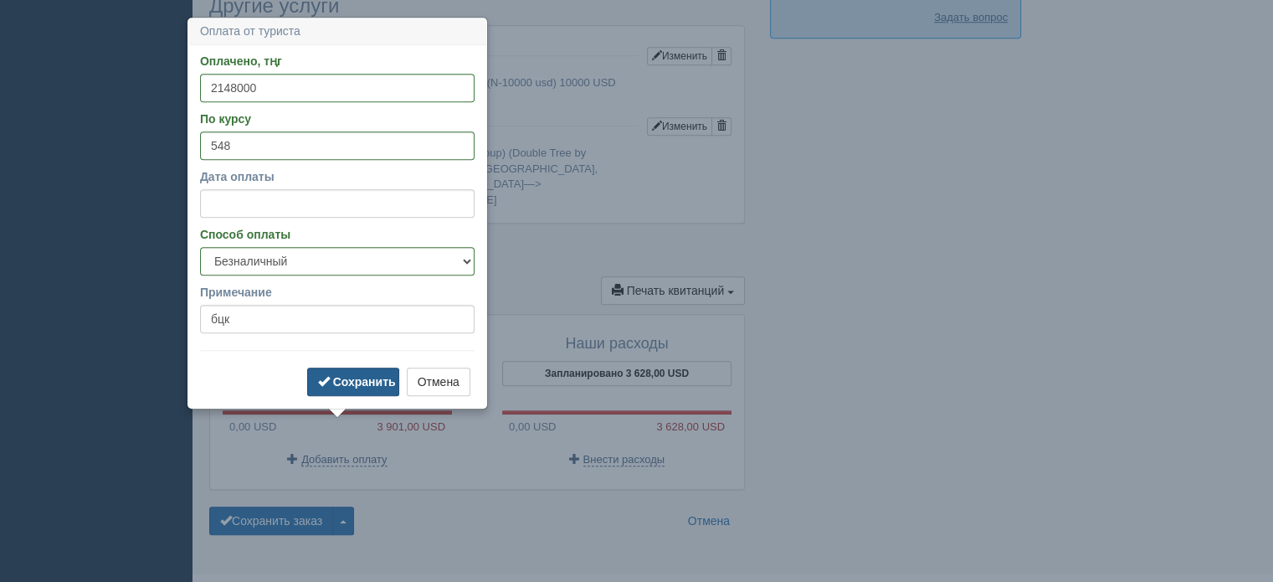
click at [335, 385] on b "Сохранить" at bounding box center [364, 381] width 63 height 13
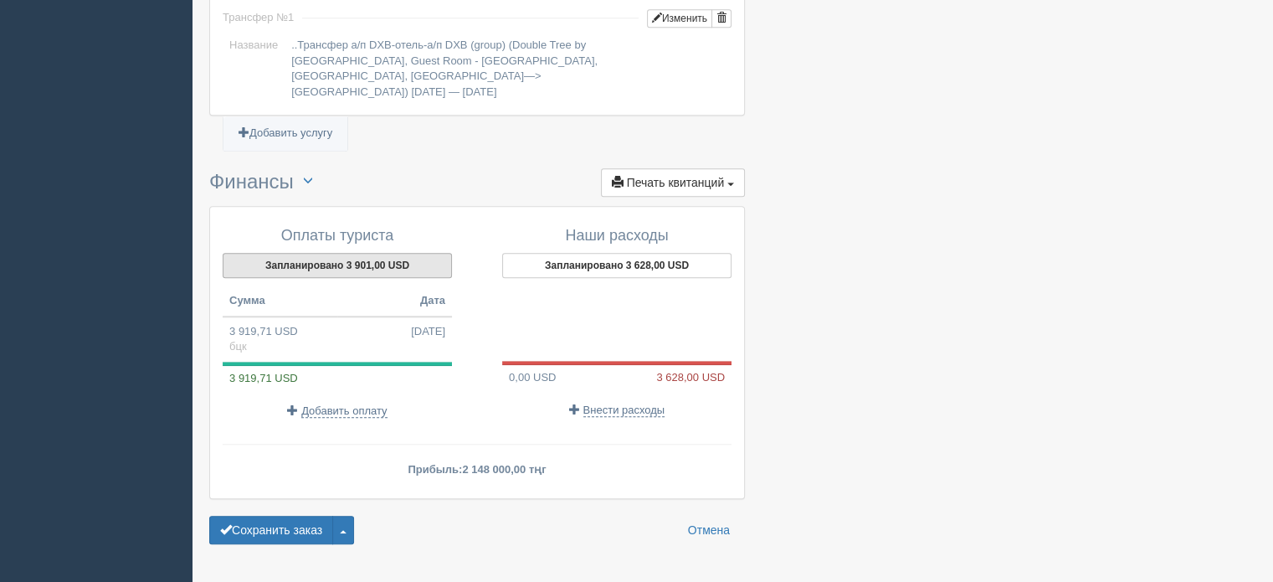
scroll to position [1529, 0]
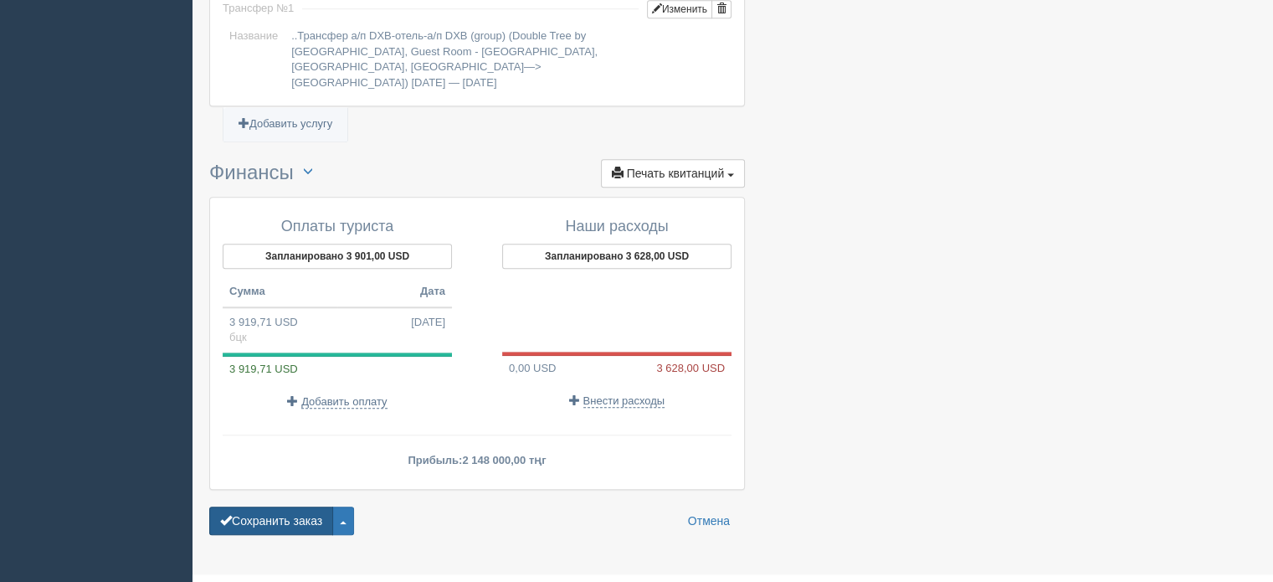
click at [296, 507] on button "Сохранить заказ" at bounding box center [271, 521] width 124 height 28
click at [612, 395] on span "Внести расходы" at bounding box center [625, 401] width 82 height 13
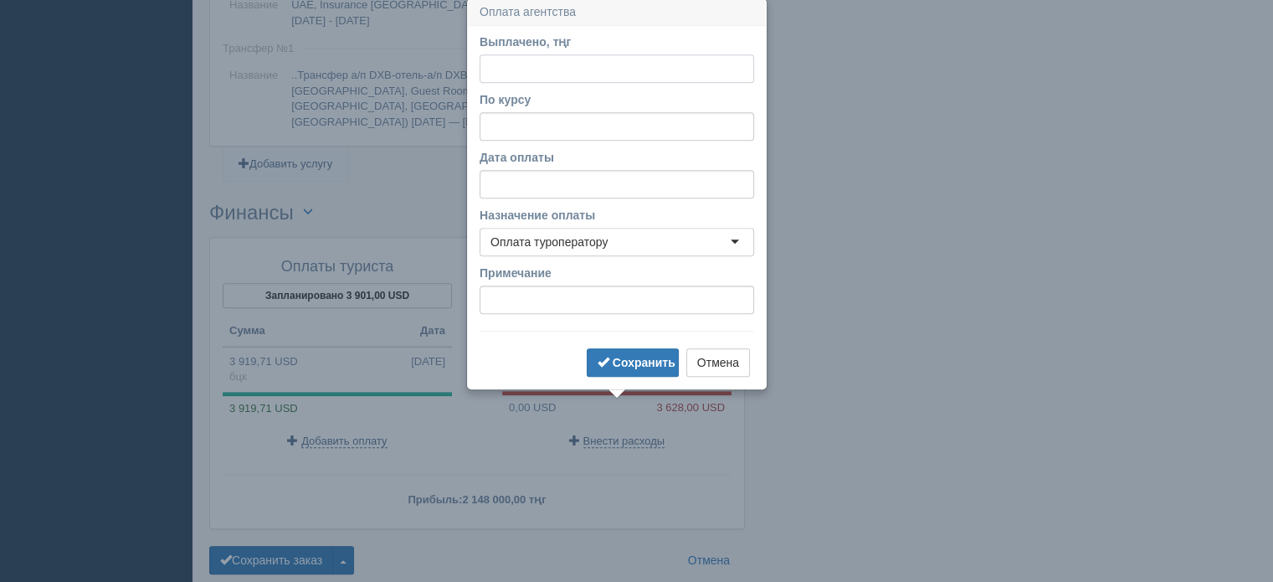
scroll to position [1537, 0]
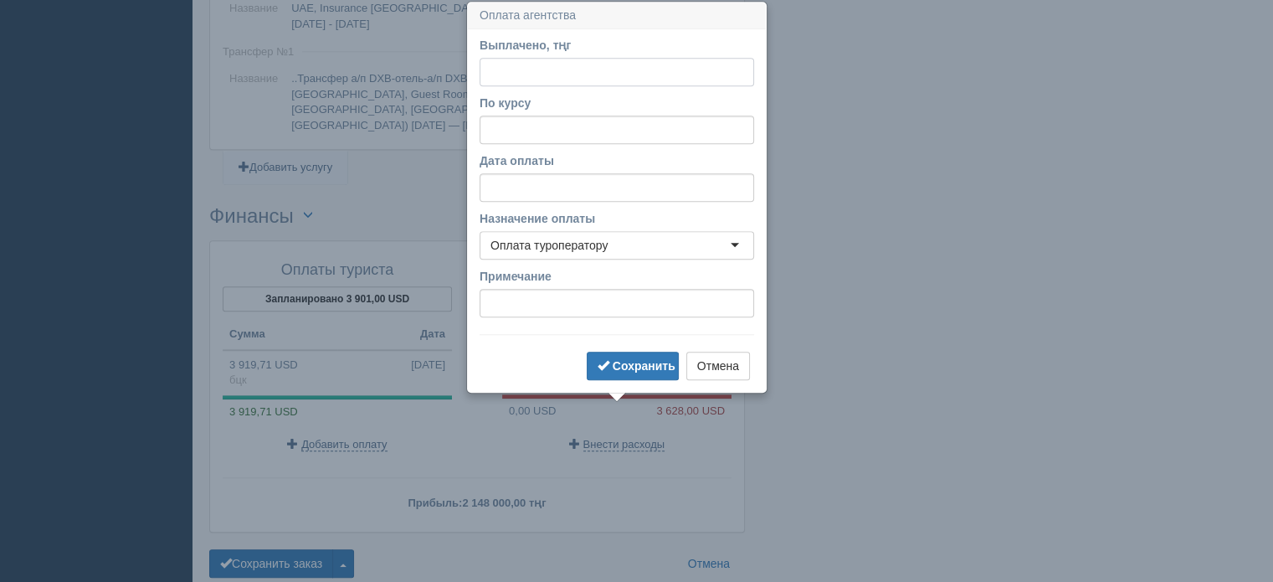
paste input "1984516"
type input "1984516"
click at [563, 123] on input "По курсу" at bounding box center [617, 130] width 275 height 28
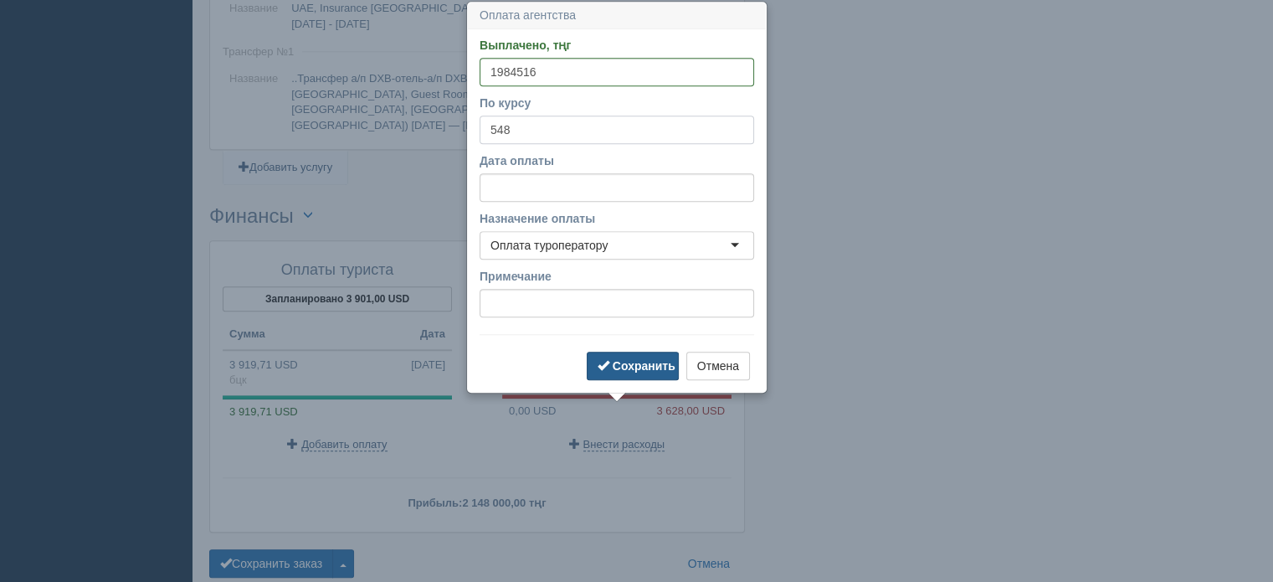
type input "548"
click at [599, 365] on span "submit" at bounding box center [604, 365] width 12 height 12
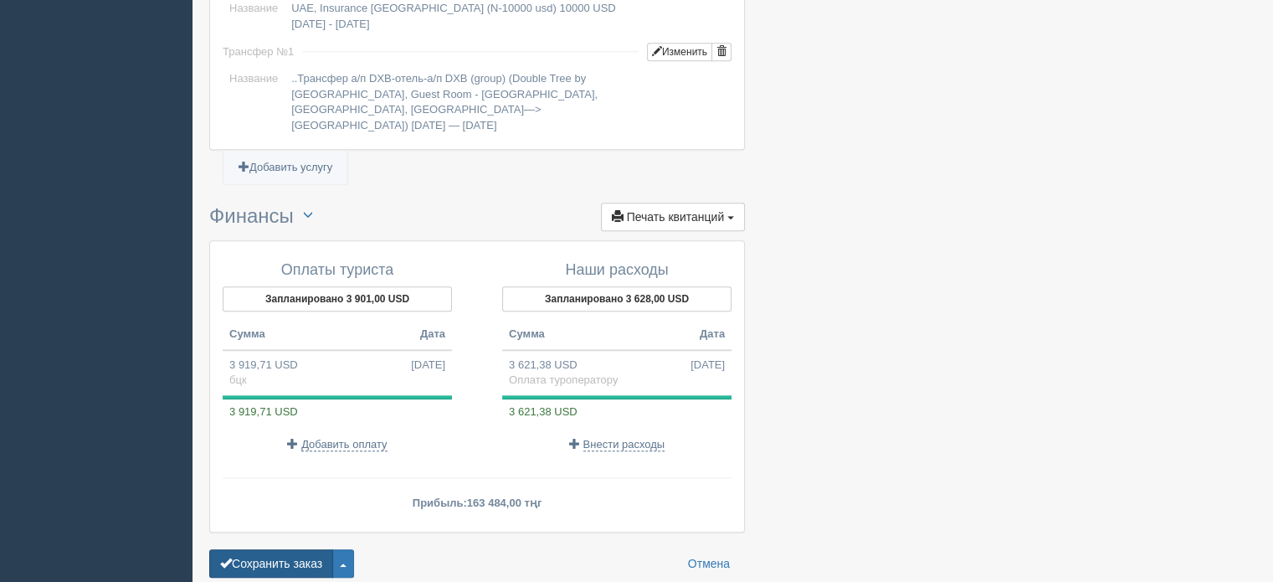
click at [291, 549] on button "Сохранить заказ" at bounding box center [271, 563] width 124 height 28
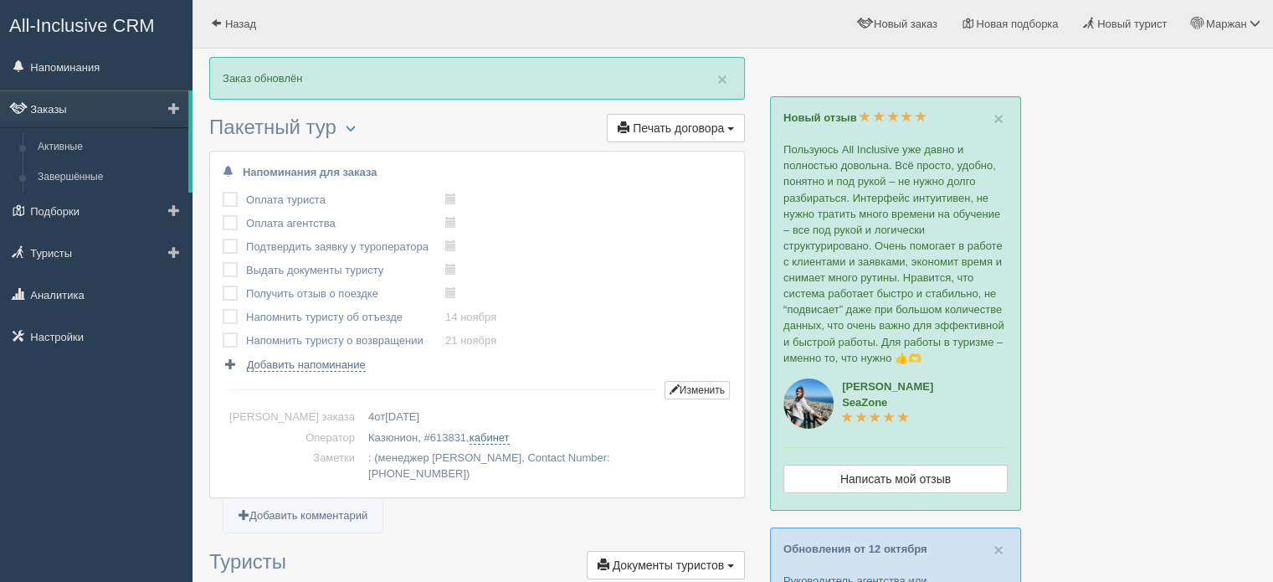
click at [57, 106] on link "Заказы" at bounding box center [94, 108] width 188 height 37
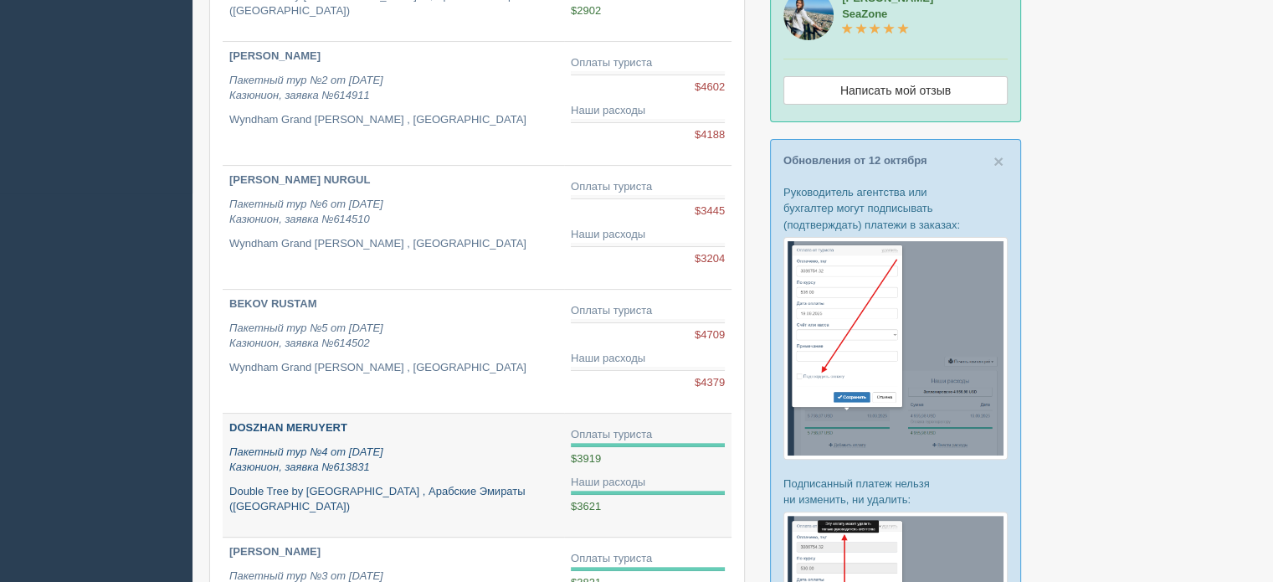
scroll to position [373, 0]
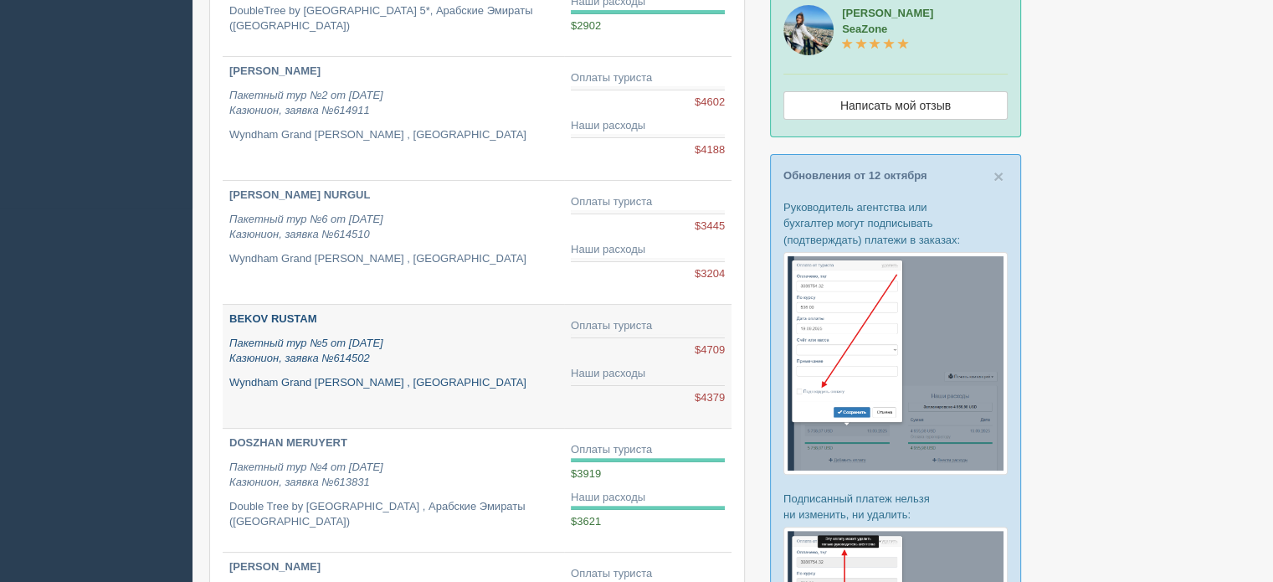
click at [440, 344] on p "Пакетный тур №5 от [DATE] Казюнион, заявка №614502" at bounding box center [393, 351] width 328 height 31
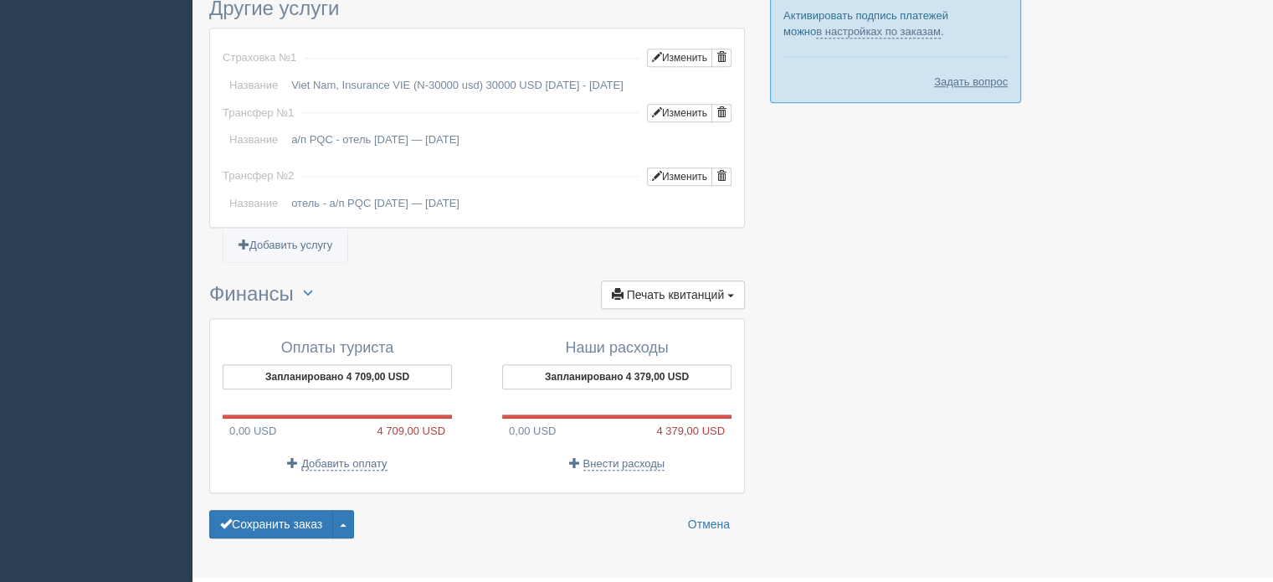
scroll to position [1396, 0]
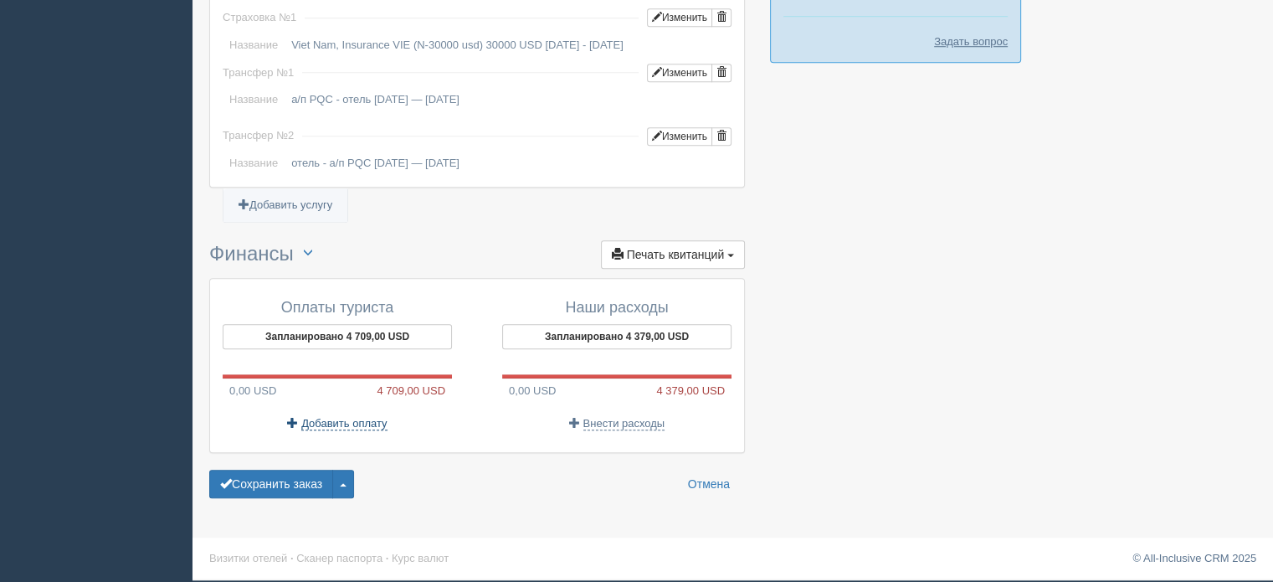
click at [334, 424] on span "Добавить оплату" at bounding box center [343, 423] width 85 height 13
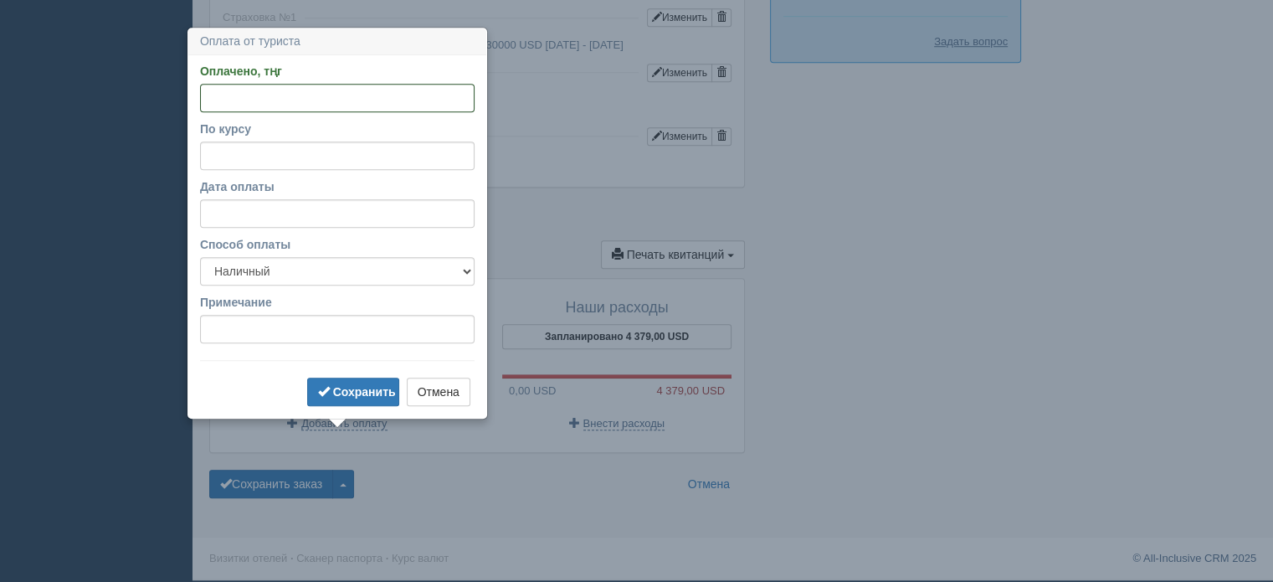
paste input "1984516"
type input "1984516"
drag, startPoint x: 337, startPoint y: 84, endPoint x: 0, endPoint y: 123, distance: 339.7
type input "744000"
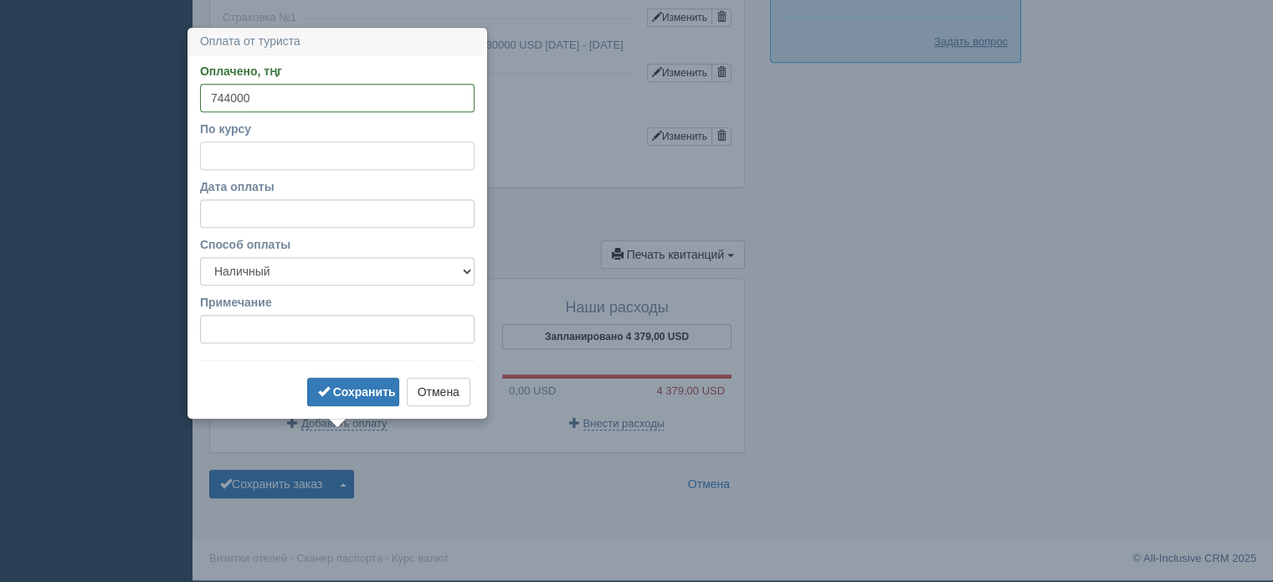
click at [219, 147] on input "По курсу" at bounding box center [337, 155] width 275 height 28
type input "548"
click at [275, 257] on select "Наличный Безналичный" at bounding box center [337, 271] width 275 height 28
select select "non_cash"
click at [200, 257] on select "Наличный Безналичный" at bounding box center [337, 271] width 275 height 28
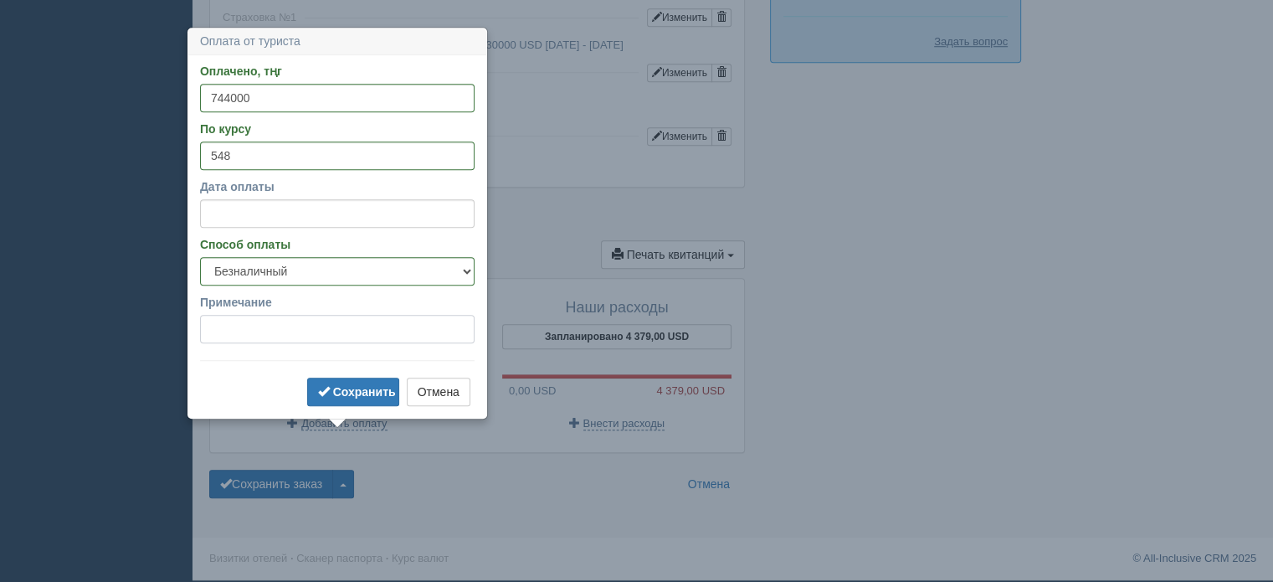
click at [266, 315] on input "Примечание" at bounding box center [337, 329] width 275 height 28
type input "по банку"
click at [368, 385] on b "Сохранить" at bounding box center [364, 391] width 63 height 13
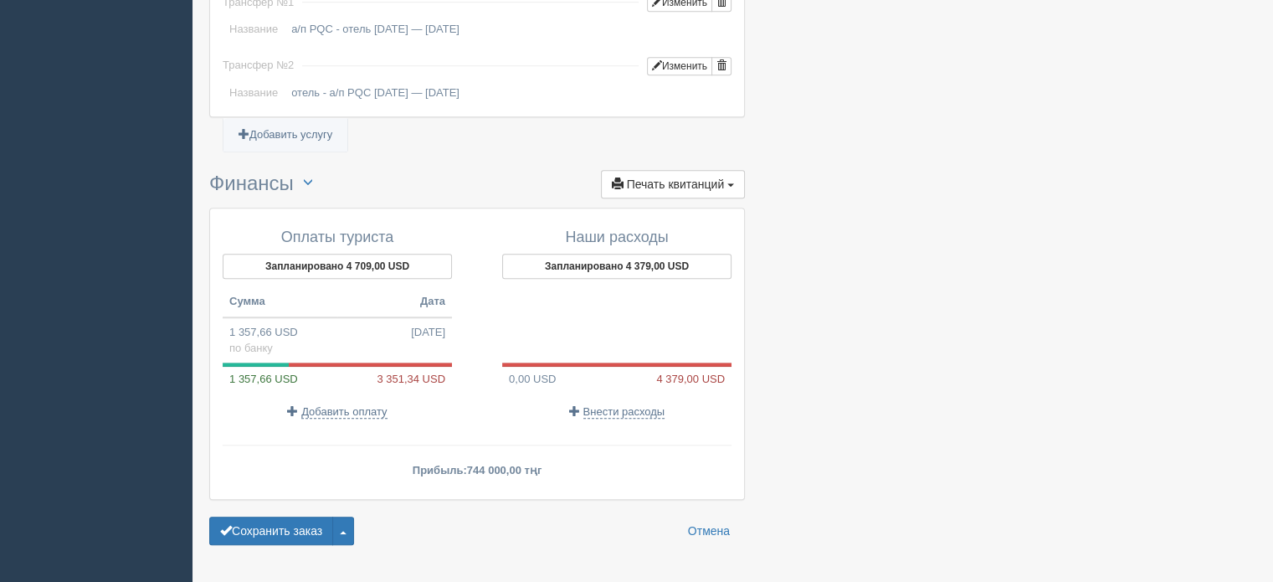
scroll to position [1514, 0]
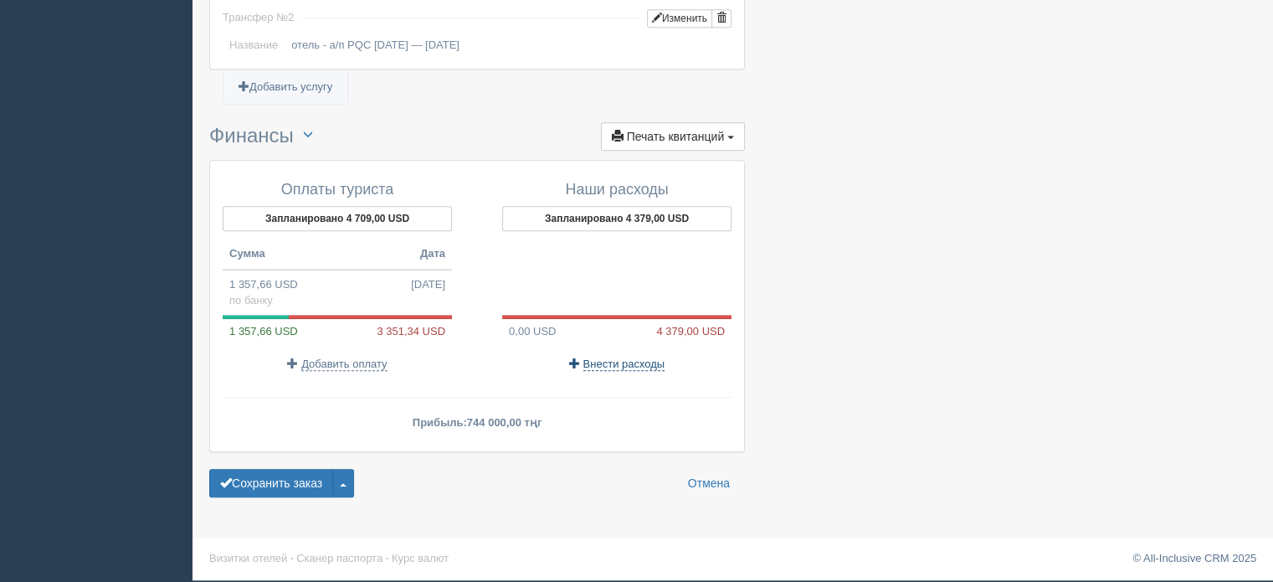
click at [596, 364] on span "Внести расходы" at bounding box center [625, 363] width 82 height 13
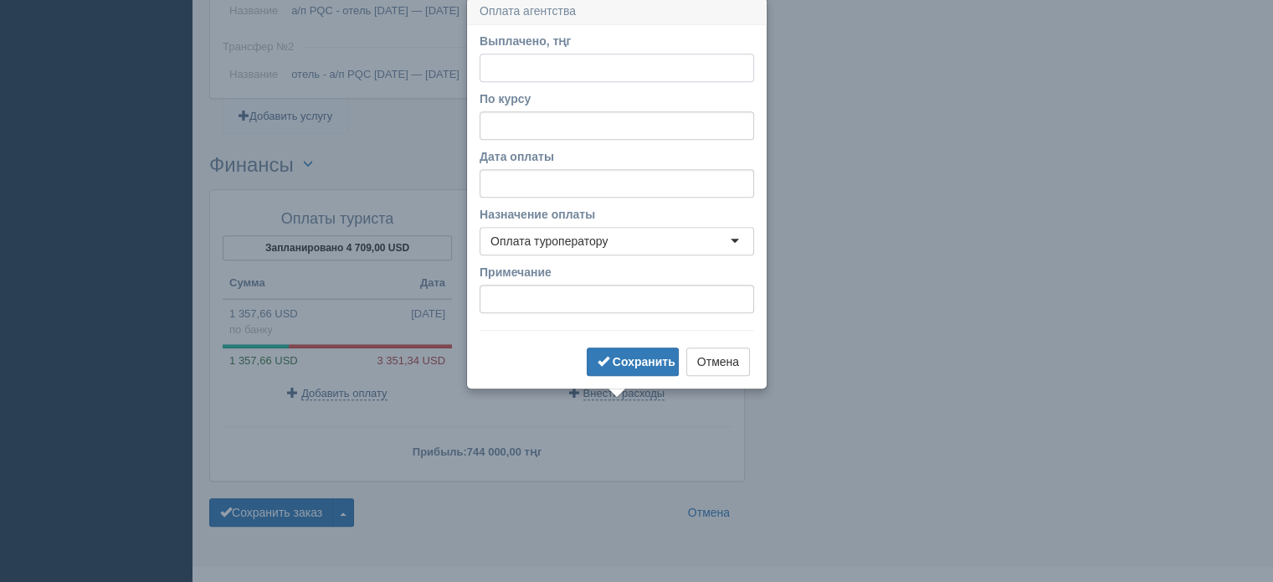
scroll to position [1473, 0]
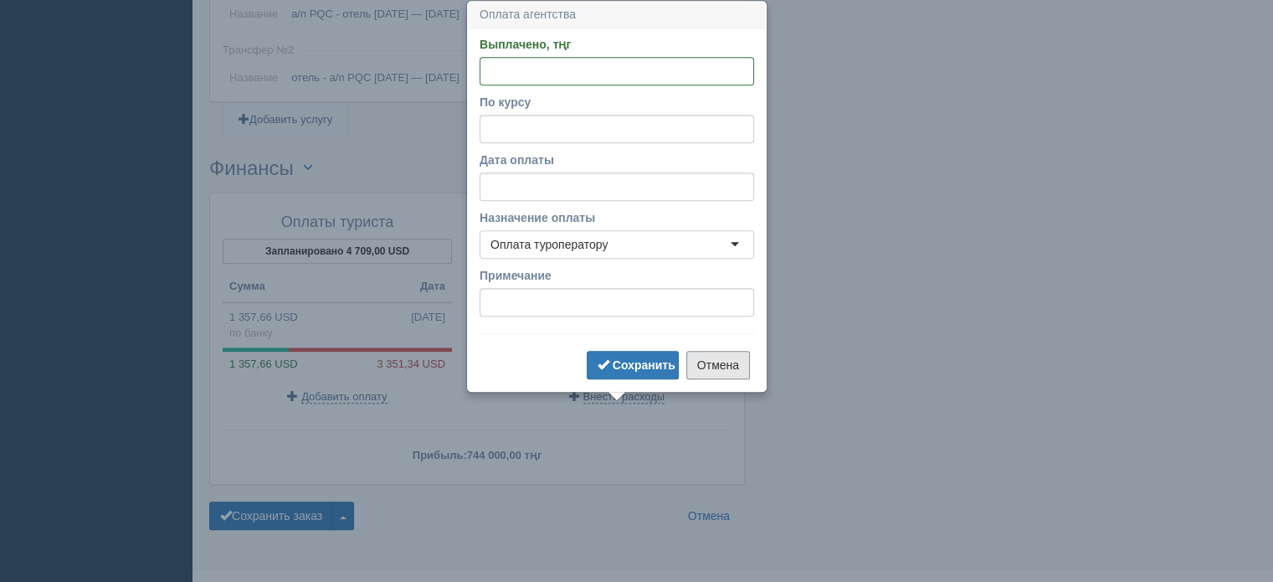
drag, startPoint x: 709, startPoint y: 365, endPoint x: 690, endPoint y: 378, distance: 23.0
click at [709, 365] on button "Отмена" at bounding box center [719, 365] width 64 height 28
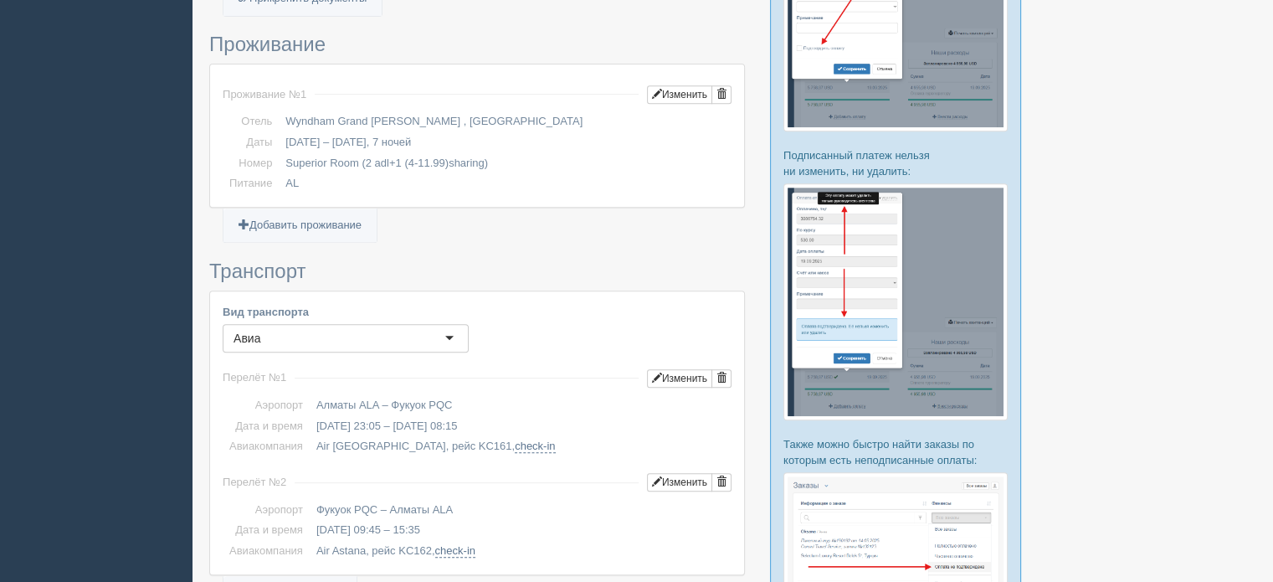
scroll to position [468, 0]
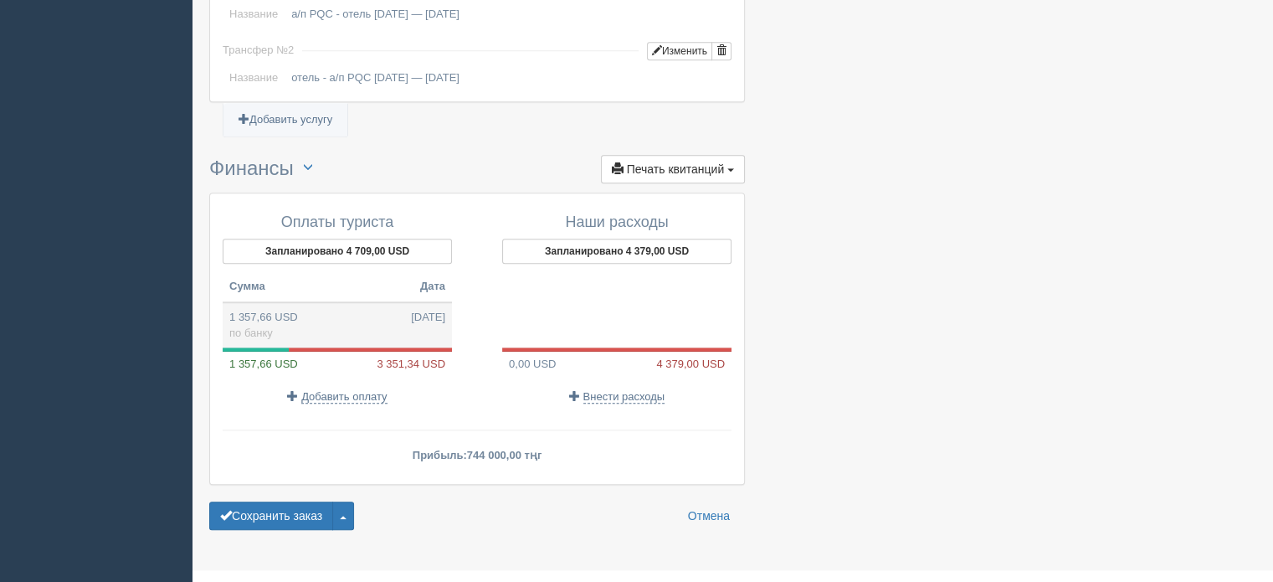
click at [352, 346] on td "1 357,66 USD 15.10.2025 по банку" at bounding box center [337, 324] width 229 height 45
type input "744000.00"
type input "548.00"
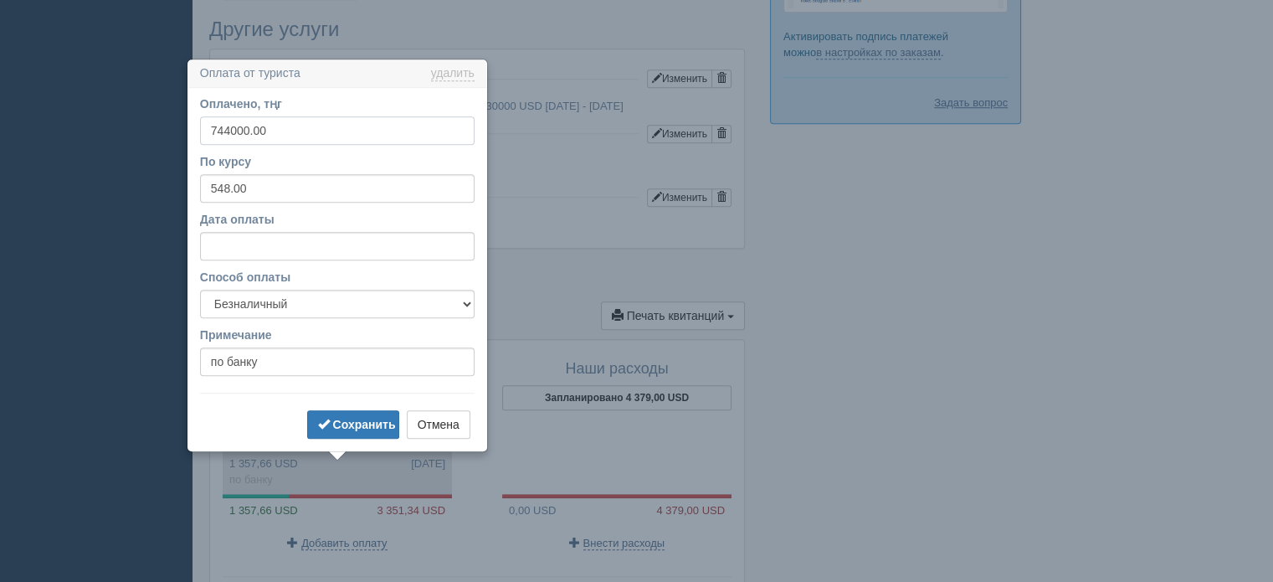
scroll to position [1385, 0]
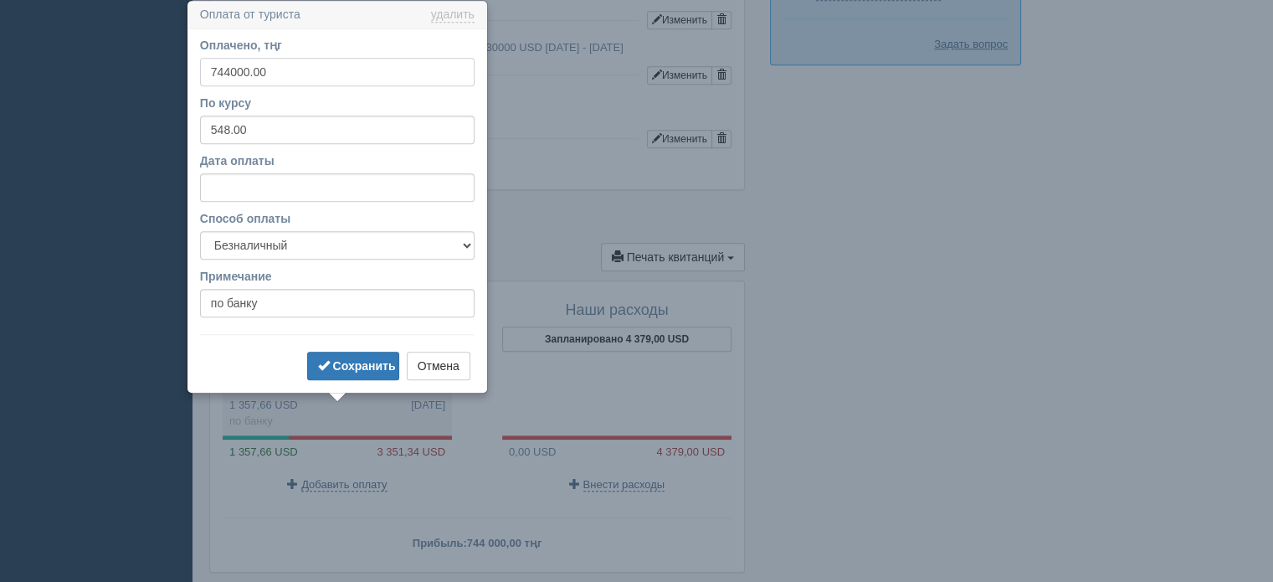
drag, startPoint x: 299, startPoint y: 76, endPoint x: 0, endPoint y: 206, distance: 325.8
type input "1000000"
click at [372, 365] on b "Сохранить" at bounding box center [364, 365] width 63 height 13
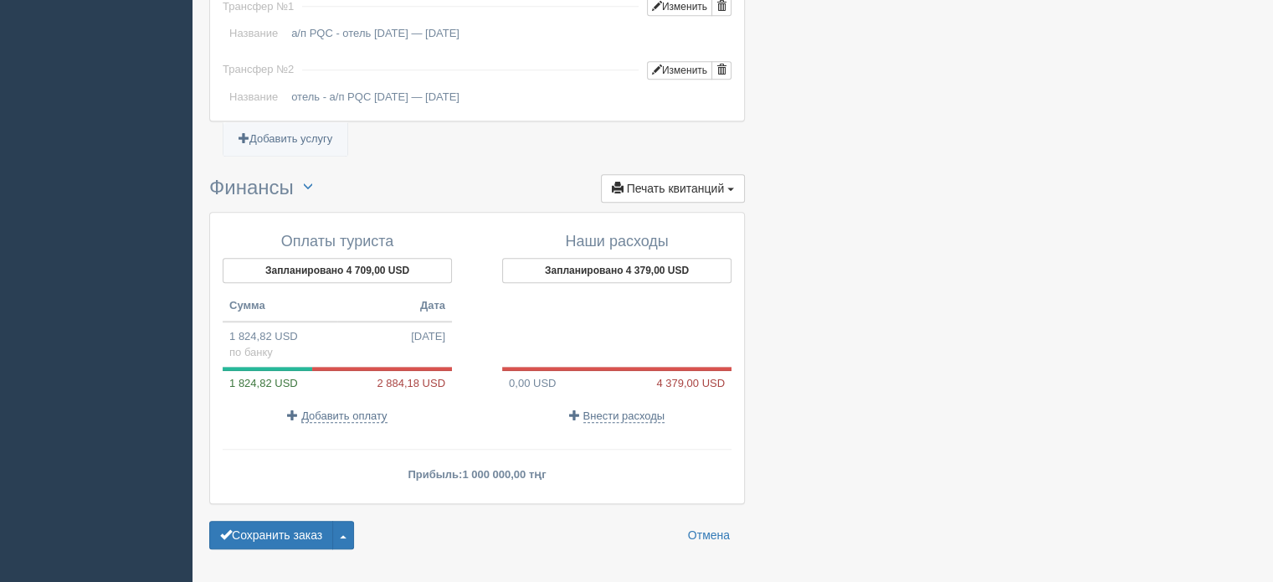
scroll to position [1514, 0]
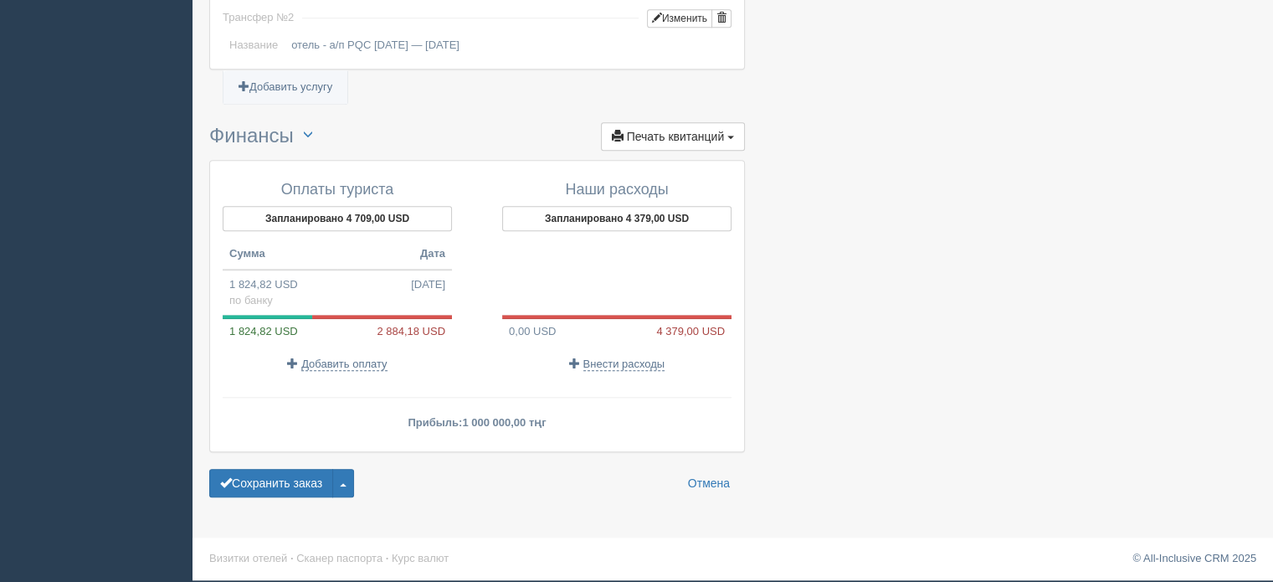
click at [596, 377] on div "Наши расходы Запланировано 4 379,00 USD 0,00 USD 4 379,00 USD Внести расходы" at bounding box center [608, 276] width 263 height 207
click at [596, 368] on span "Внести расходы" at bounding box center [625, 363] width 82 height 13
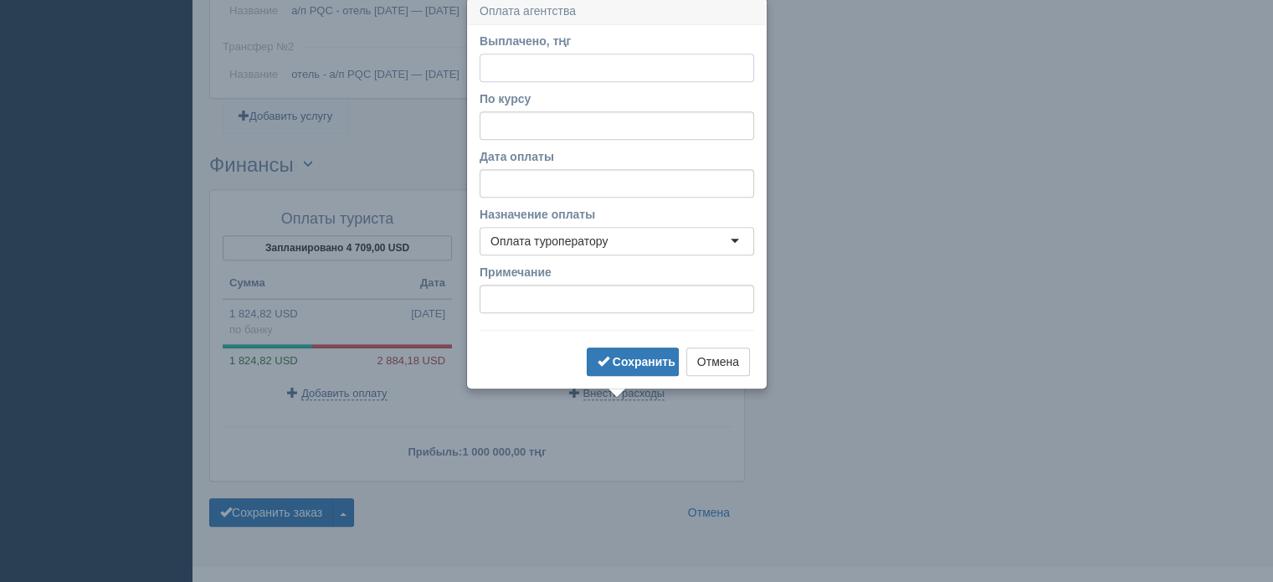
scroll to position [1473, 0]
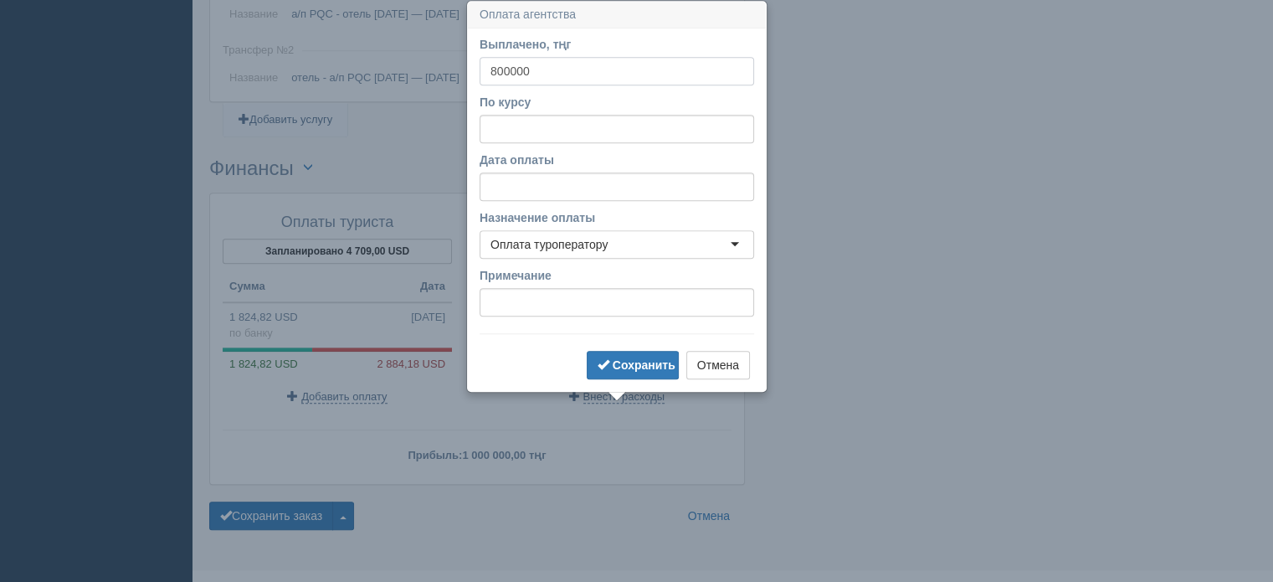
type input "800000"
click at [616, 200] on form "Выплачено, тңг 800000 По курсу Дата оплаты Назначение оплаты Оплата туроператор…" at bounding box center [617, 209] width 275 height 347
click at [617, 189] on input "Дата оплаты" at bounding box center [617, 186] width 275 height 28
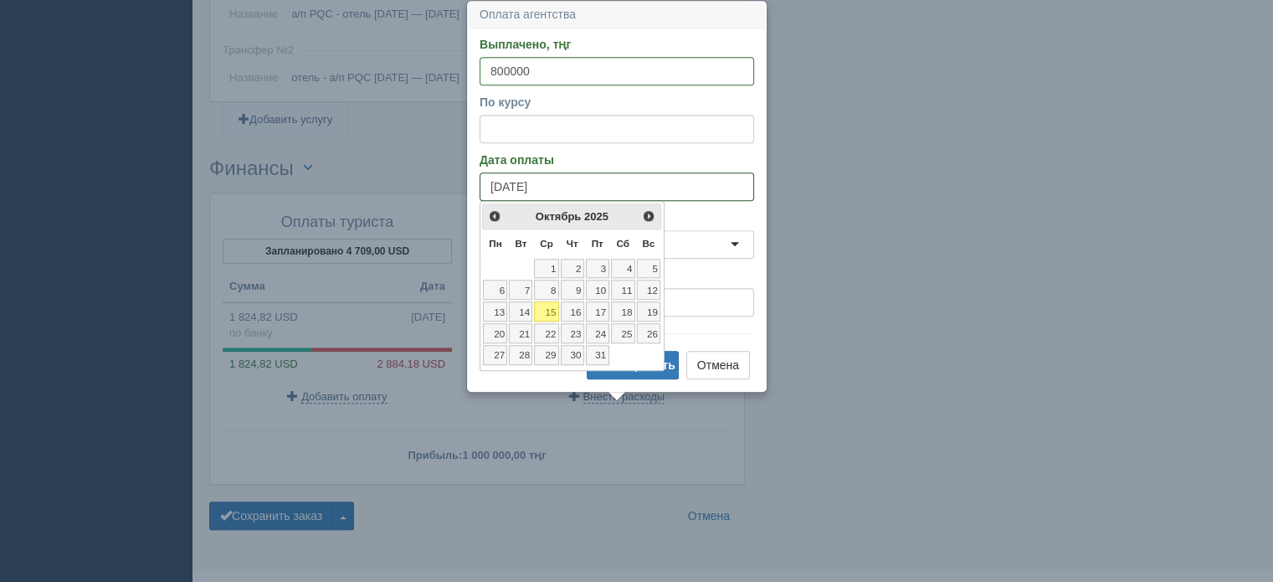
drag, startPoint x: 561, startPoint y: 183, endPoint x: 350, endPoint y: 208, distance: 212.4
paste input "3"
type input "13.10.2025"
click at [491, 307] on link "13" at bounding box center [495, 311] width 24 height 20
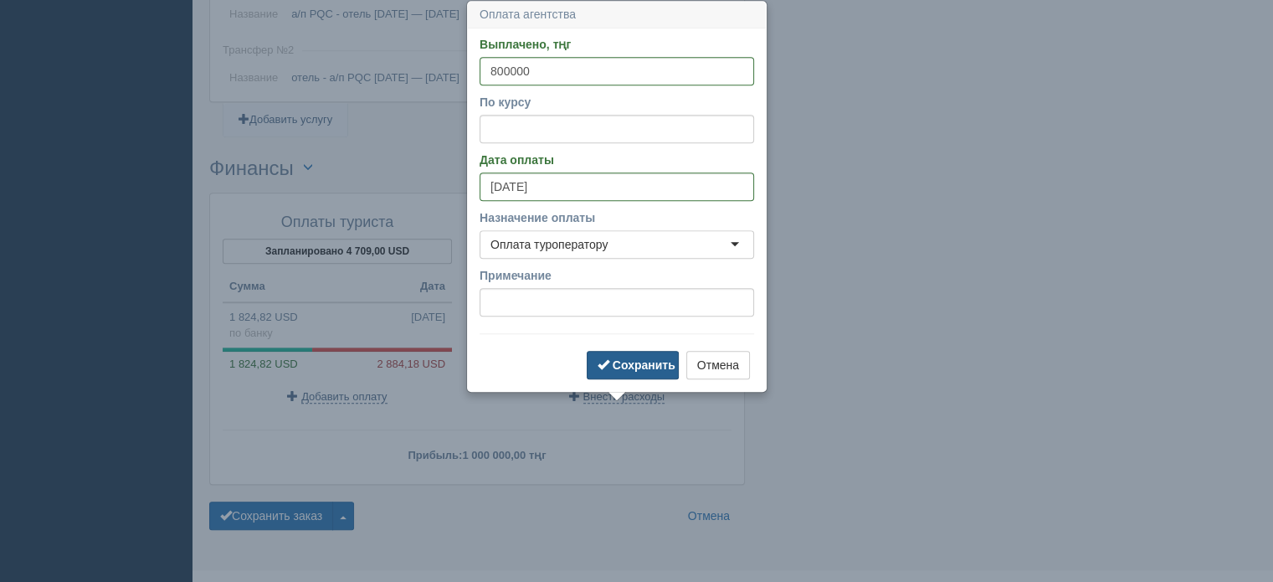
click at [619, 359] on b "Сохранить" at bounding box center [644, 364] width 63 height 13
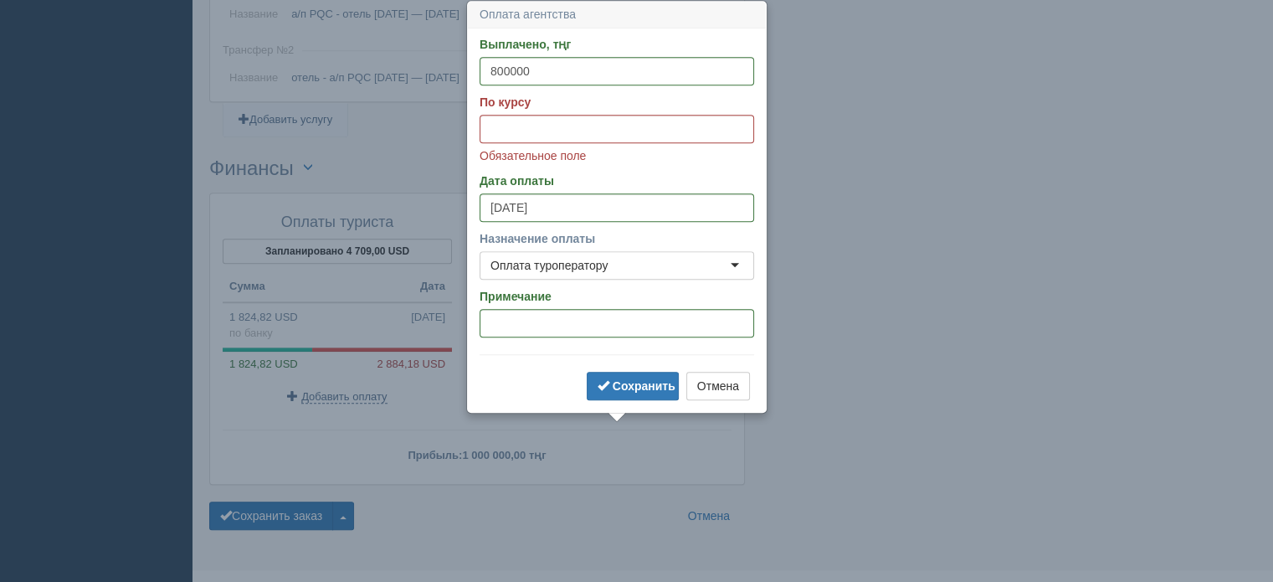
scroll to position [1389, 0]
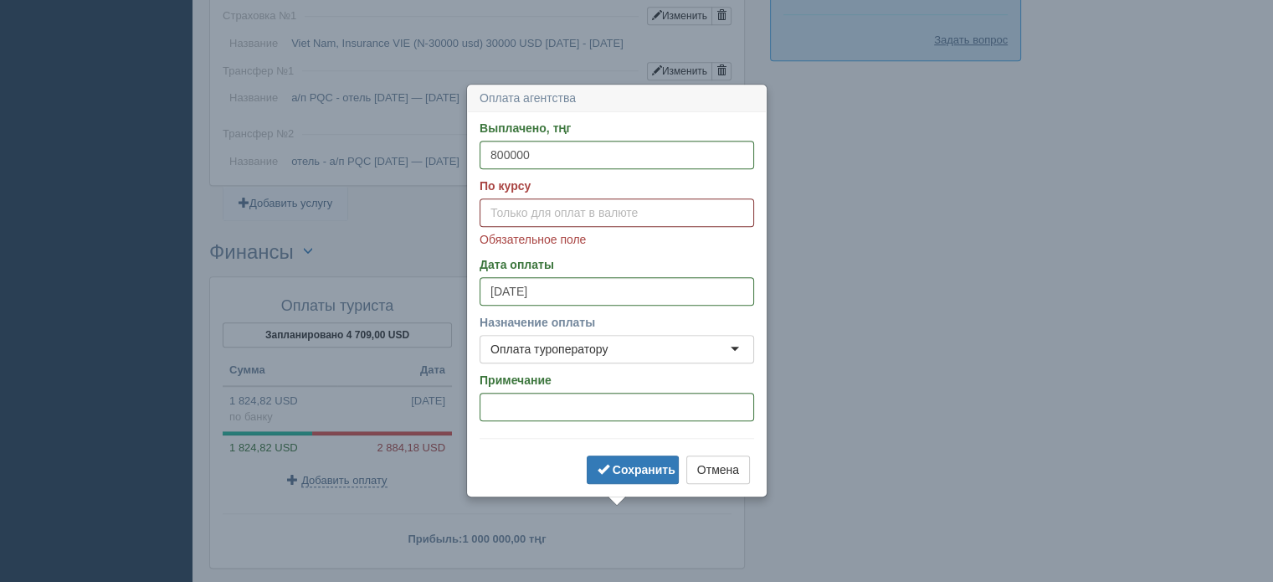
click at [547, 214] on input "По курсу" at bounding box center [617, 212] width 275 height 28
type input "548"
click at [643, 477] on button "Сохранить" at bounding box center [633, 469] width 92 height 28
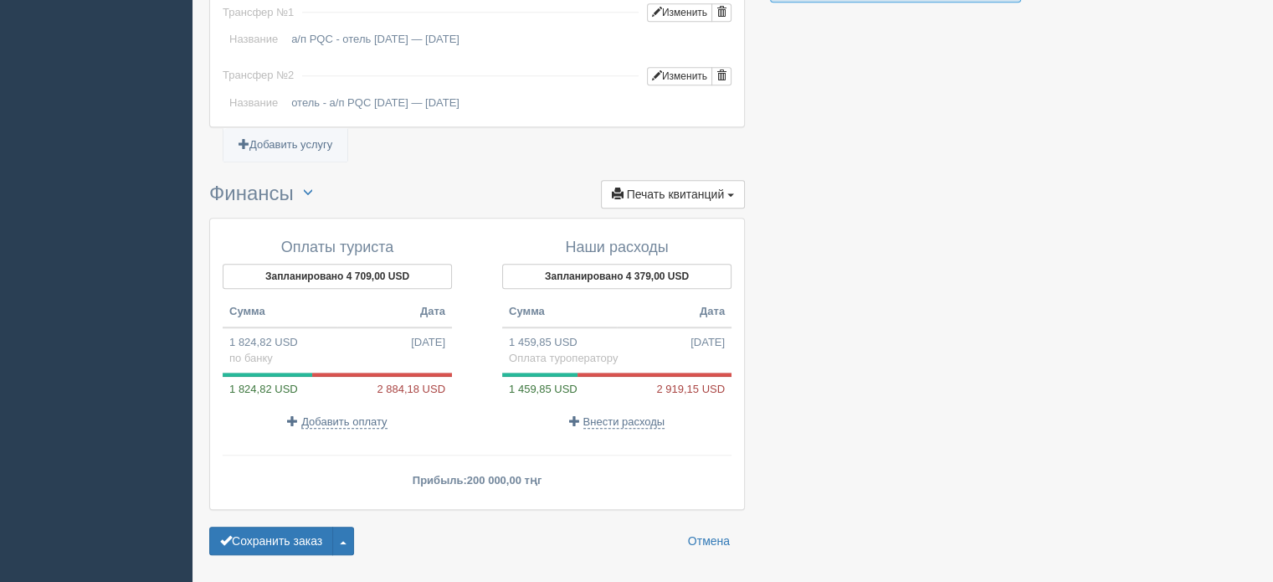
scroll to position [1514, 0]
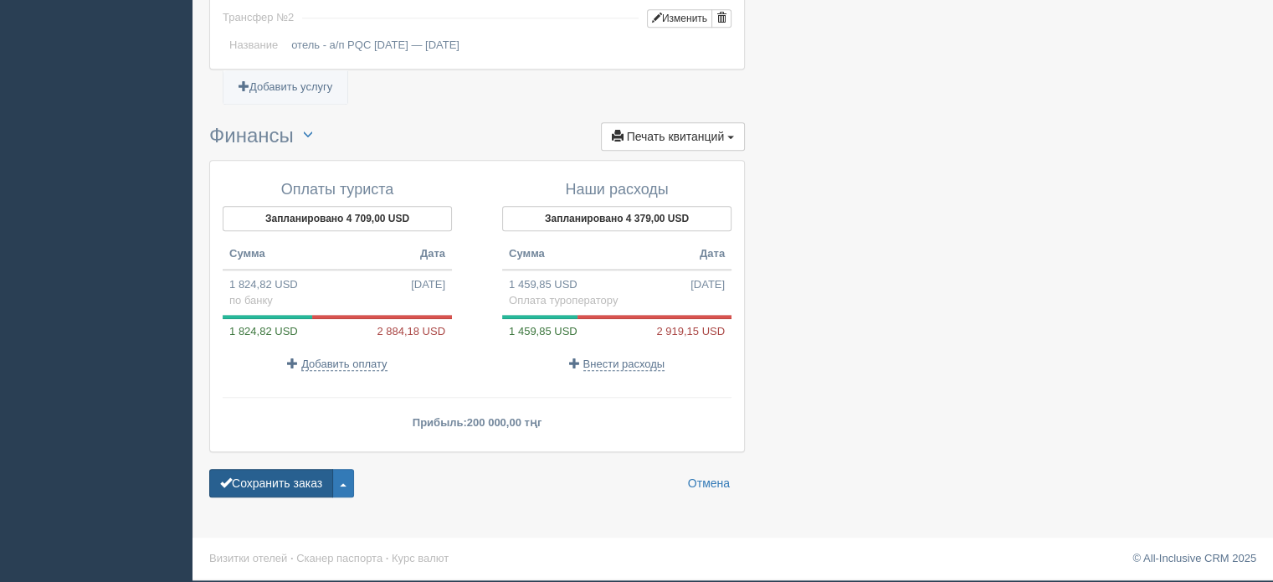
click at [288, 485] on button "Сохранить заказ" at bounding box center [271, 483] width 124 height 28
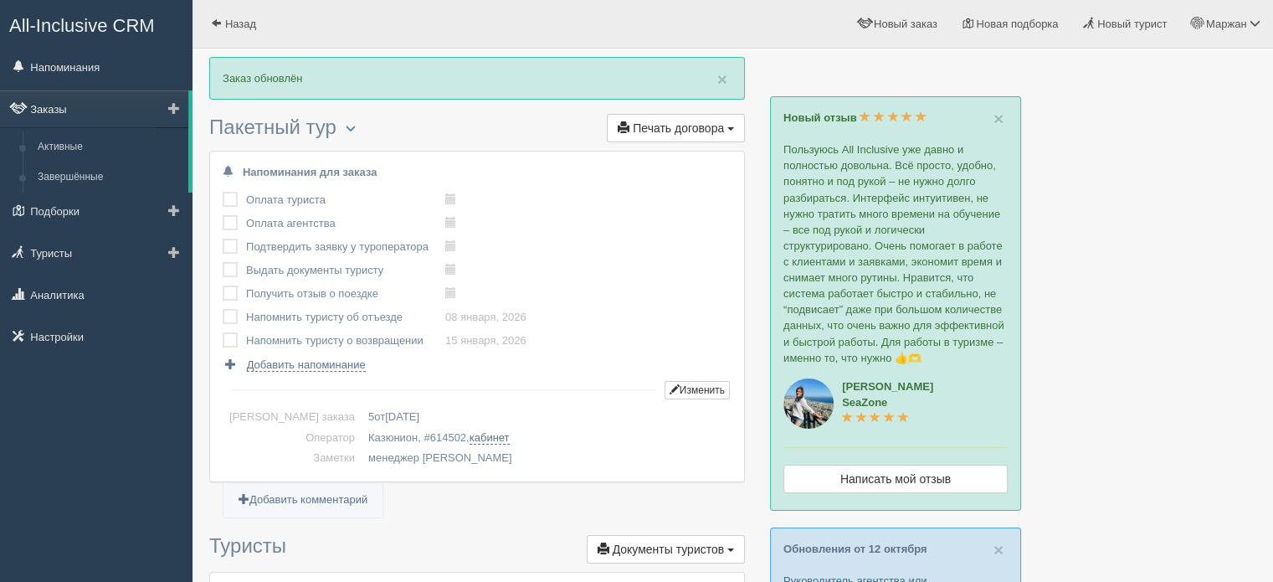
click at [54, 114] on link "Заказы" at bounding box center [94, 108] width 188 height 37
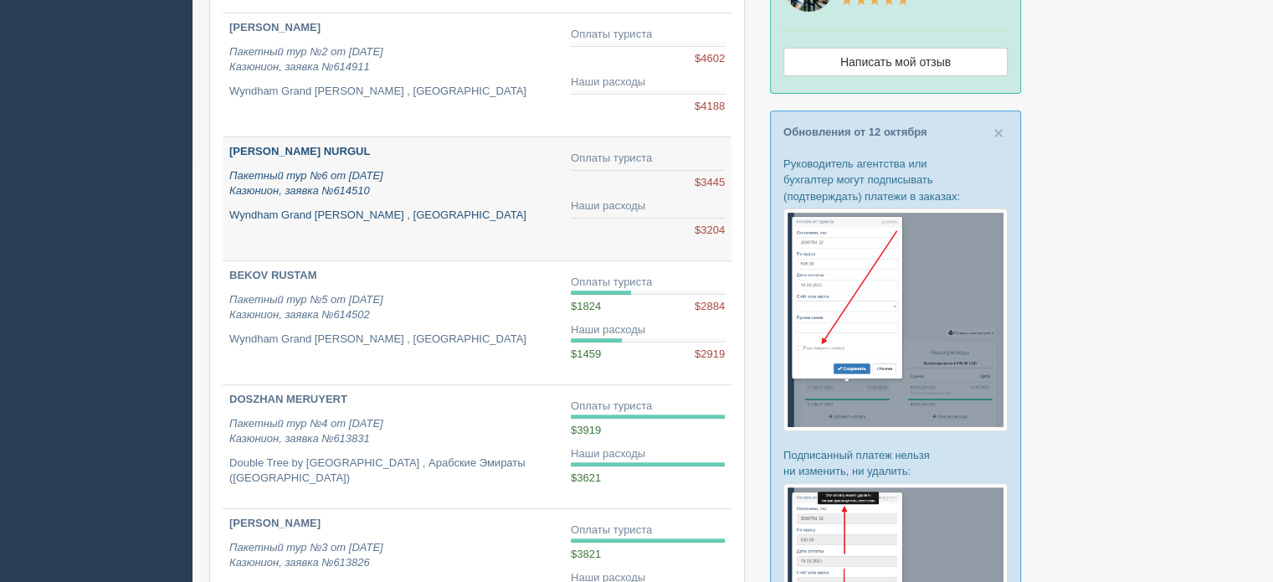
scroll to position [335, 0]
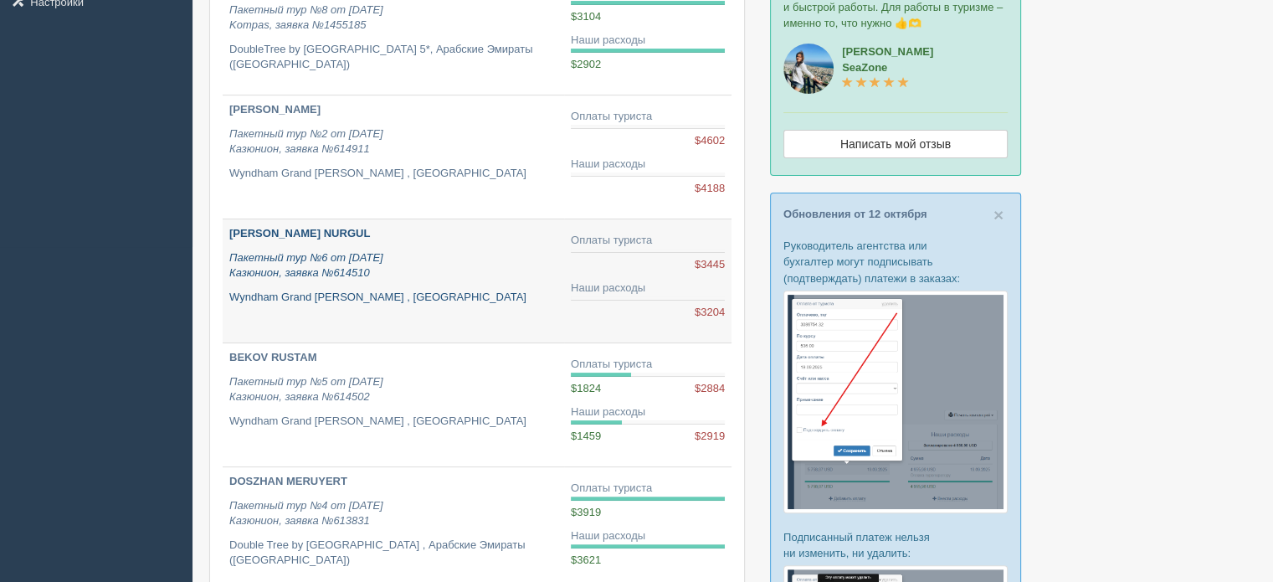
click at [497, 307] on link "[PERSON_NAME] NURGUL Пакетный тур №6 от [DATE] Казюнион, заявка №614510 Wyndham…" at bounding box center [394, 280] width 342 height 123
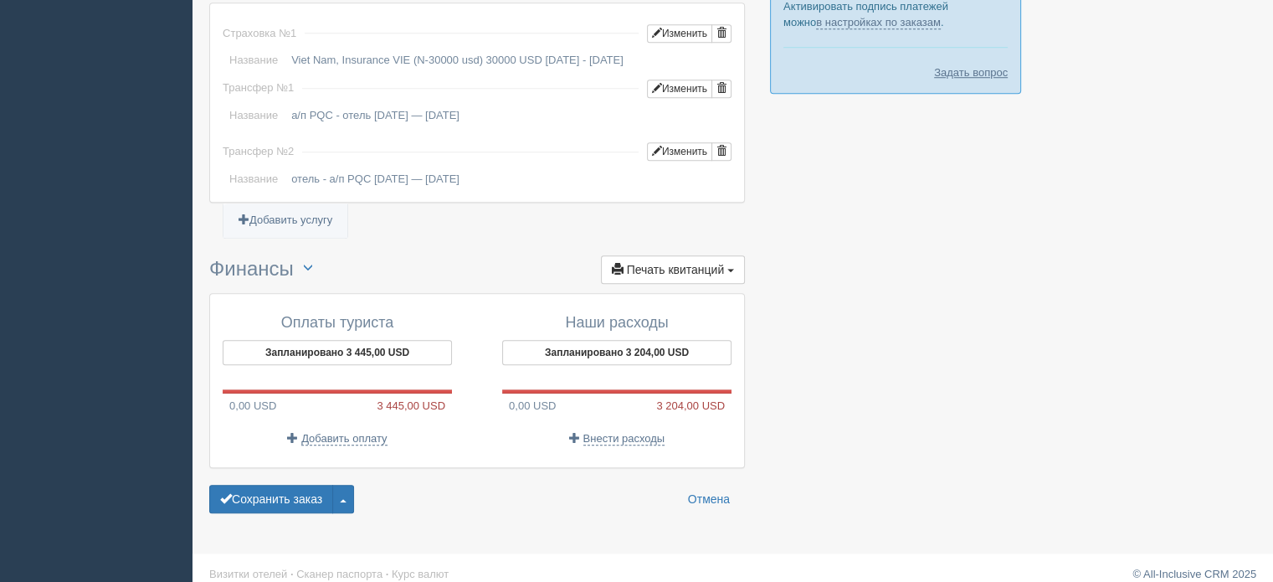
scroll to position [1366, 0]
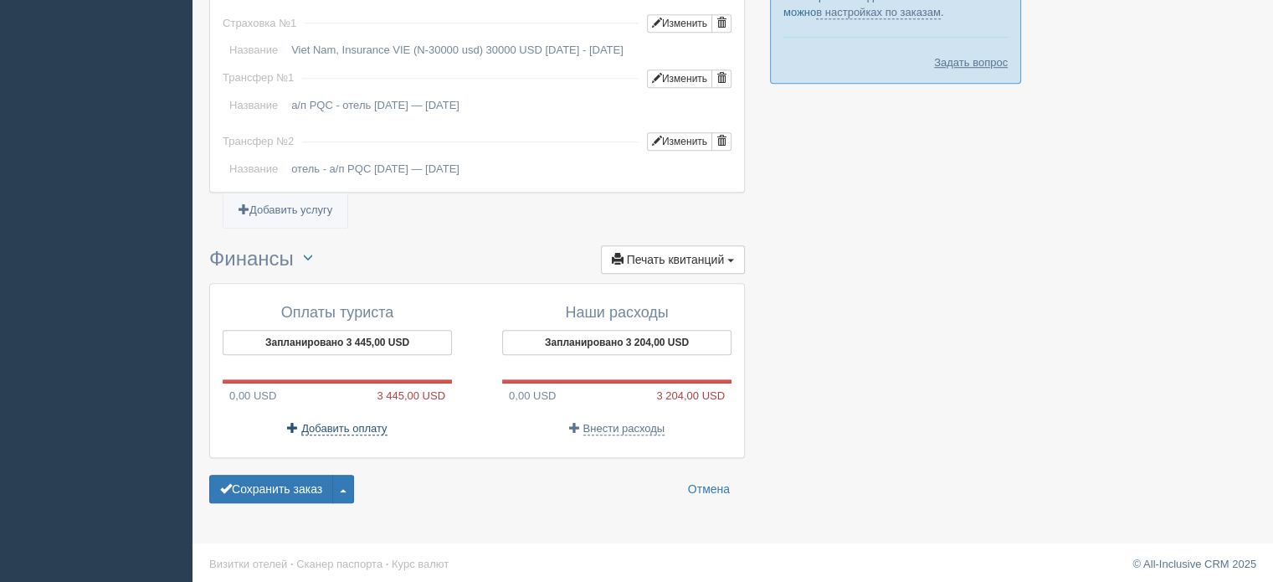
click at [337, 426] on span "Добавить оплату" at bounding box center [343, 428] width 85 height 13
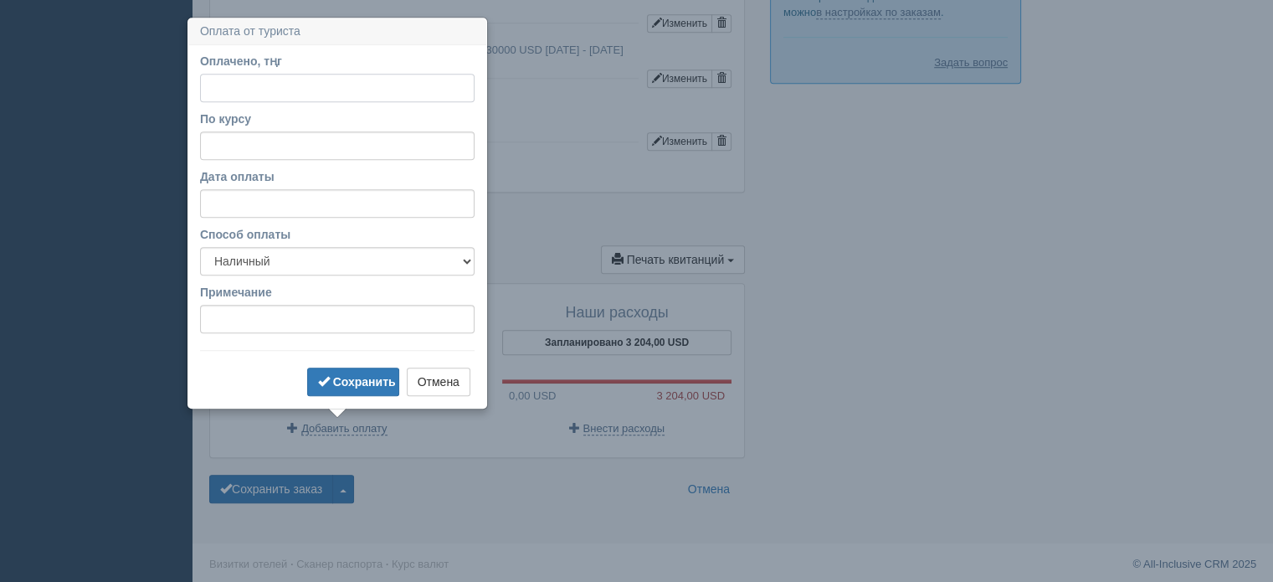
click at [337, 86] on input "Оплачено, тңг" at bounding box center [337, 88] width 275 height 28
type input "612100"
click at [363, 138] on input "По курсу" at bounding box center [337, 145] width 275 height 28
type input "548"
click at [370, 203] on input "Дата оплаты" at bounding box center [337, 203] width 275 height 28
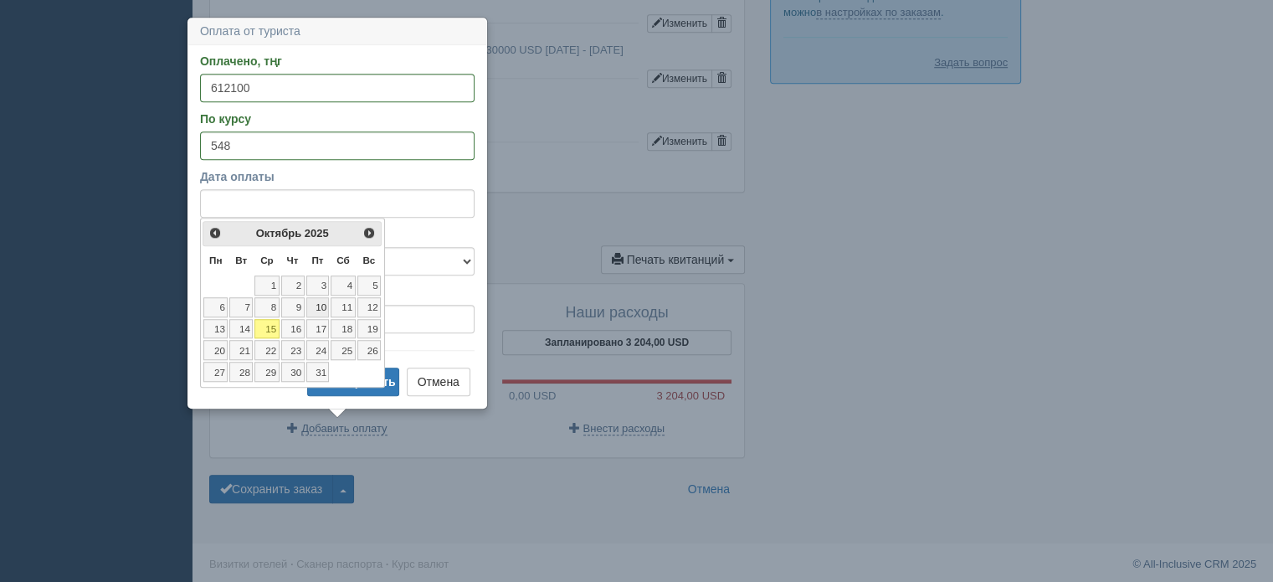
click at [325, 304] on link "10" at bounding box center [317, 307] width 23 height 20
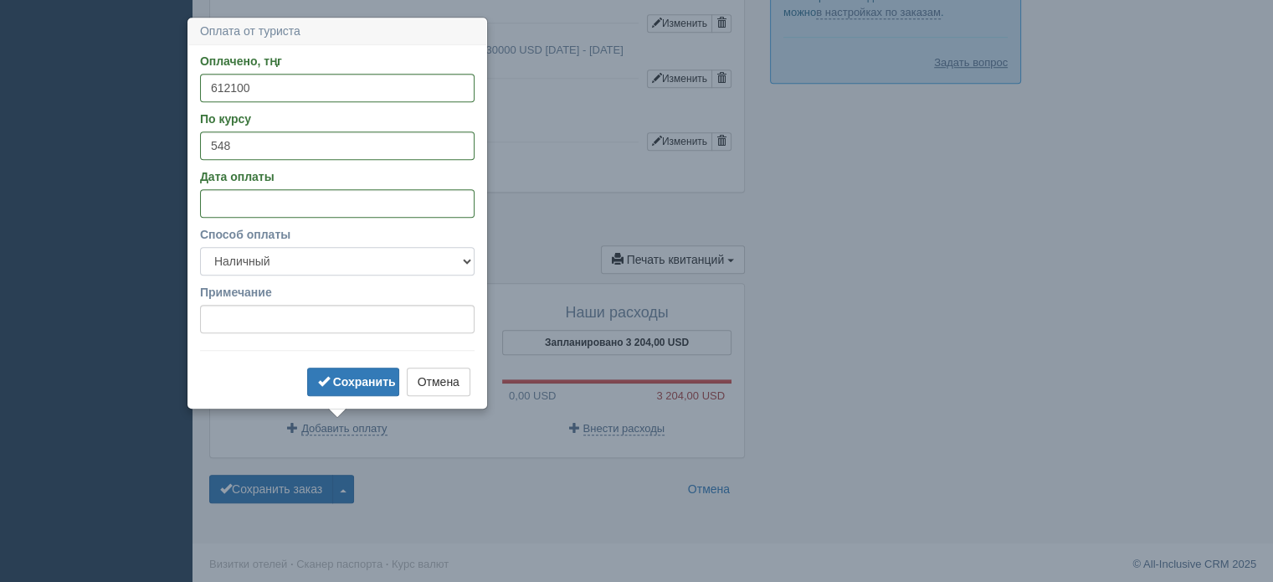
click at [336, 275] on select "Наличный Безналичный" at bounding box center [337, 261] width 275 height 28
select select "non_cash"
click at [200, 247] on select "Наличный Безналичный" at bounding box center [337, 261] width 275 height 28
click at [352, 377] on b "Сохранить" at bounding box center [364, 381] width 63 height 13
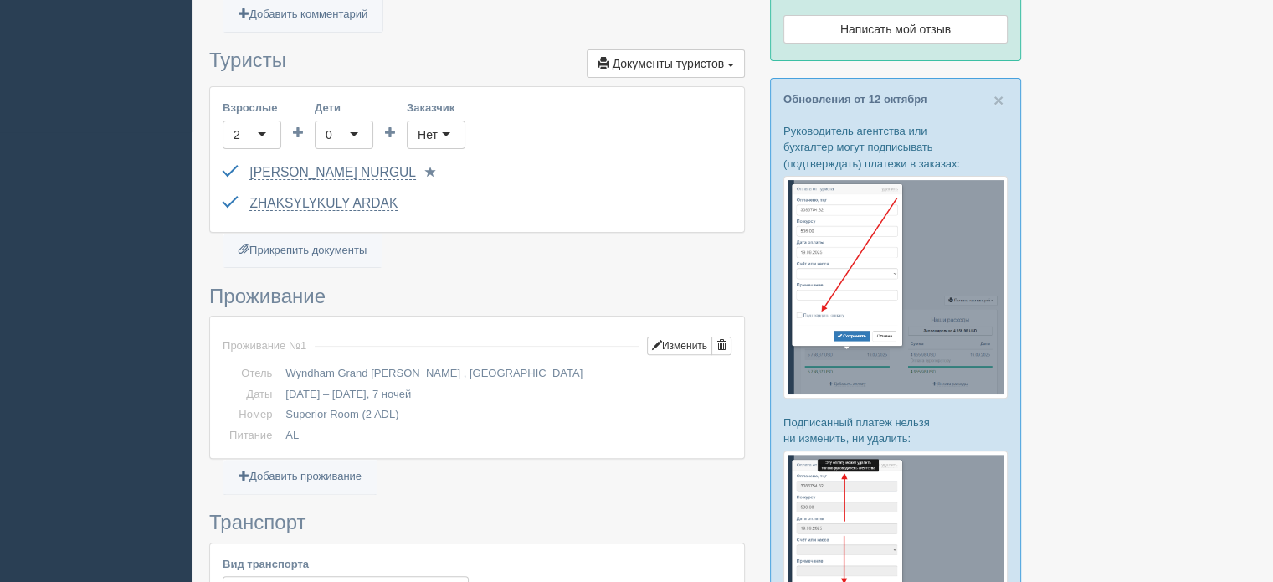
scroll to position [111, 0]
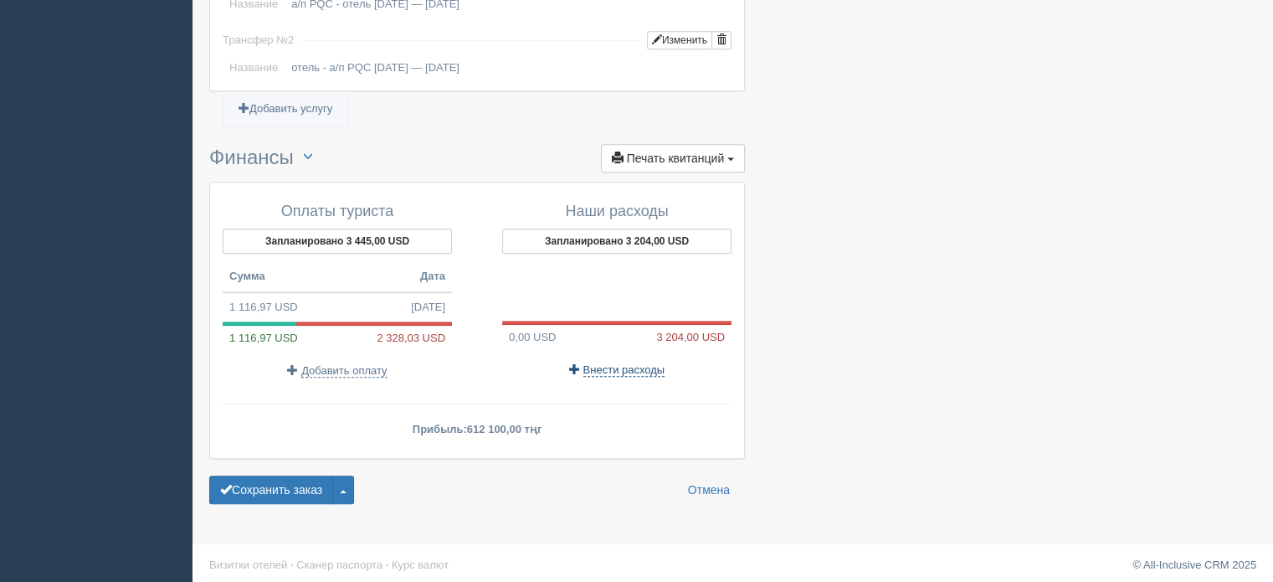
click at [609, 368] on span "Внести расходы" at bounding box center [625, 369] width 82 height 13
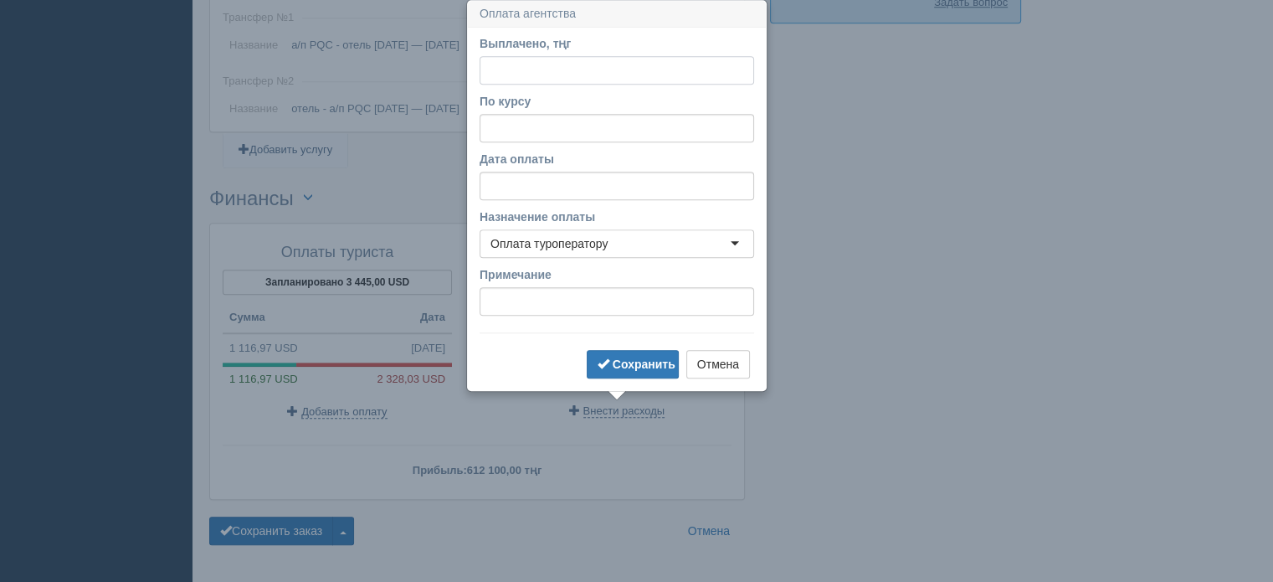
scroll to position [1426, 0]
paste input "525000"
type input "525000"
click at [538, 121] on input "По курсу" at bounding box center [617, 129] width 275 height 28
type input "548"
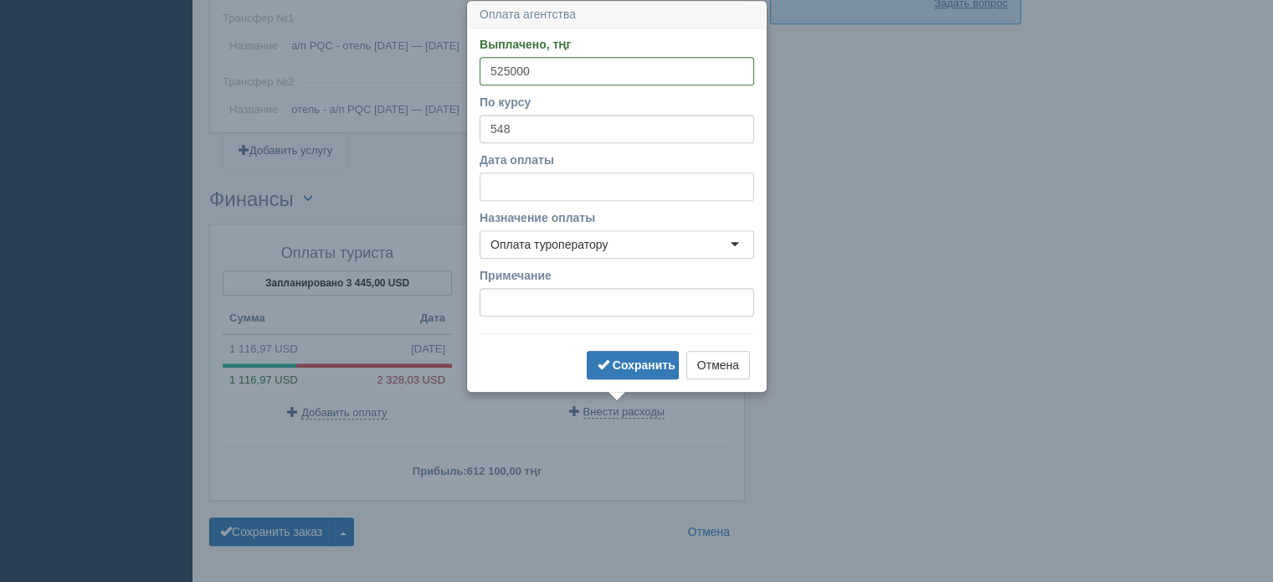
click at [517, 197] on input "Дата оплаты" at bounding box center [617, 186] width 275 height 28
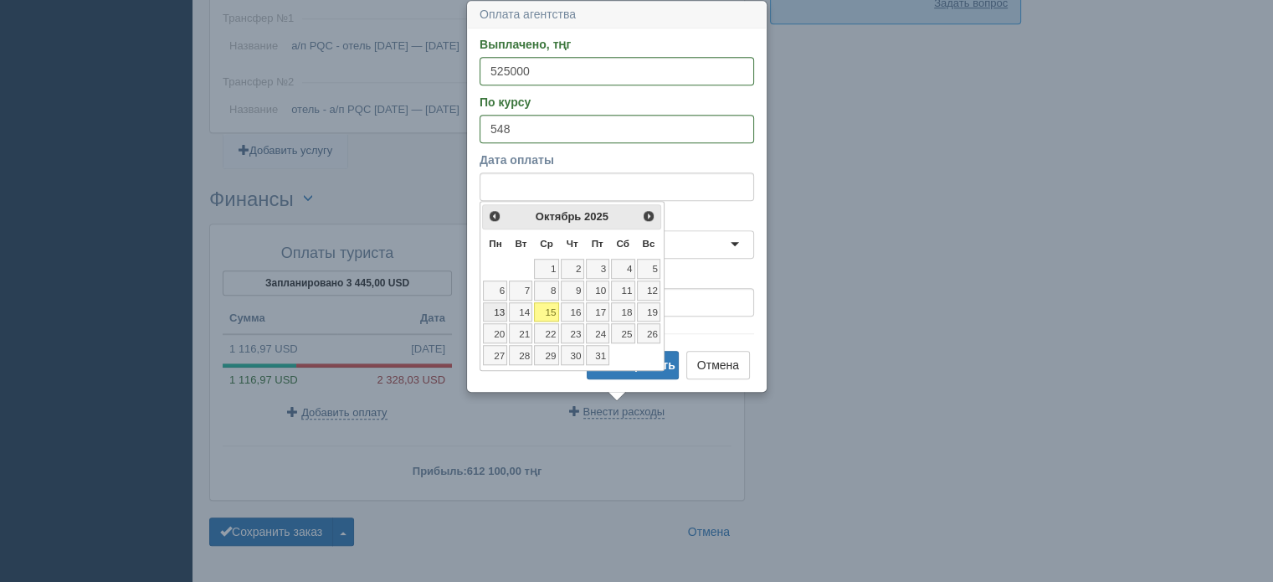
click at [499, 316] on link "13" at bounding box center [495, 312] width 24 height 20
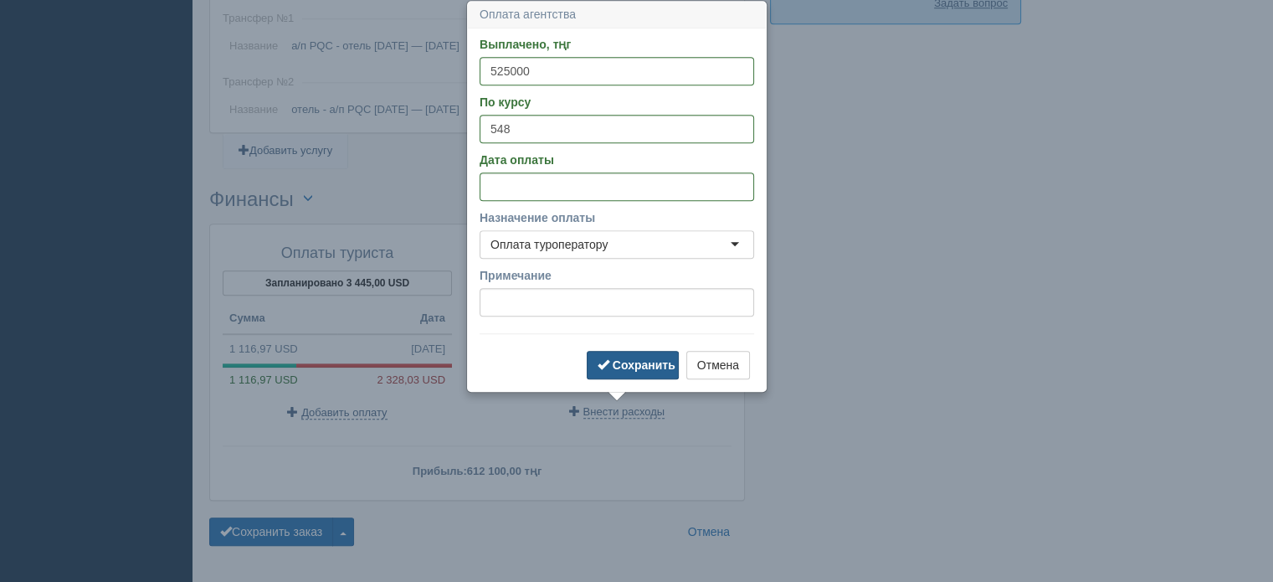
click at [624, 368] on b "Сохранить" at bounding box center [644, 364] width 63 height 13
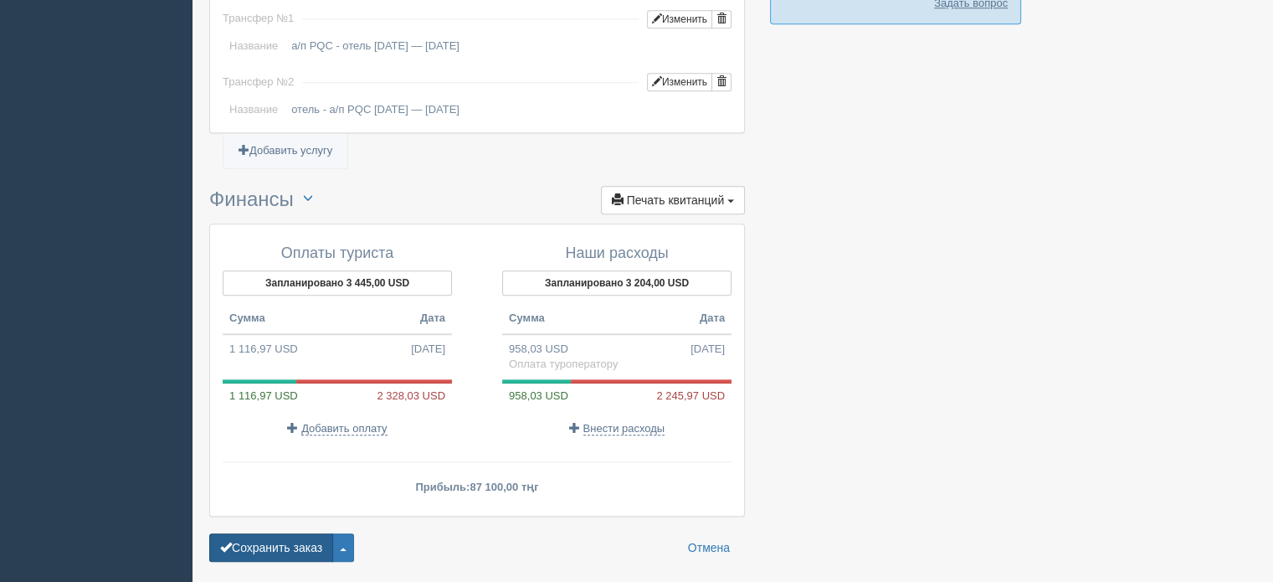
click at [271, 534] on button "Сохранить заказ" at bounding box center [271, 547] width 124 height 28
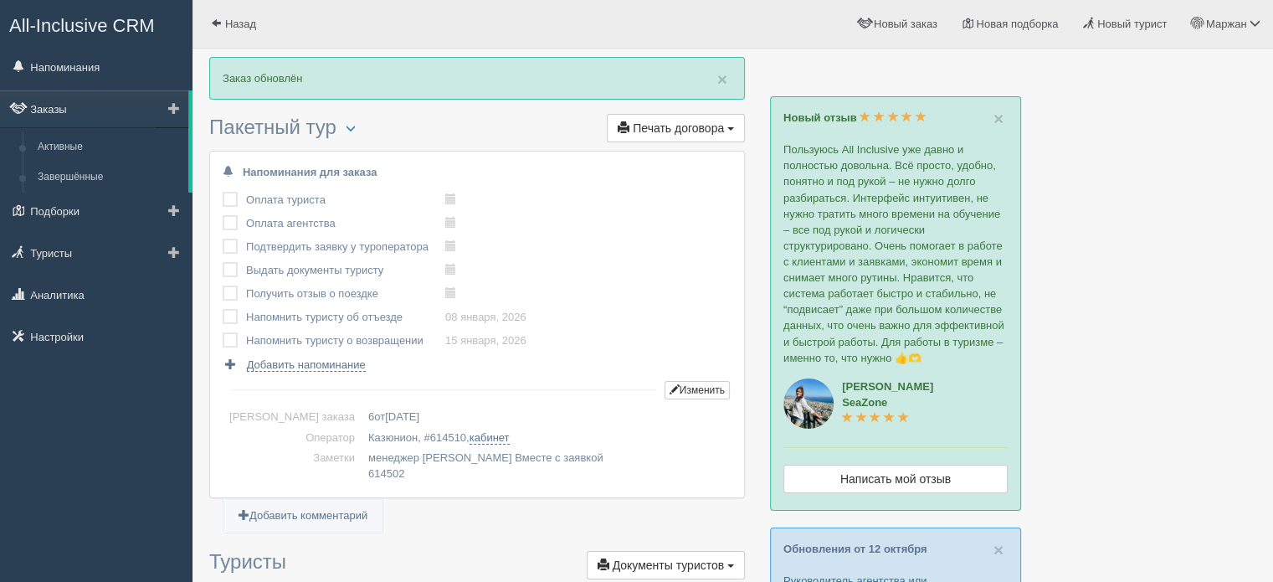
click at [36, 116] on link "Заказы" at bounding box center [94, 108] width 188 height 37
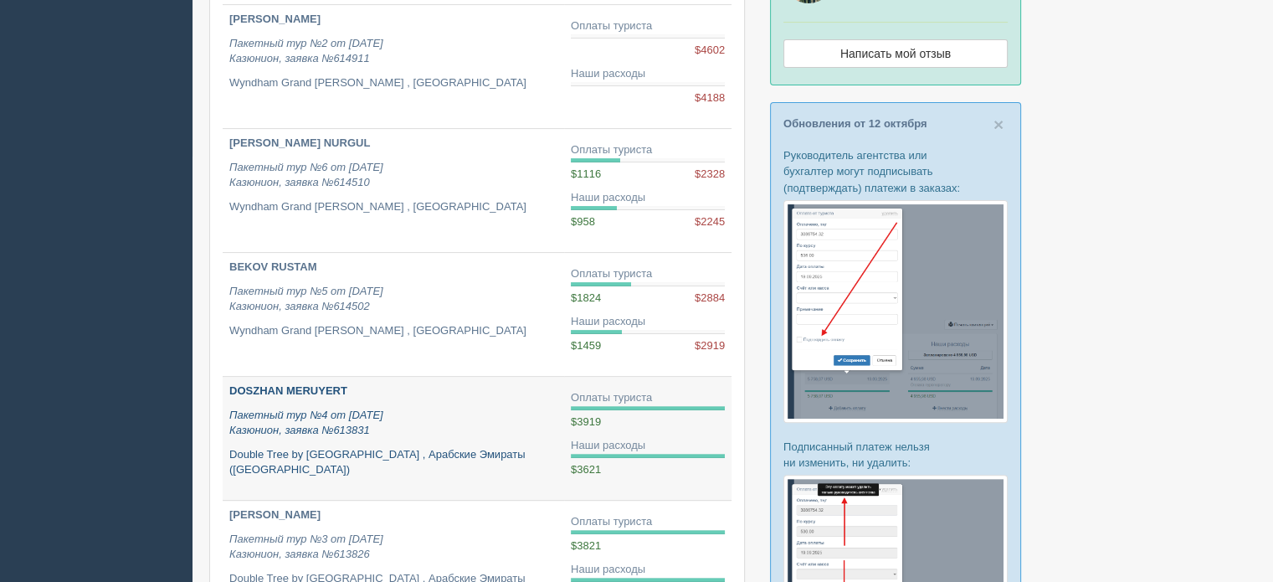
scroll to position [251, 0]
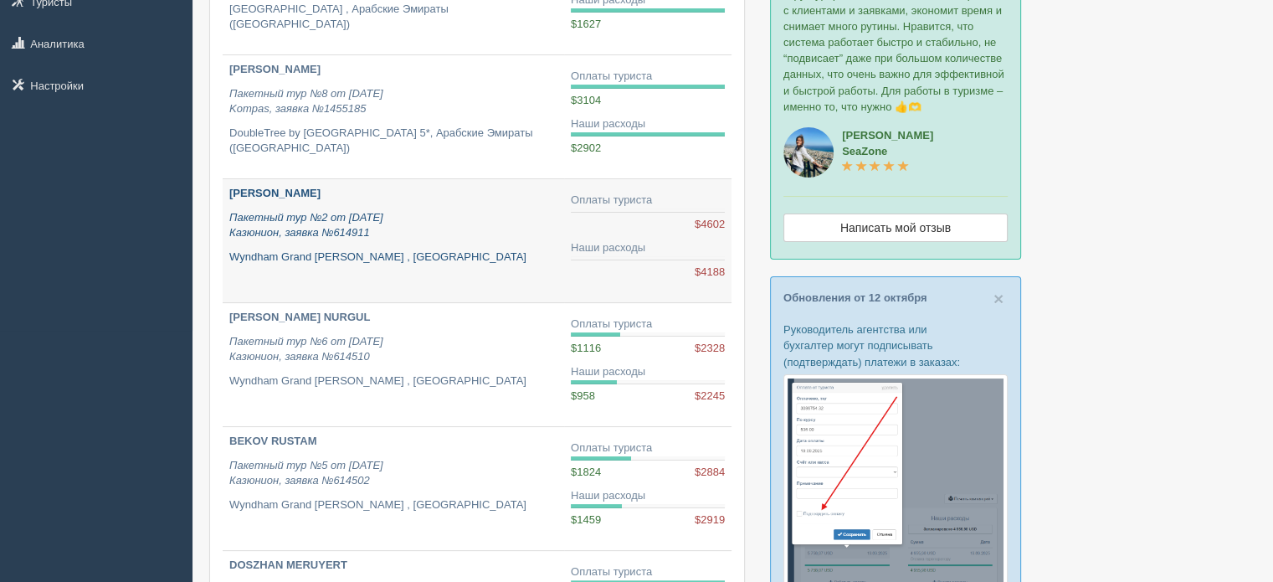
click at [441, 255] on p "Wyndham Grand [PERSON_NAME] , [GEOGRAPHIC_DATA]" at bounding box center [393, 257] width 328 height 16
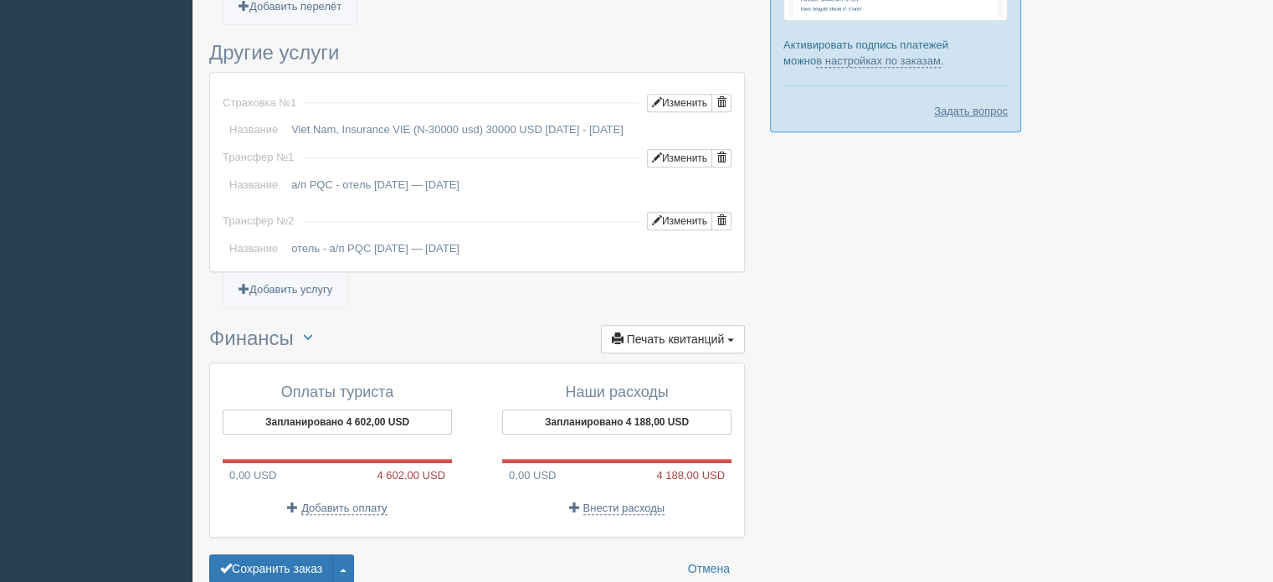
scroll to position [1396, 0]
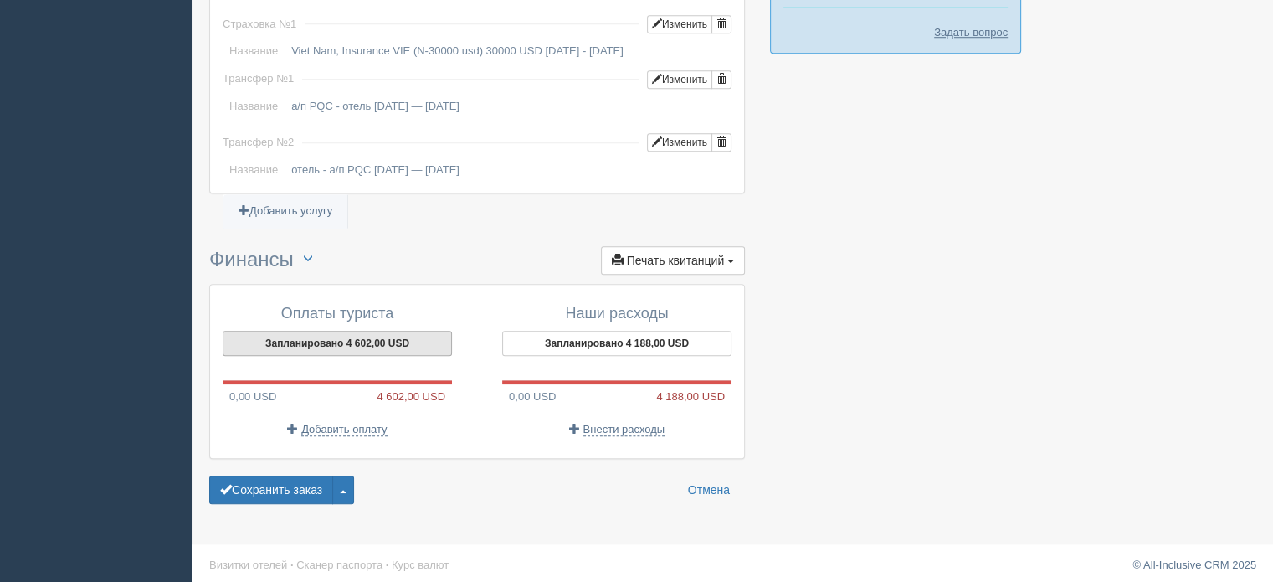
click at [346, 345] on button "Запланировано 4 602,00 USD" at bounding box center [337, 343] width 229 height 25
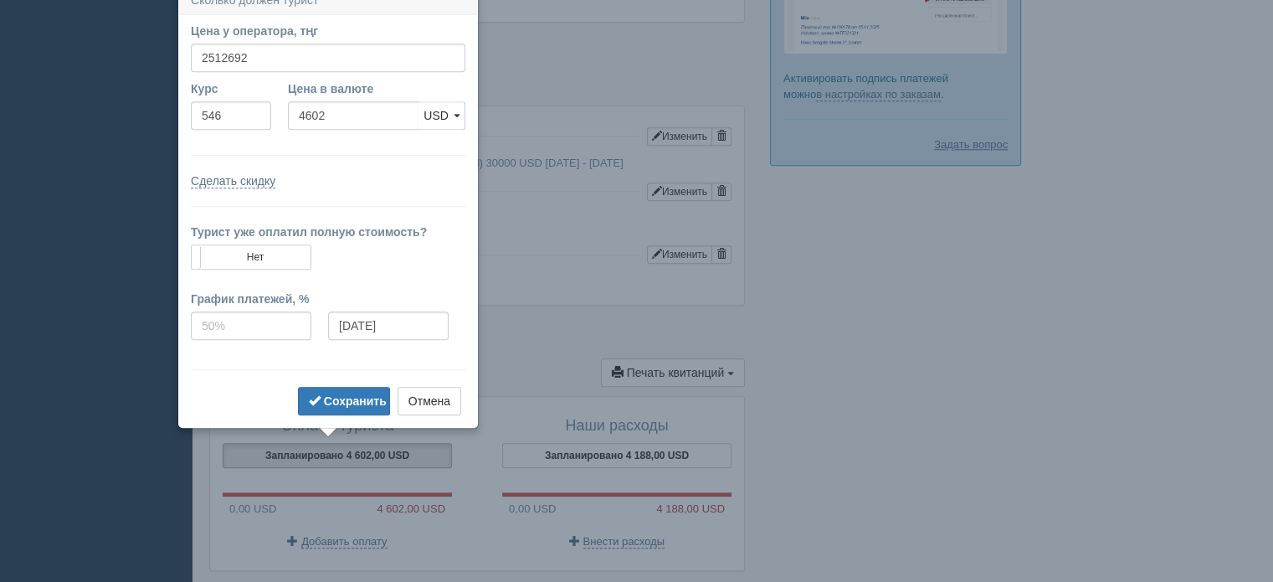
scroll to position [1269, 0]
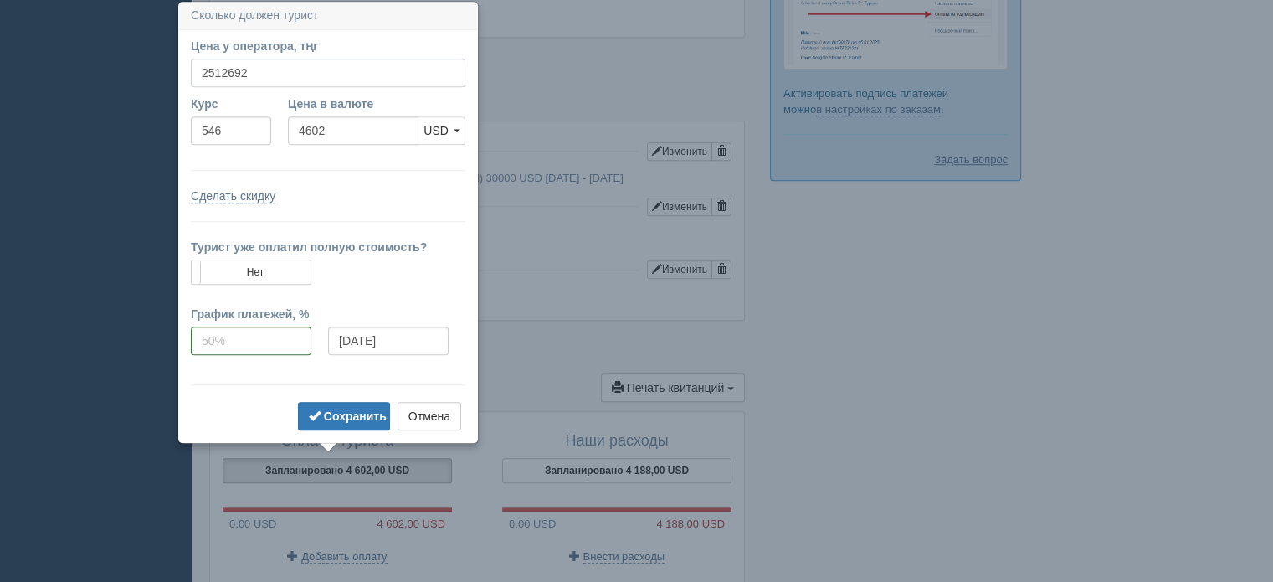
drag, startPoint x: 257, startPoint y: 78, endPoint x: 0, endPoint y: 70, distance: 257.1
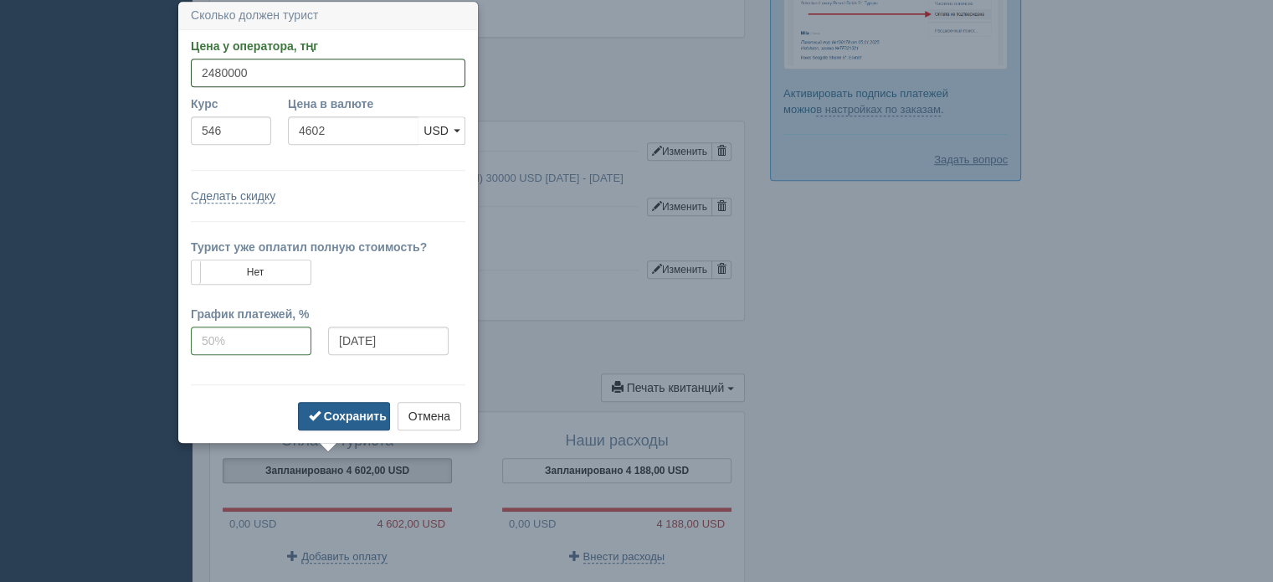
type input "2480000"
type input "4542.12"
click at [352, 414] on b "Сохранить" at bounding box center [355, 415] width 63 height 13
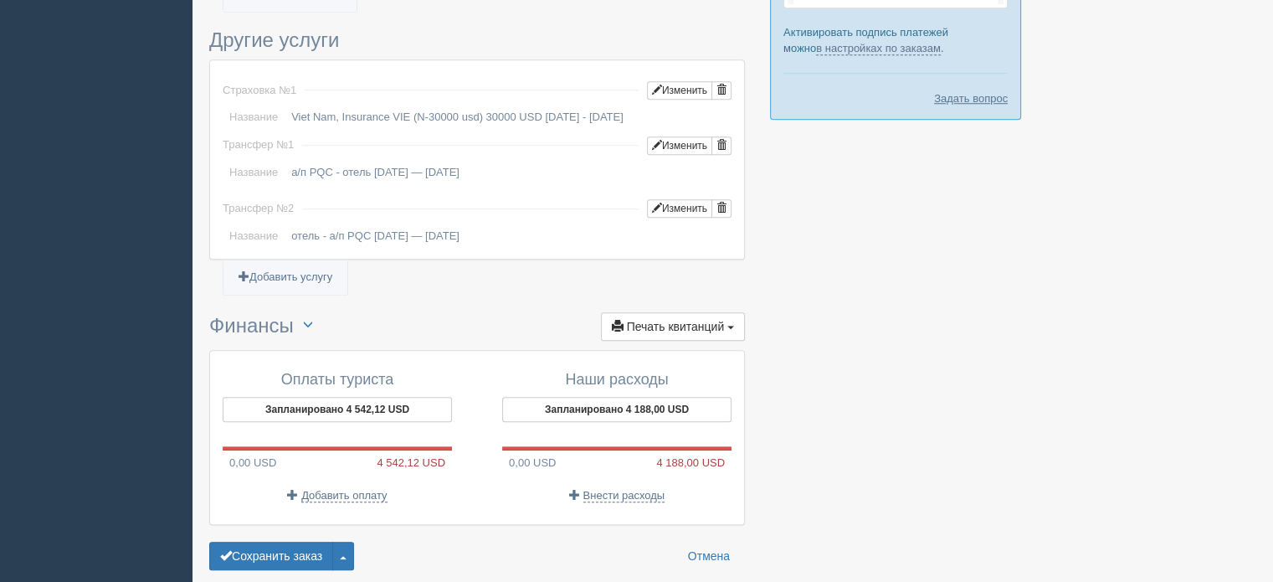
scroll to position [1396, 0]
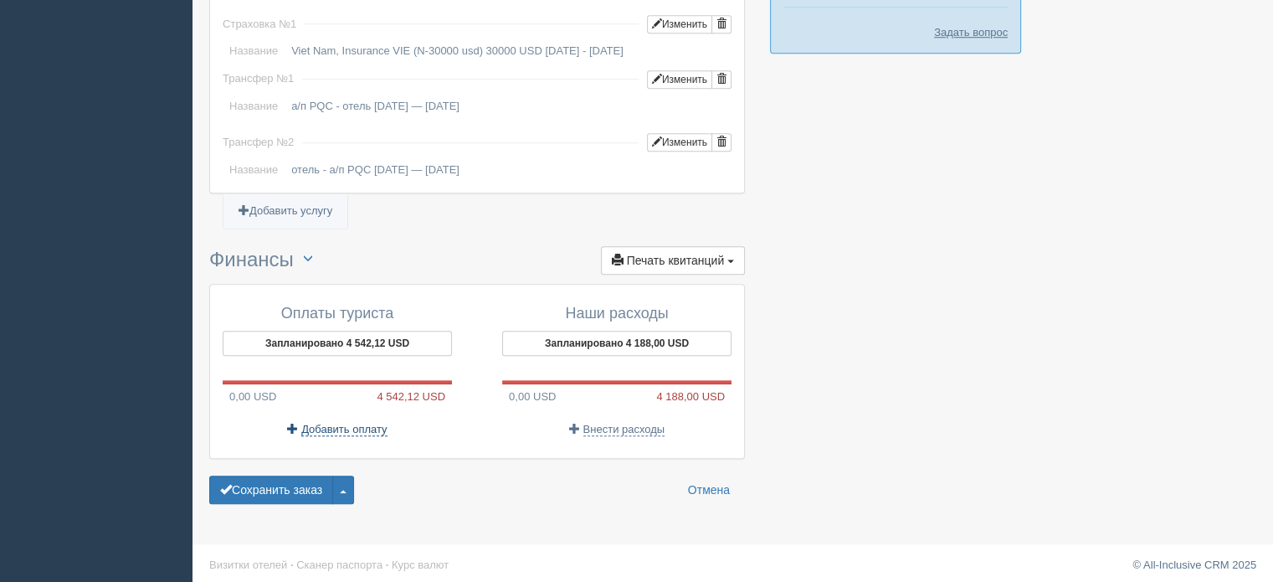
click at [332, 423] on span "Добавить оплату" at bounding box center [343, 429] width 85 height 13
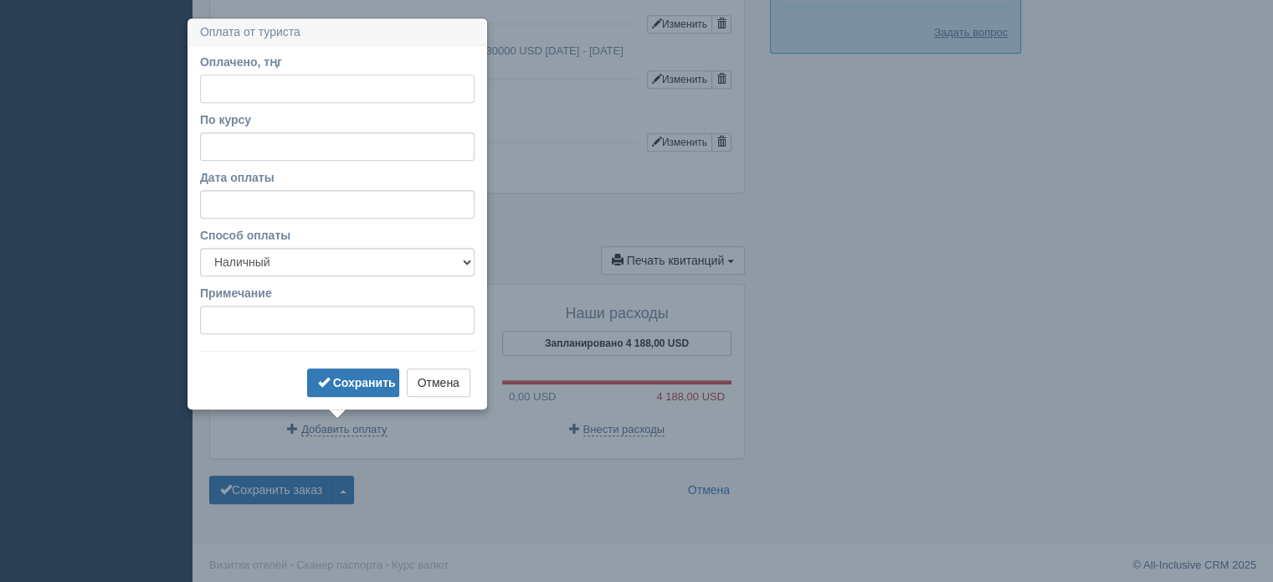
click at [266, 97] on input "Оплачено, тңг" at bounding box center [337, 89] width 275 height 28
type input "781900"
click at [306, 147] on input "По курсу" at bounding box center [337, 146] width 275 height 28
type input "548"
click at [340, 206] on input "Дата оплаты" at bounding box center [337, 204] width 275 height 28
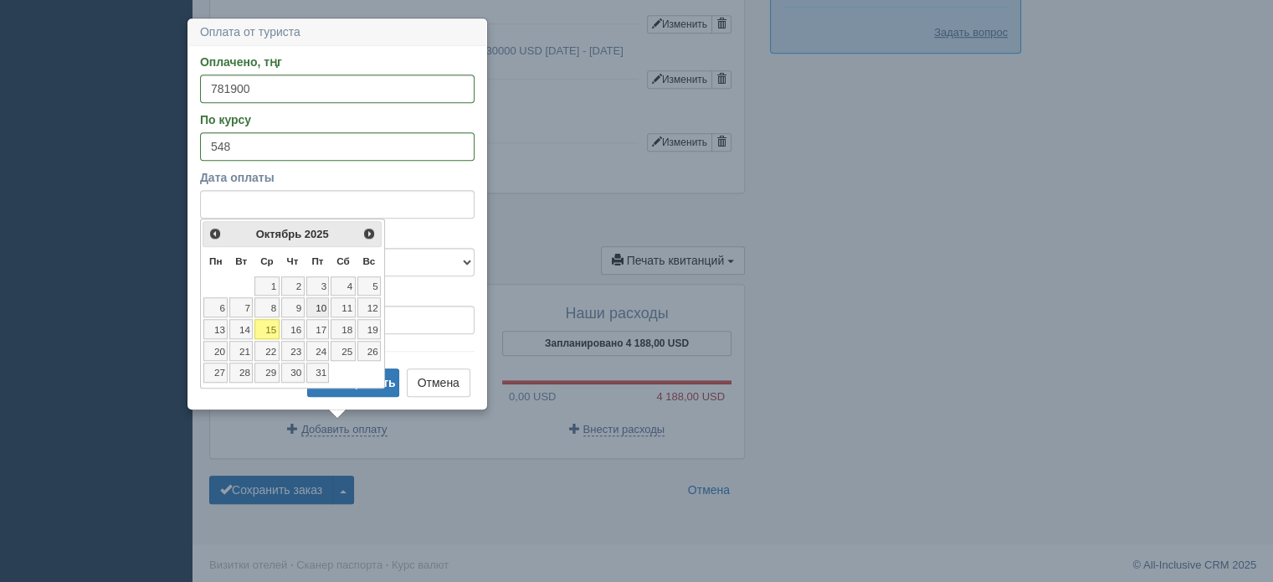
click at [319, 308] on link "10" at bounding box center [317, 307] width 23 height 20
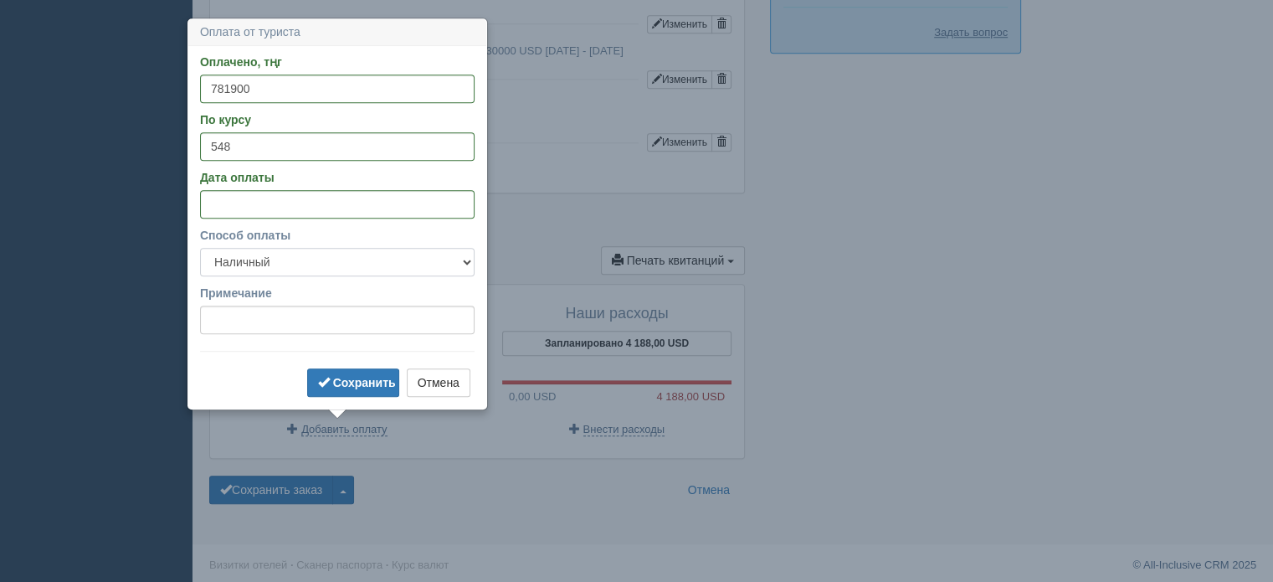
click at [334, 270] on select "Наличный Безналичный" at bounding box center [337, 262] width 275 height 28
select select "non_cash"
click at [200, 248] on select "Наличный Безналичный" at bounding box center [337, 262] width 275 height 28
click at [355, 384] on b "Сохранить" at bounding box center [364, 382] width 63 height 13
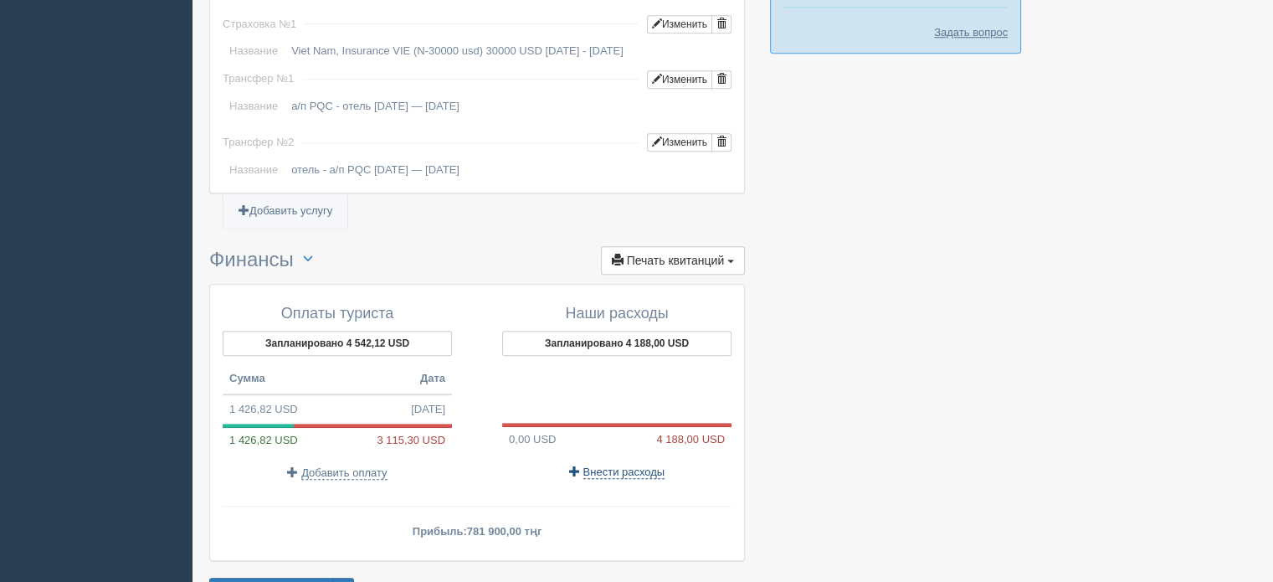
click at [618, 465] on span "Внести расходы" at bounding box center [625, 471] width 82 height 13
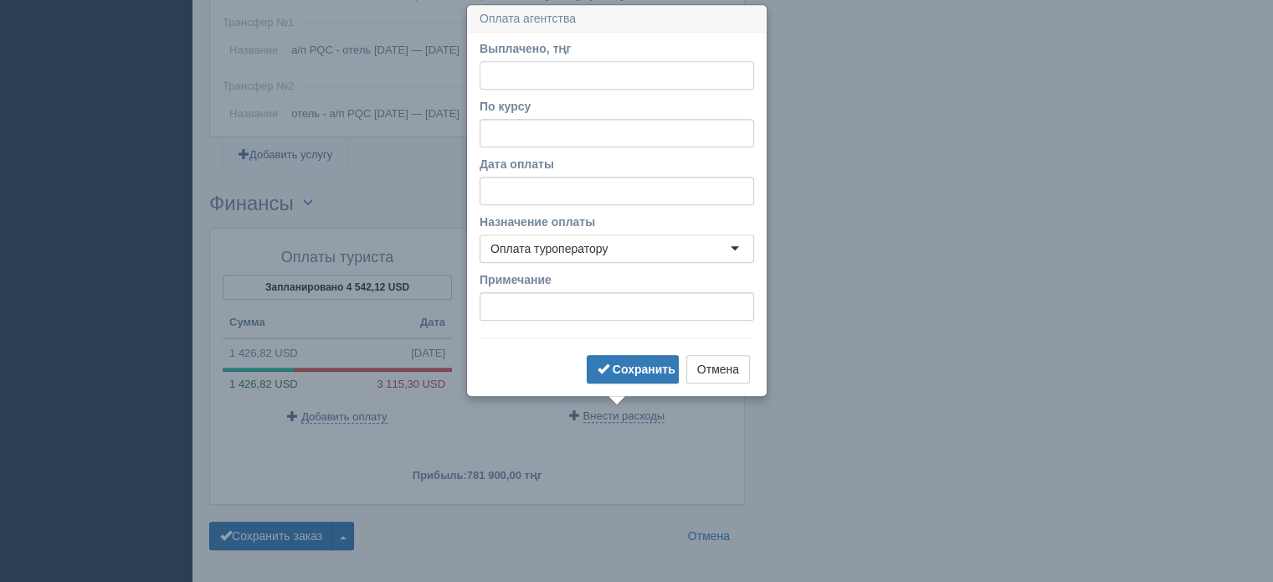
scroll to position [1457, 0]
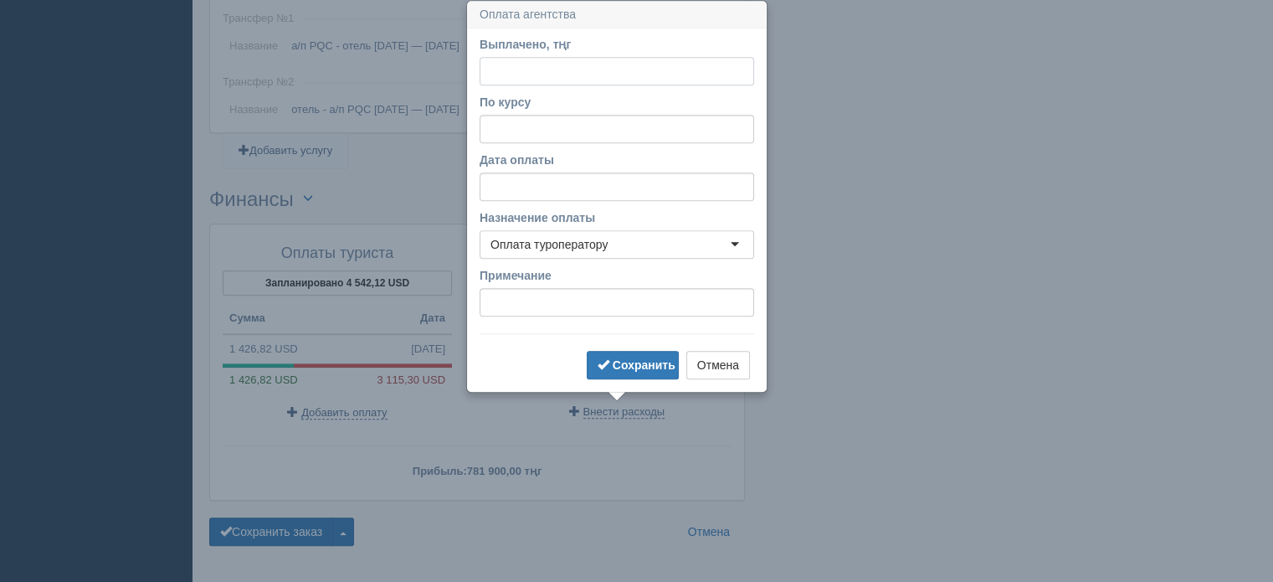
click at [510, 66] on input "Выплачено, тңг" at bounding box center [617, 71] width 275 height 28
paste input "680000"
type input "680000"
click at [556, 130] on input "По курсу" at bounding box center [617, 129] width 275 height 28
type input "548"
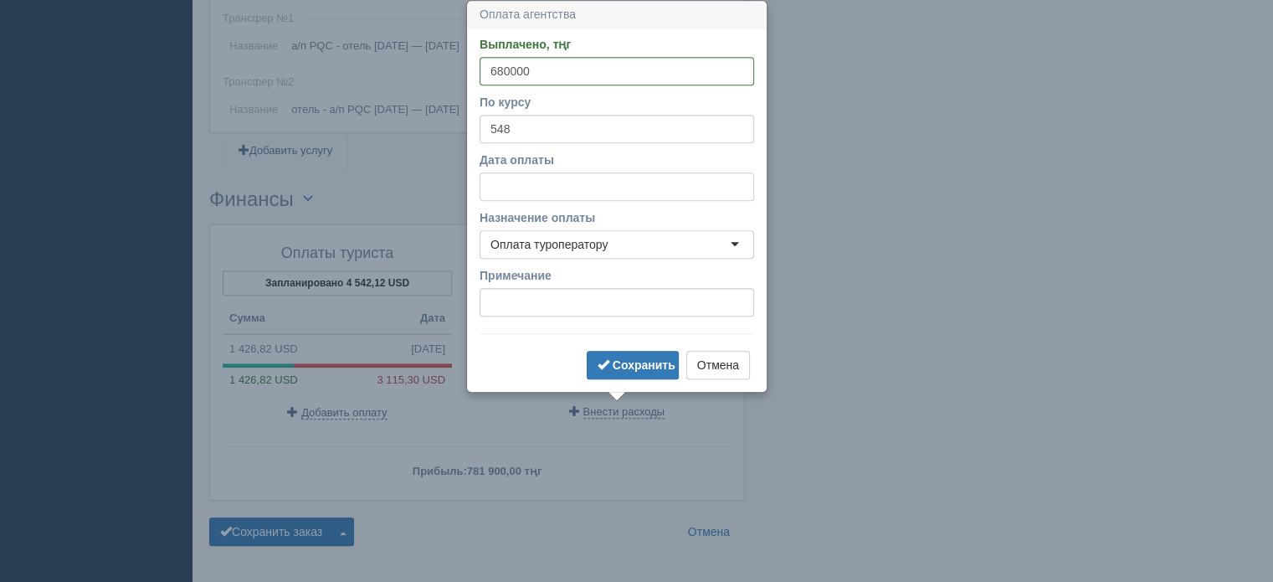
click at [565, 173] on input "Дата оплаты" at bounding box center [617, 186] width 275 height 28
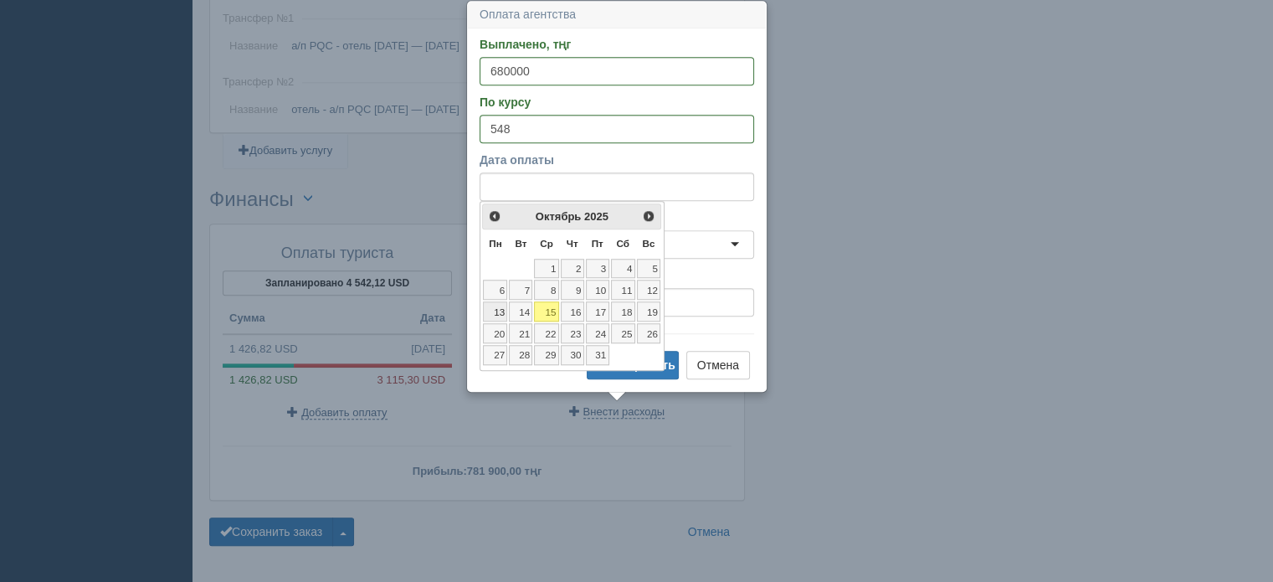
click at [501, 311] on link "13" at bounding box center [495, 311] width 24 height 20
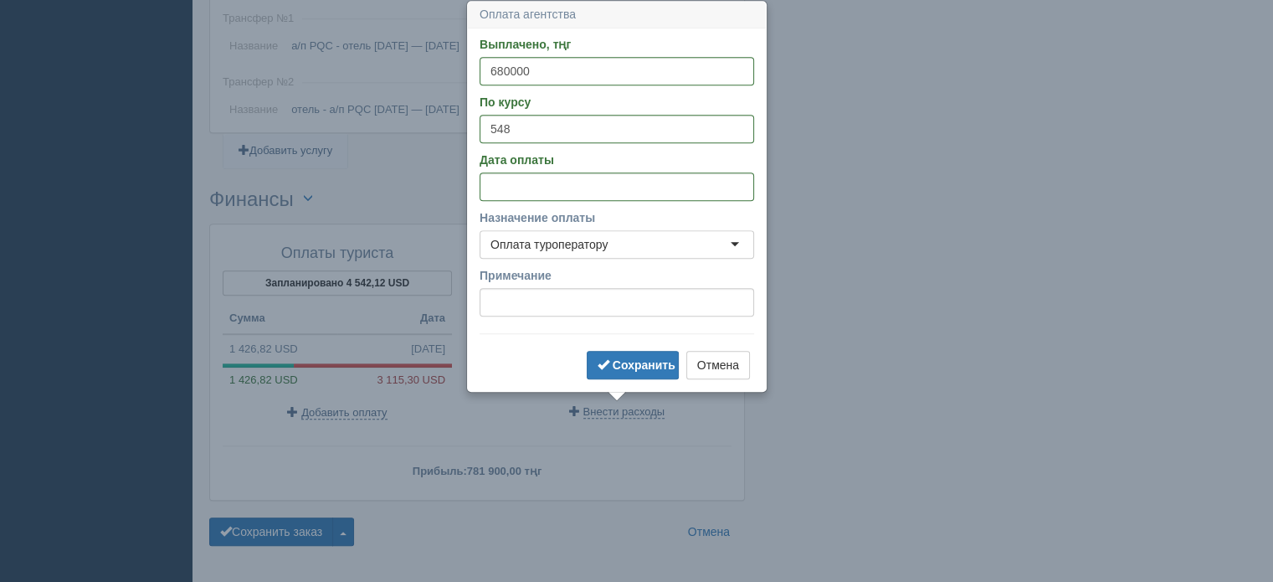
click at [645, 225] on label "Назначение оплаты" at bounding box center [617, 217] width 275 height 17
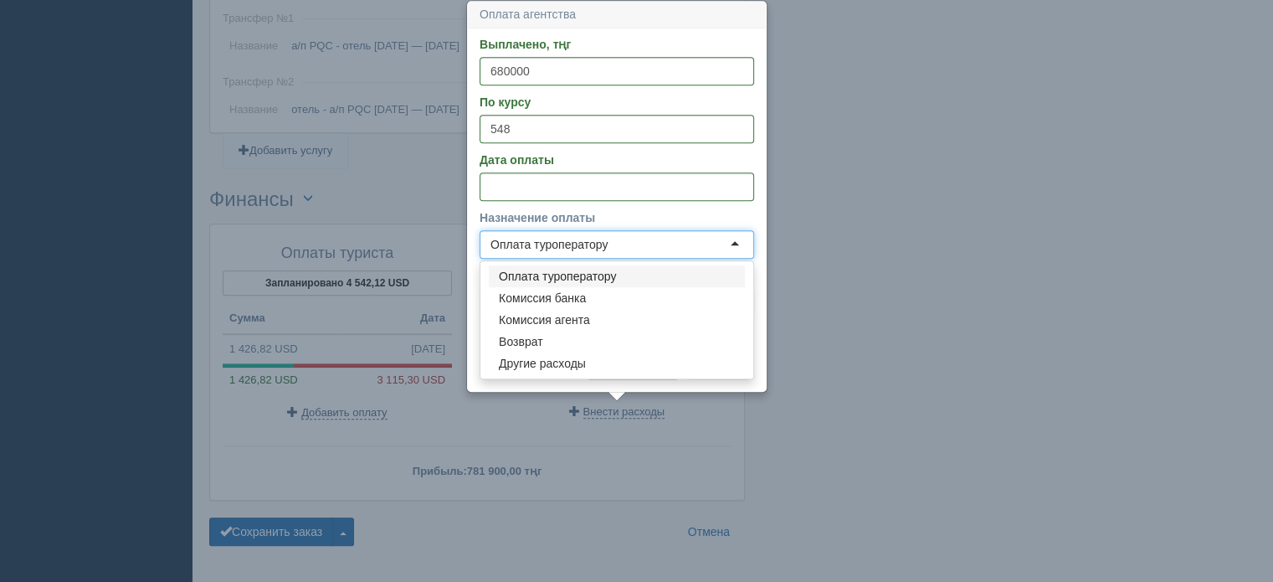
click at [651, 226] on div "Назначение оплаты Оплата туроператору Оплата туроператору Оплата туроператору К…" at bounding box center [617, 233] width 275 height 49
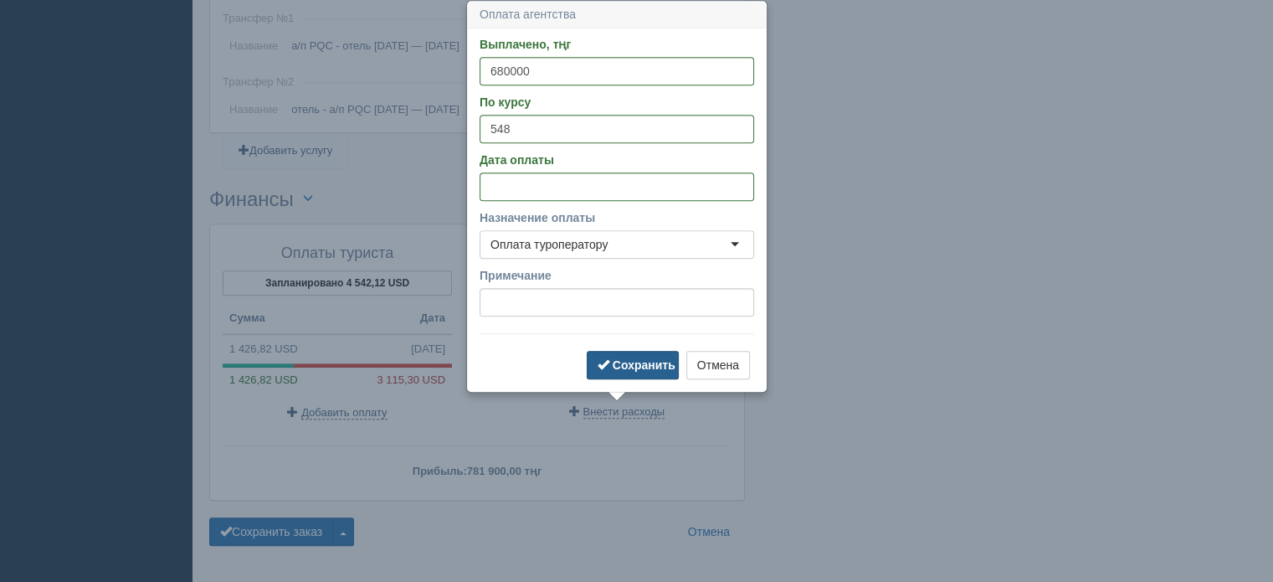
click at [651, 357] on button "Сохранить" at bounding box center [633, 365] width 92 height 28
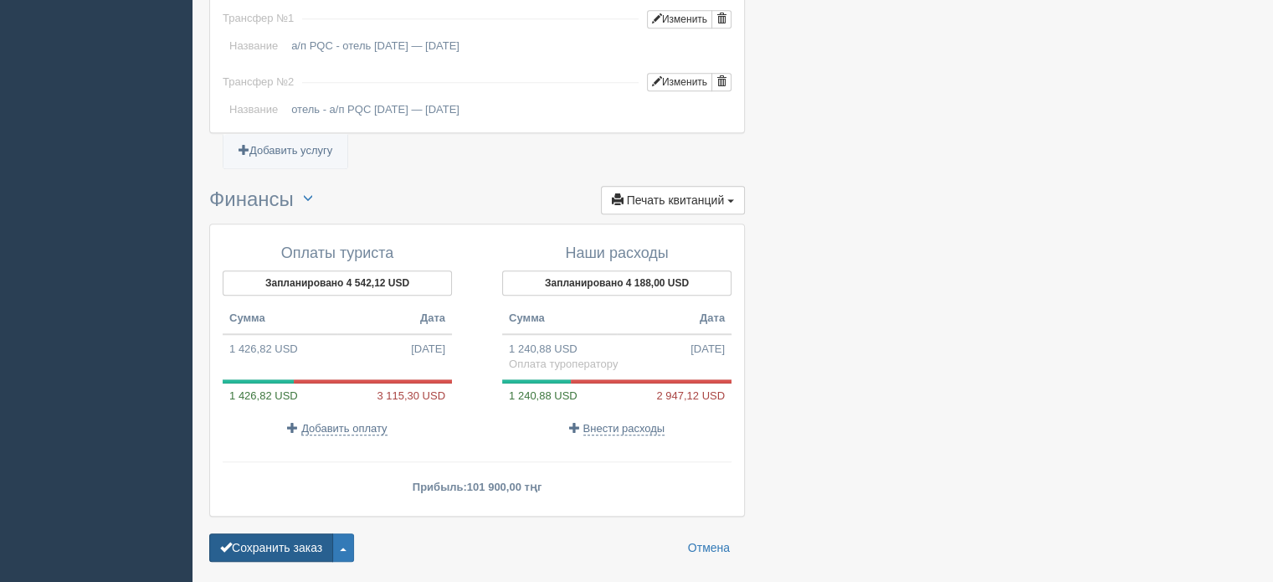
click at [298, 543] on button "Сохранить заказ" at bounding box center [271, 547] width 124 height 28
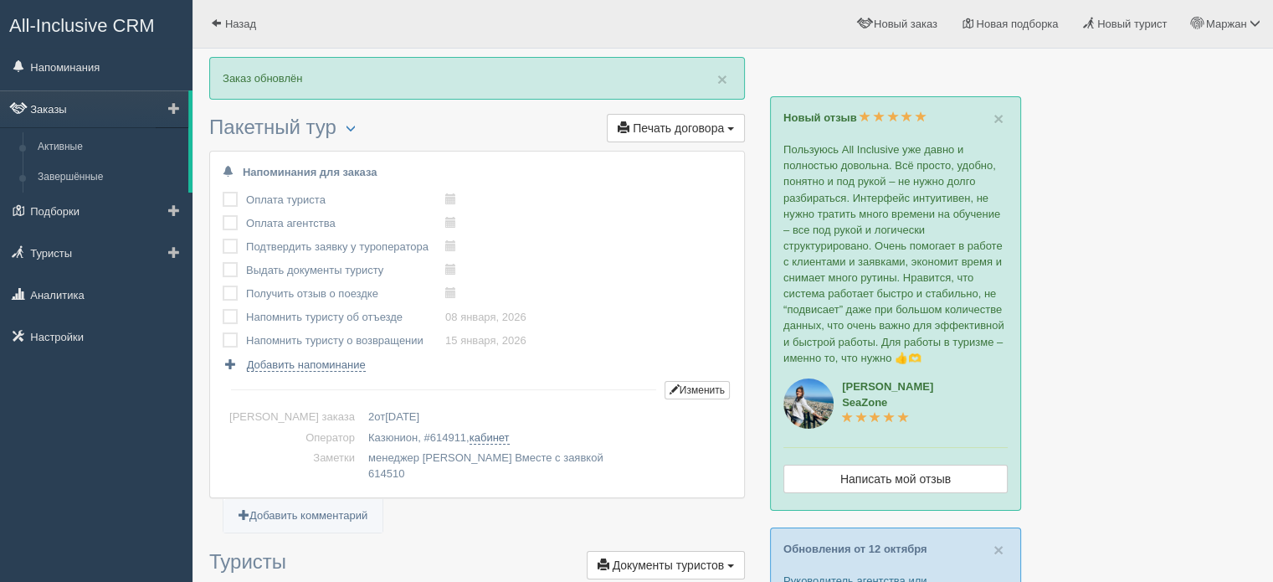
click at [77, 107] on link "Заказы" at bounding box center [94, 108] width 188 height 37
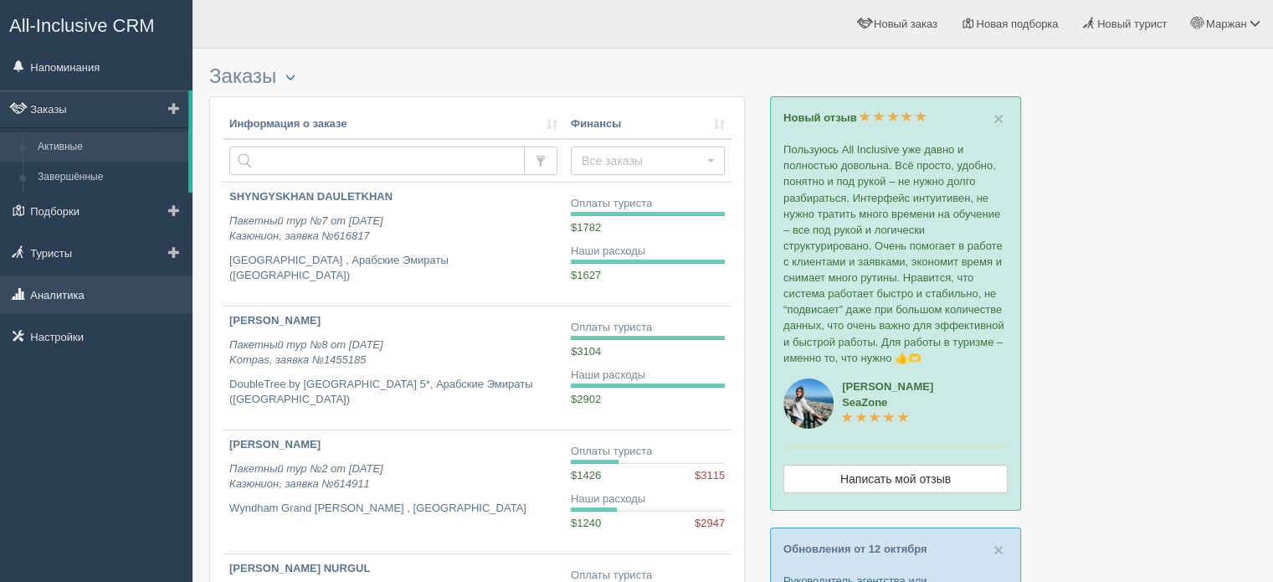
click at [57, 296] on link "Аналитика" at bounding box center [96, 294] width 193 height 37
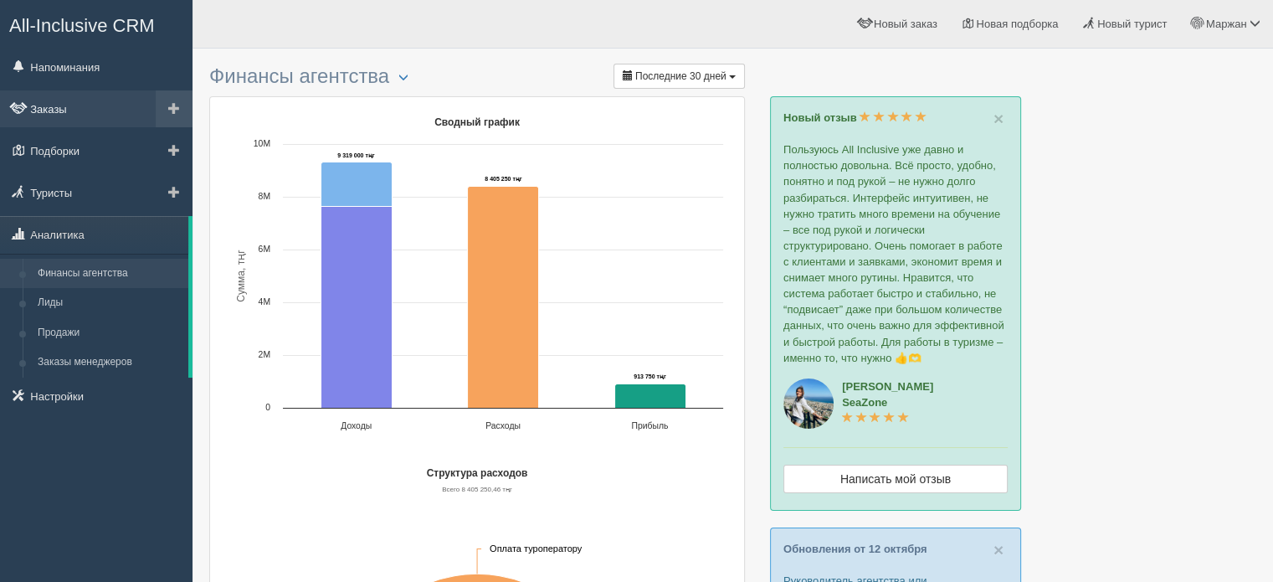
click at [49, 107] on link "Заказы" at bounding box center [96, 108] width 193 height 37
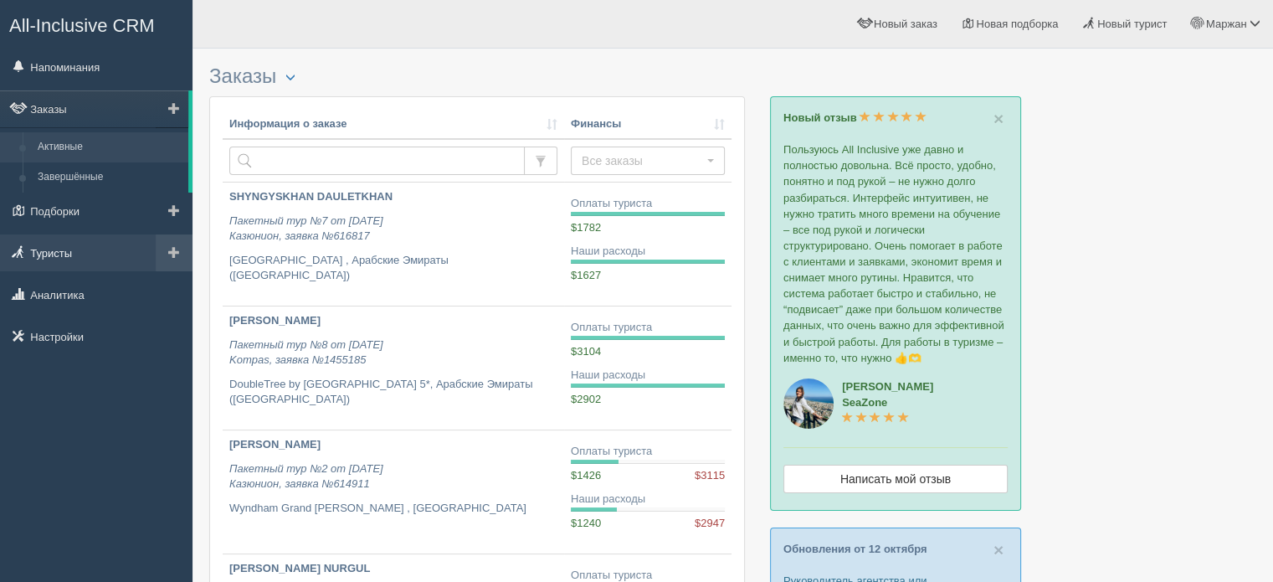
click at [64, 244] on link "Туристы" at bounding box center [96, 252] width 193 height 37
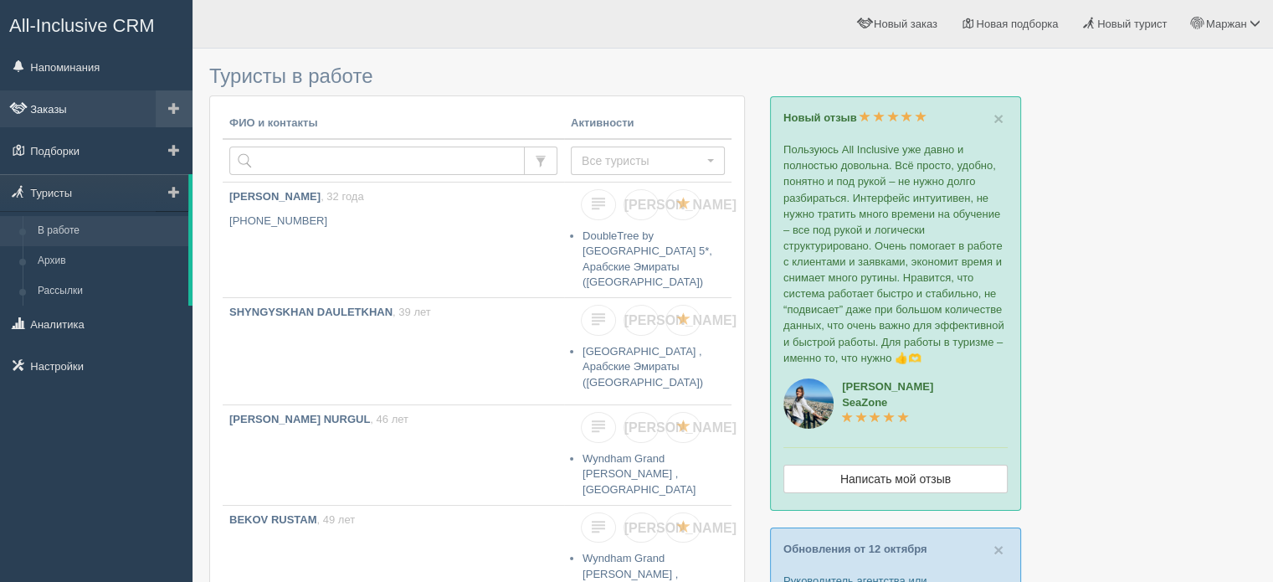
click at [75, 113] on link "Заказы" at bounding box center [96, 108] width 193 height 37
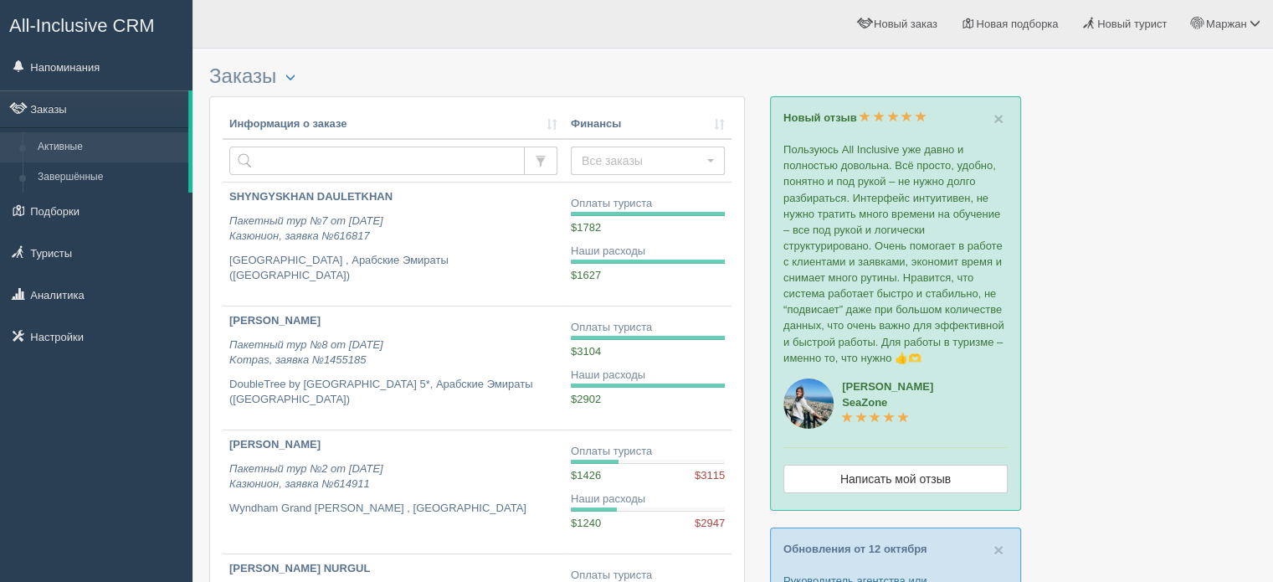
click at [67, 146] on link "Активные" at bounding box center [109, 147] width 158 height 30
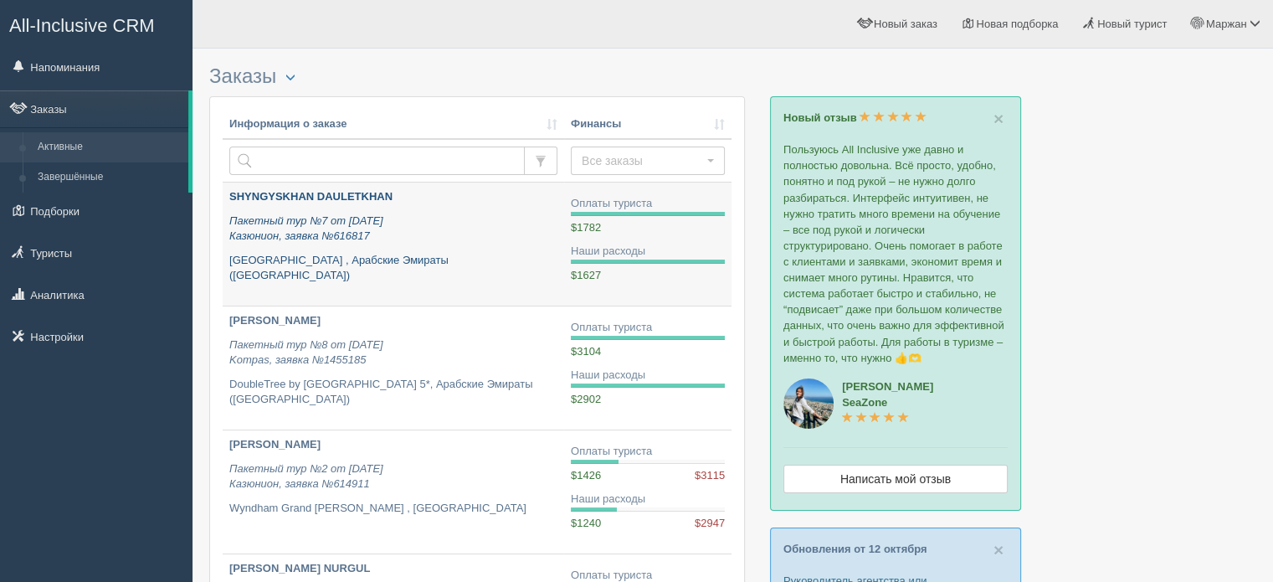
click at [375, 241] on p "Пакетный тур №7 от 14.10.2025 Казюнион, заявка №616817" at bounding box center [393, 228] width 328 height 31
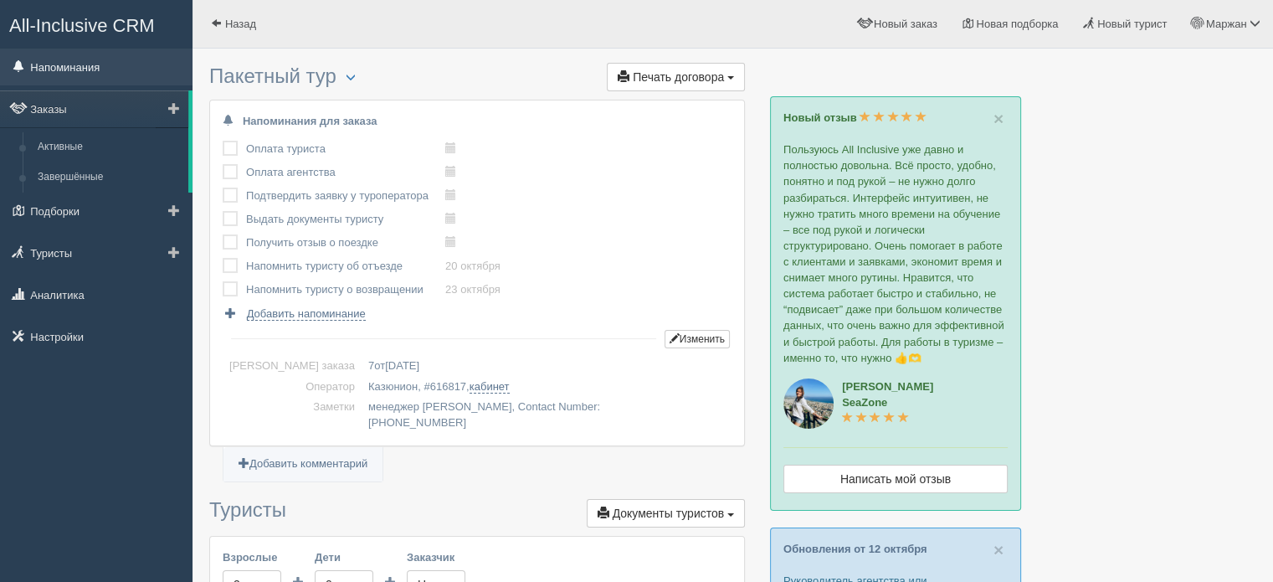
click at [68, 69] on link "Напоминания" at bounding box center [96, 67] width 193 height 37
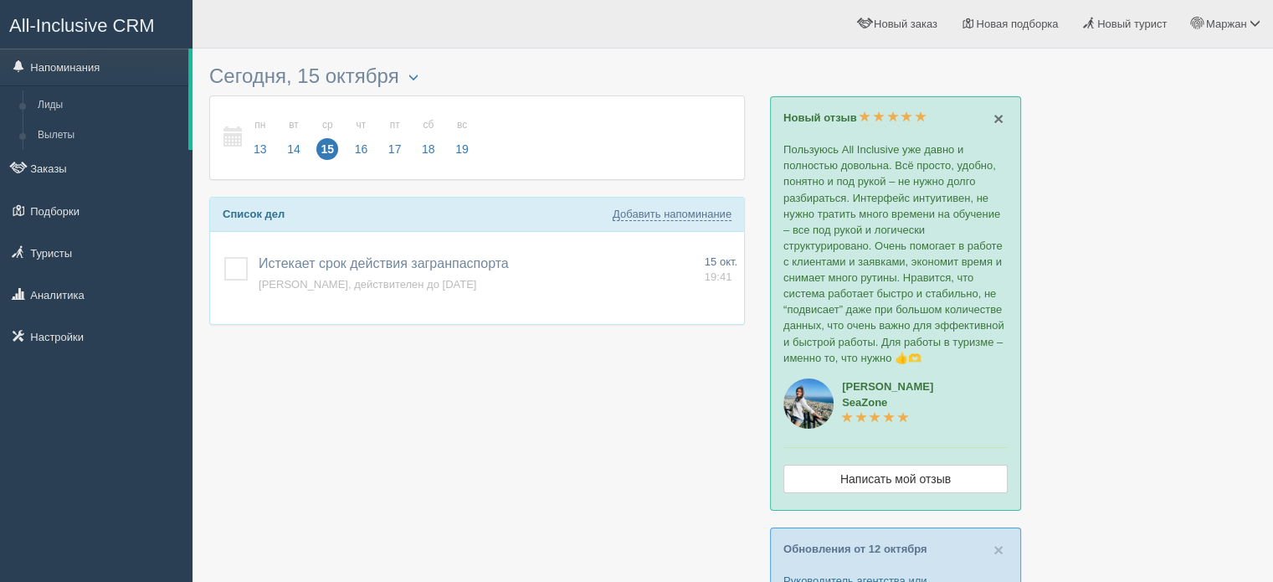
click at [997, 113] on span "×" at bounding box center [999, 118] width 10 height 19
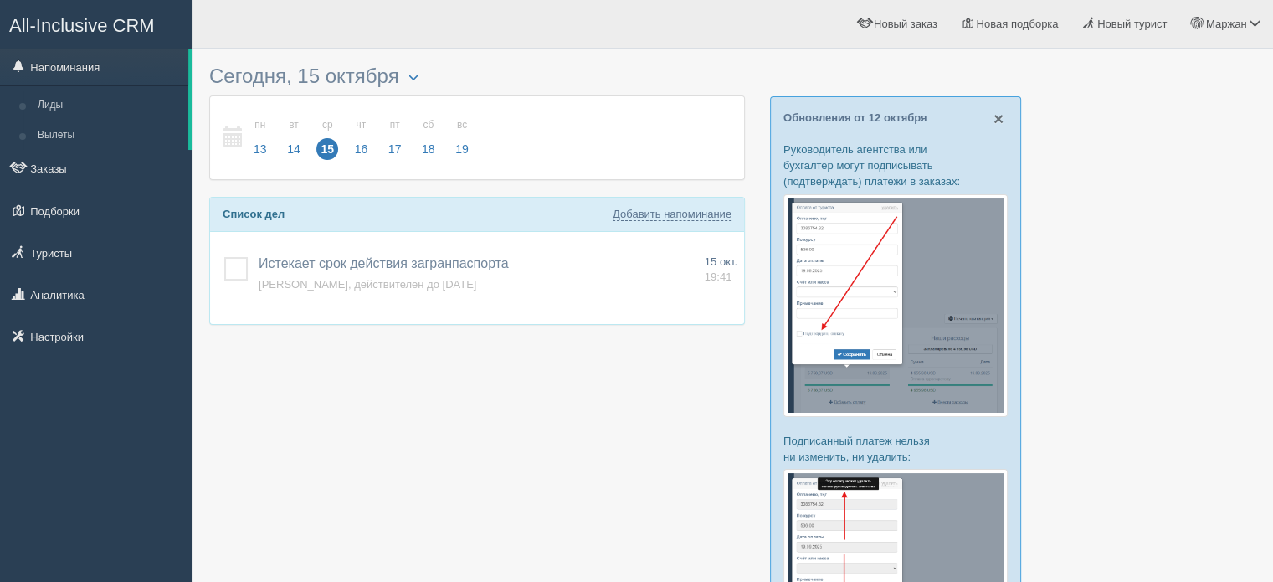
click at [997, 113] on span "×" at bounding box center [999, 118] width 10 height 19
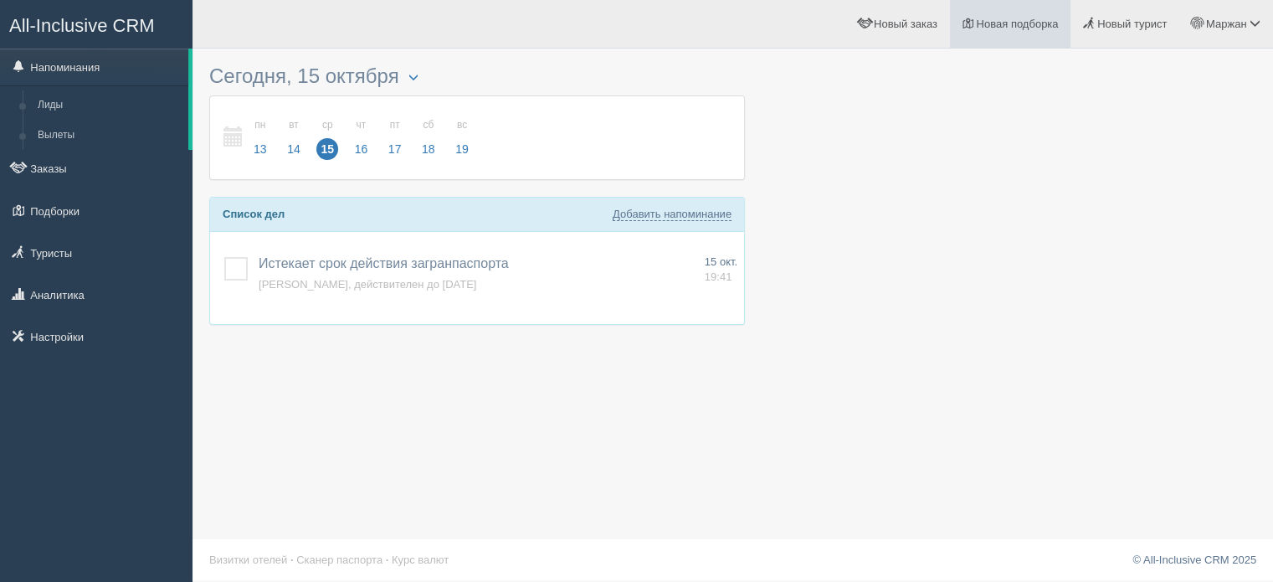
click at [988, 28] on span "Новая подборка" at bounding box center [1017, 24] width 82 height 13
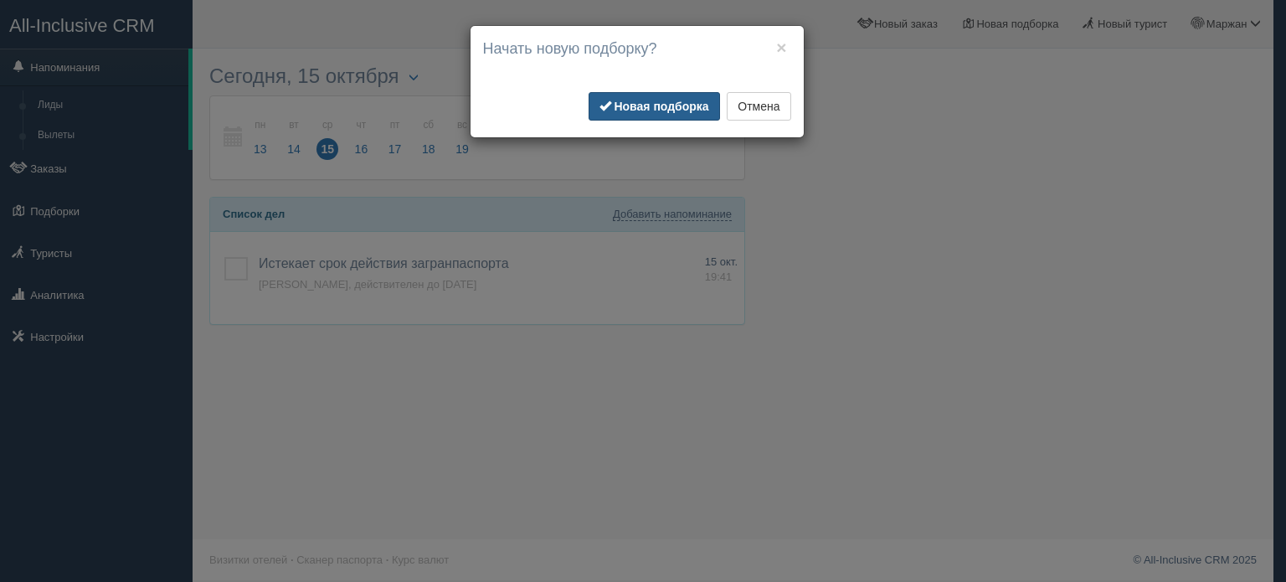
click at [656, 97] on button "Новая подборка" at bounding box center [654, 106] width 131 height 28
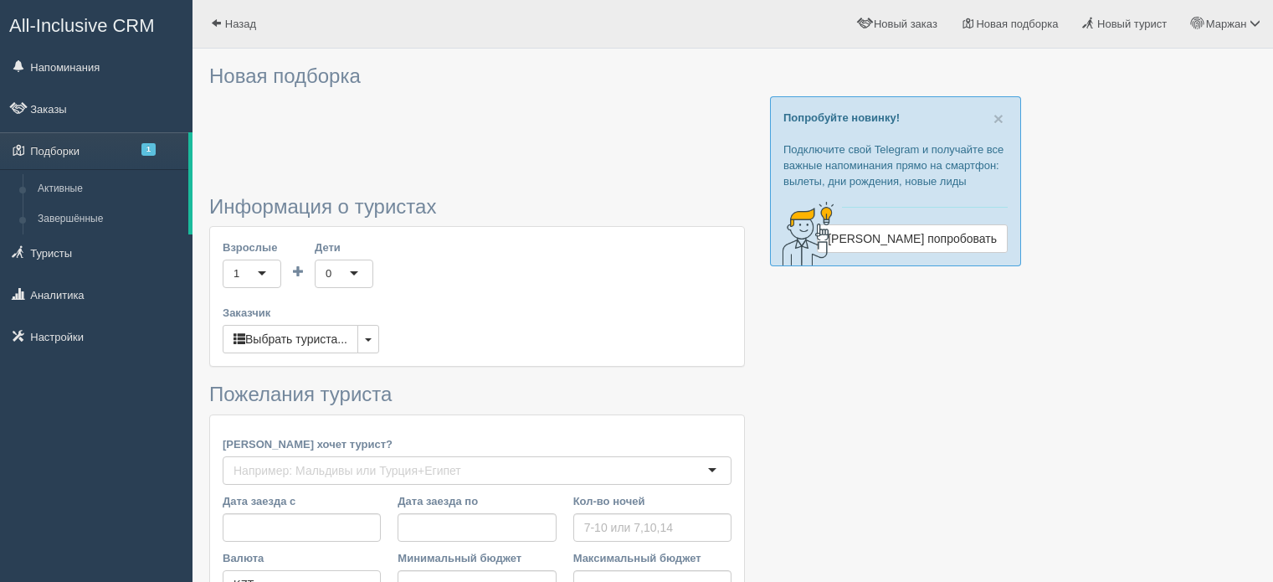
type input "3"
type input "977800"
type input "977900"
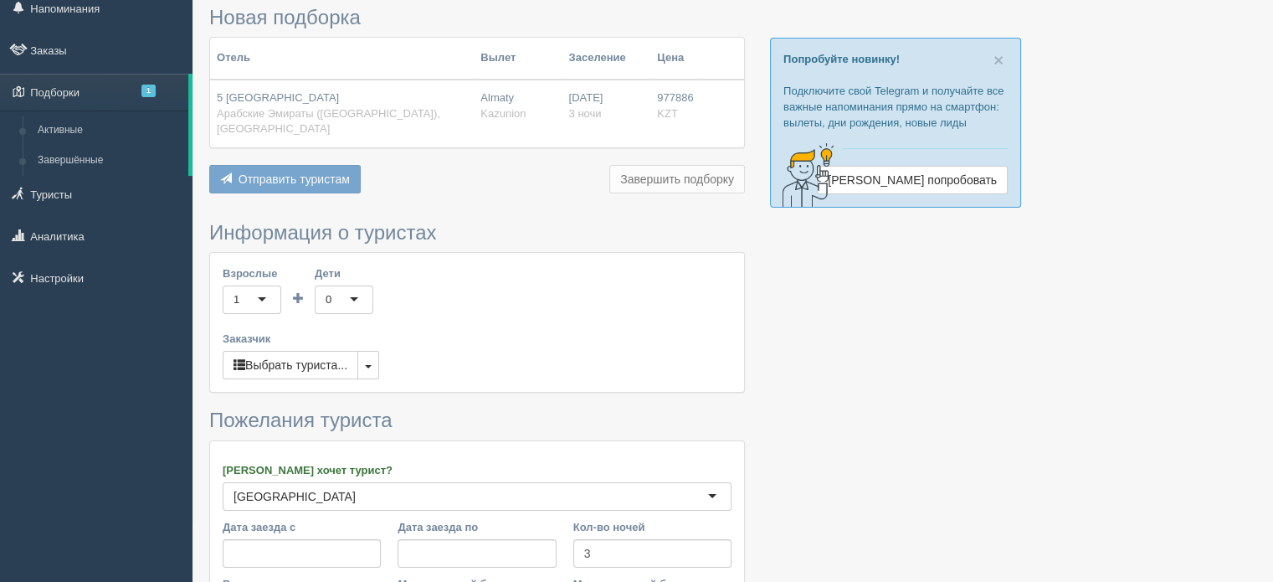
scroll to position [167, 0]
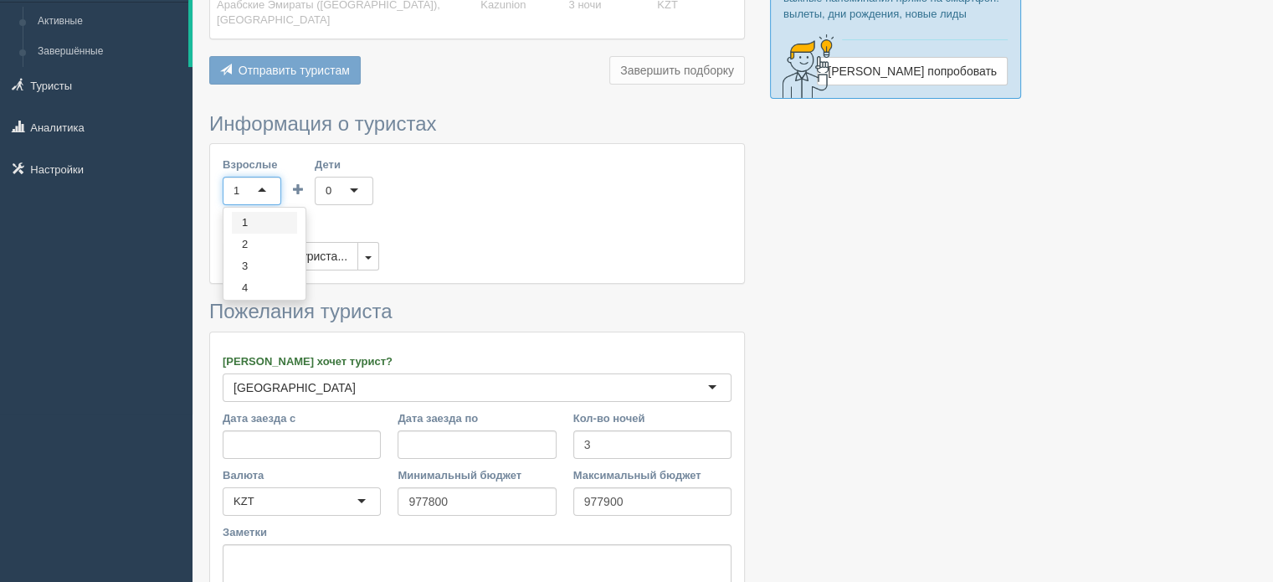
click at [255, 182] on div "1" at bounding box center [252, 191] width 59 height 28
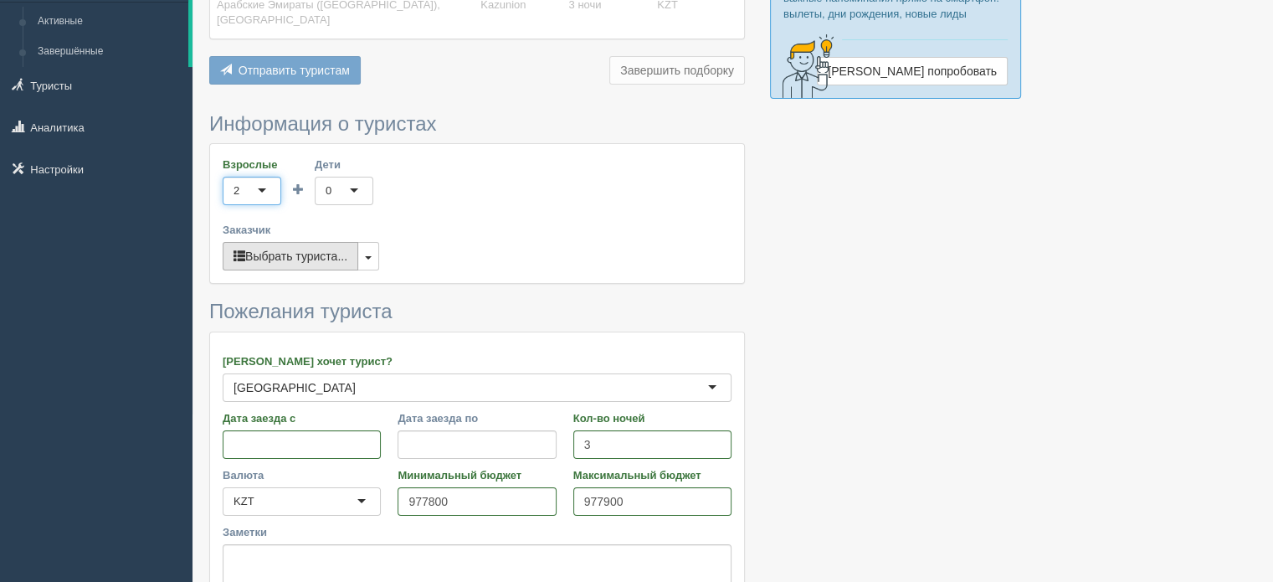
click at [280, 242] on button "Выбрать туриста..." at bounding box center [291, 256] width 136 height 28
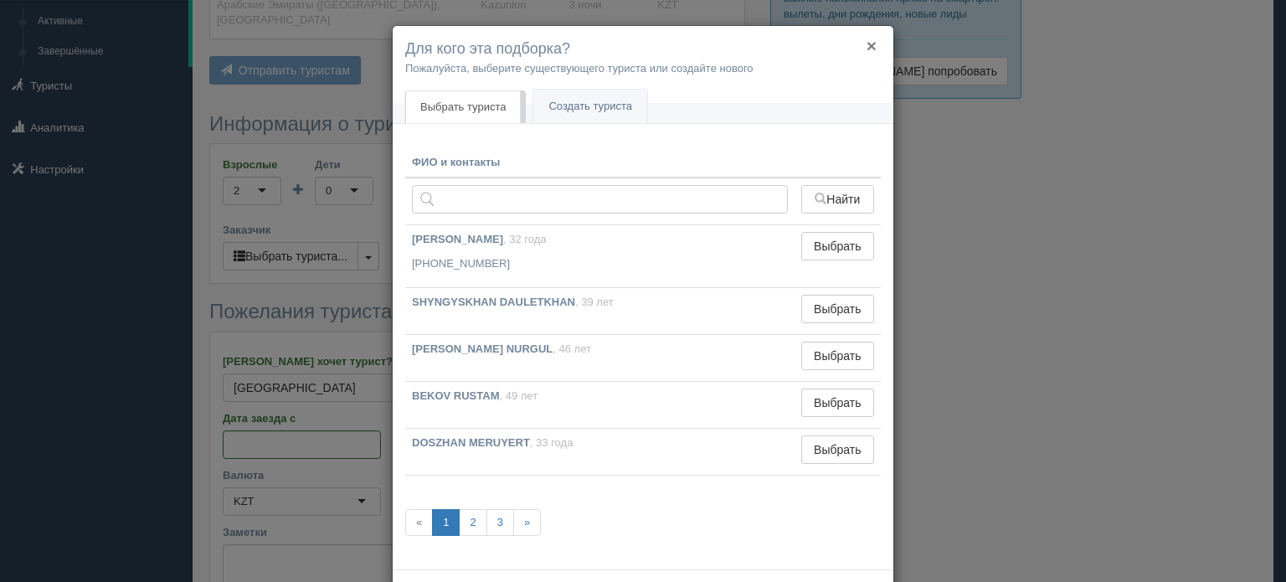
click at [869, 47] on button "×" at bounding box center [872, 46] width 10 height 18
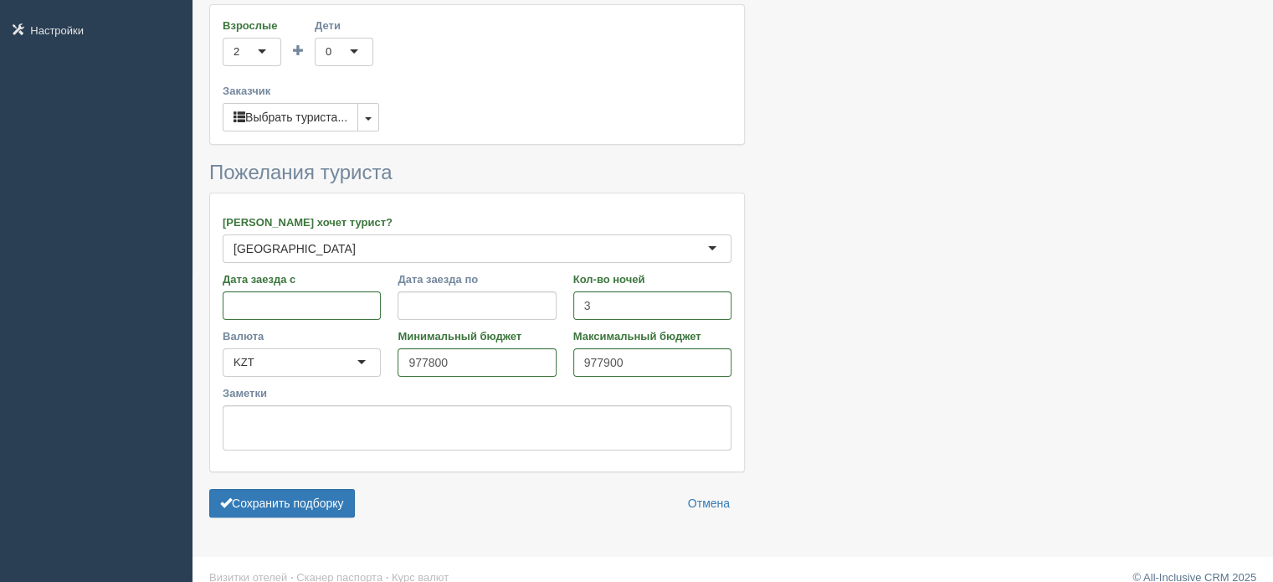
scroll to position [307, 0]
click at [696, 488] on link "Отмена" at bounding box center [709, 502] width 64 height 28
